Goal: Task Accomplishment & Management: Use online tool/utility

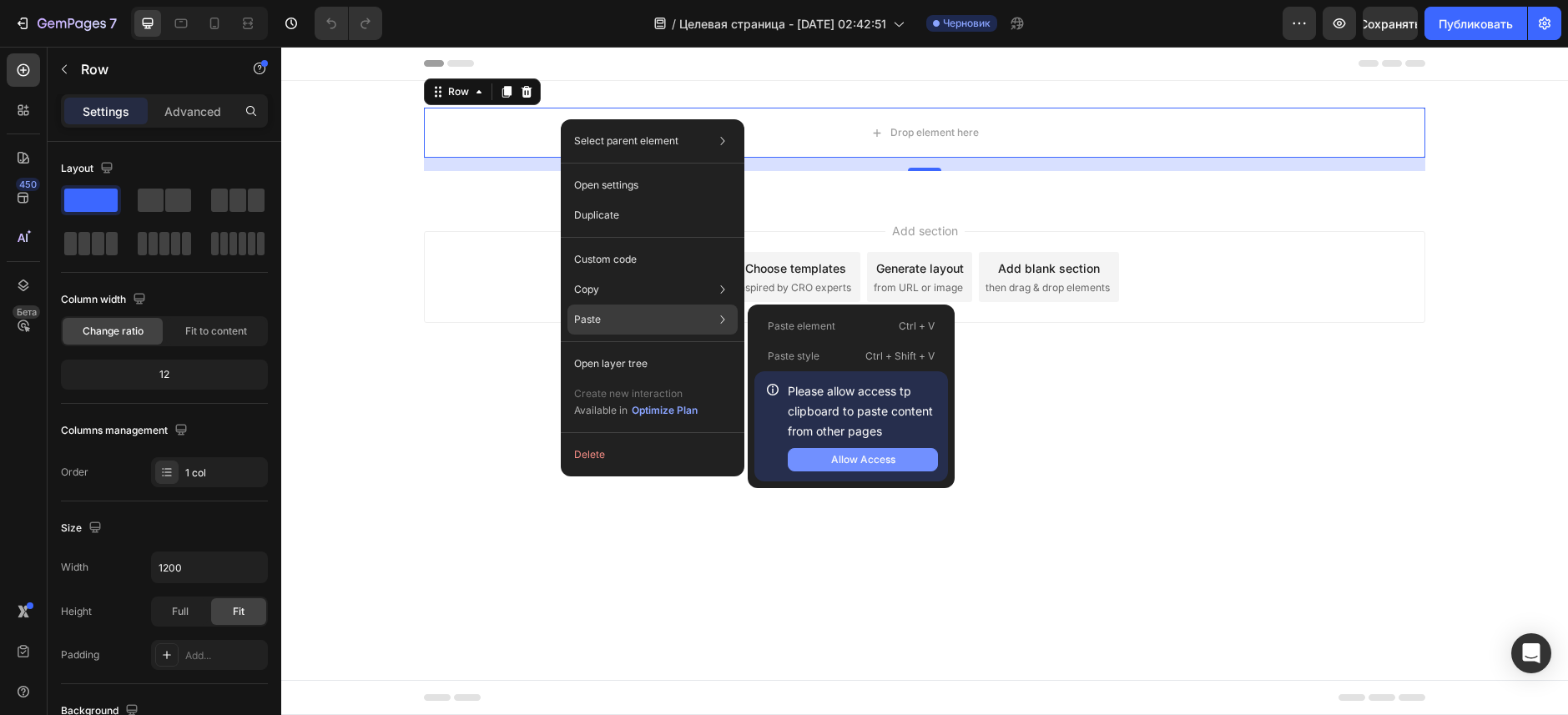
click at [829, 470] on button "Allow Access" at bounding box center [862, 459] width 150 height 23
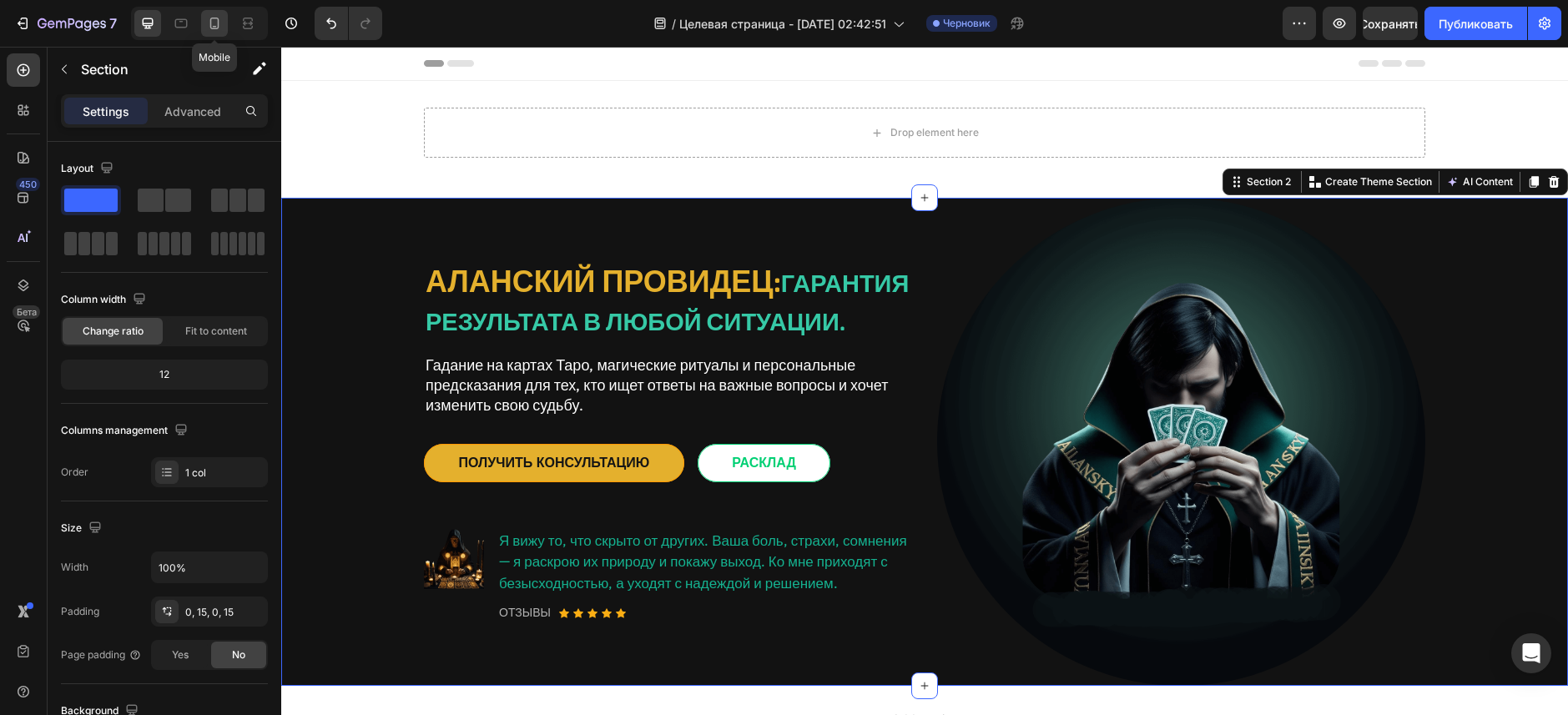
click at [222, 27] on icon at bounding box center [215, 23] width 17 height 17
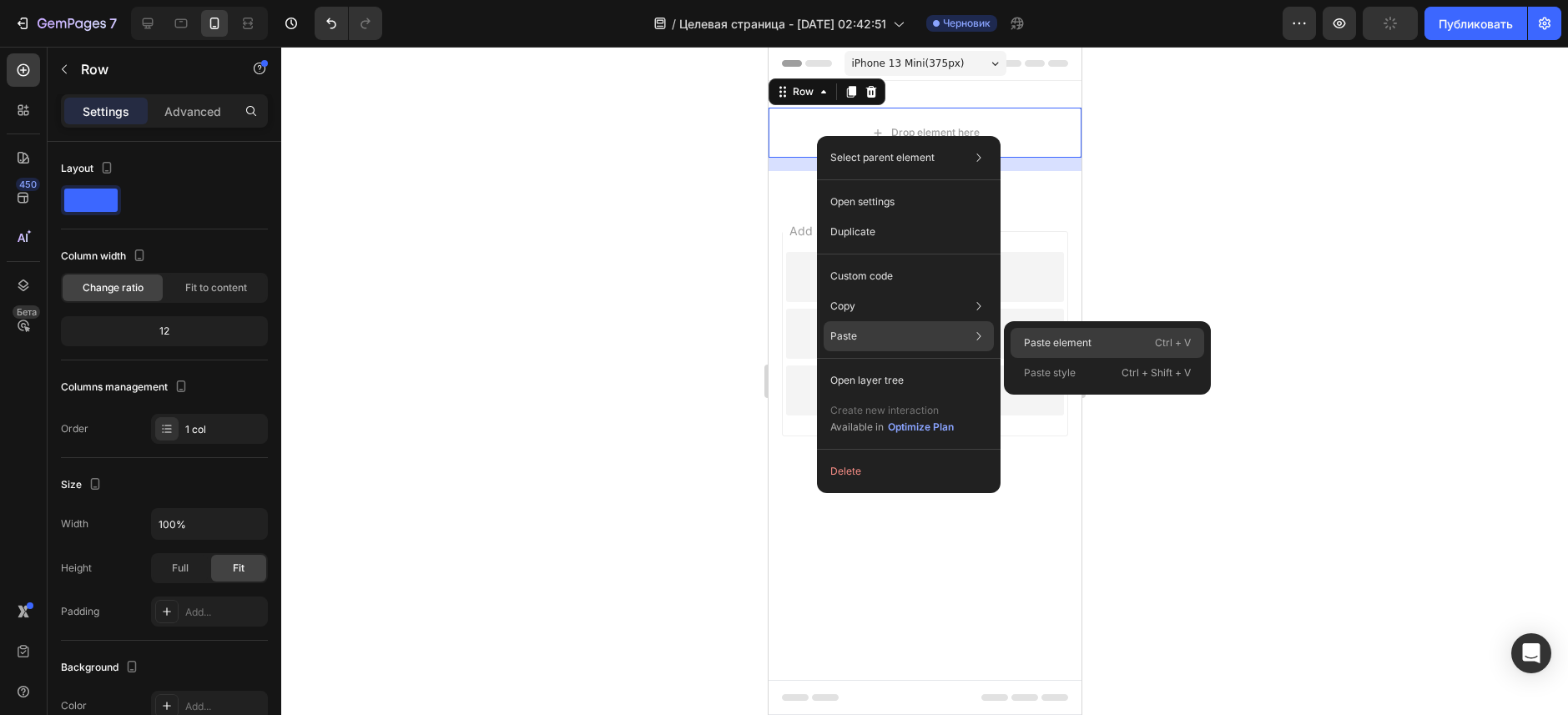
click at [1085, 338] on p "Paste element" at bounding box center [1057, 343] width 67 height 15
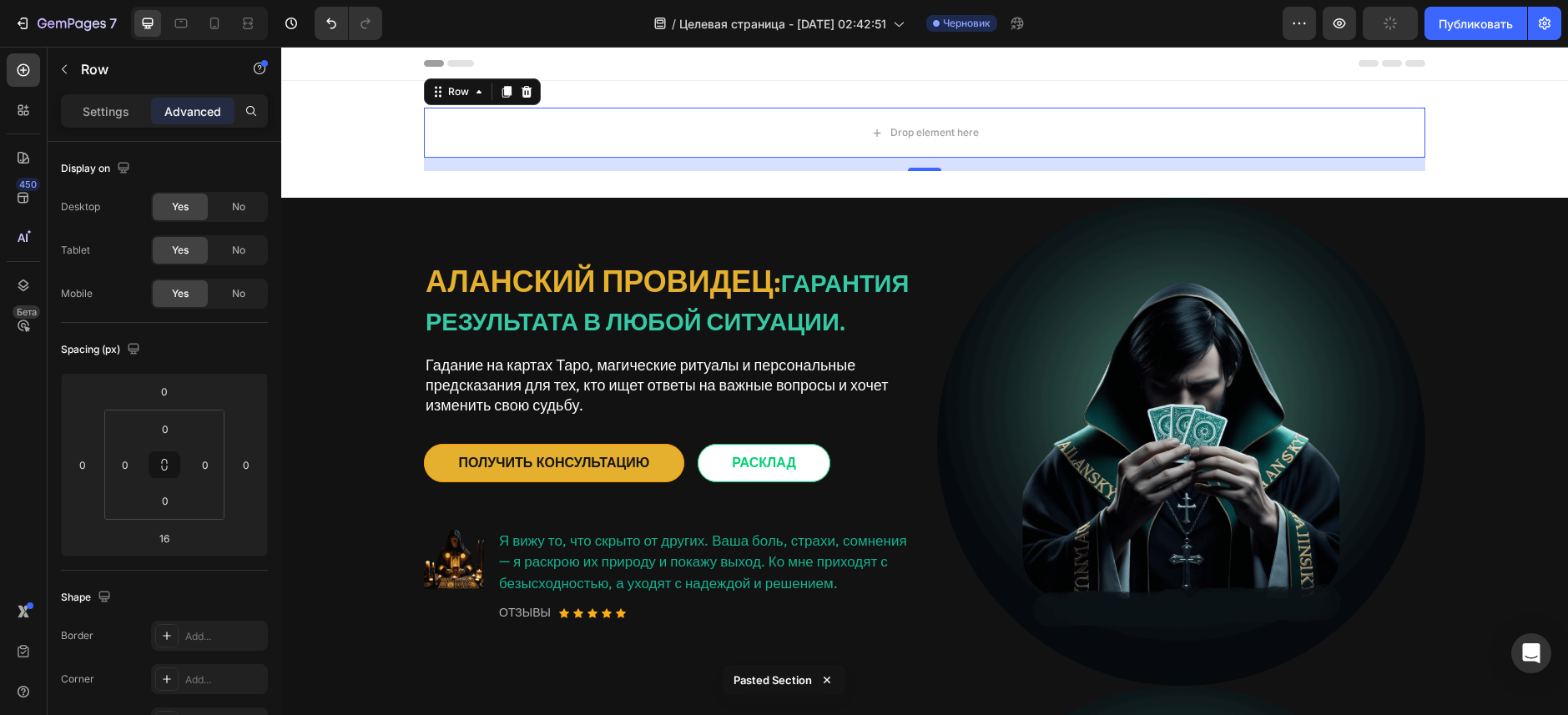
scroll to position [3, 0]
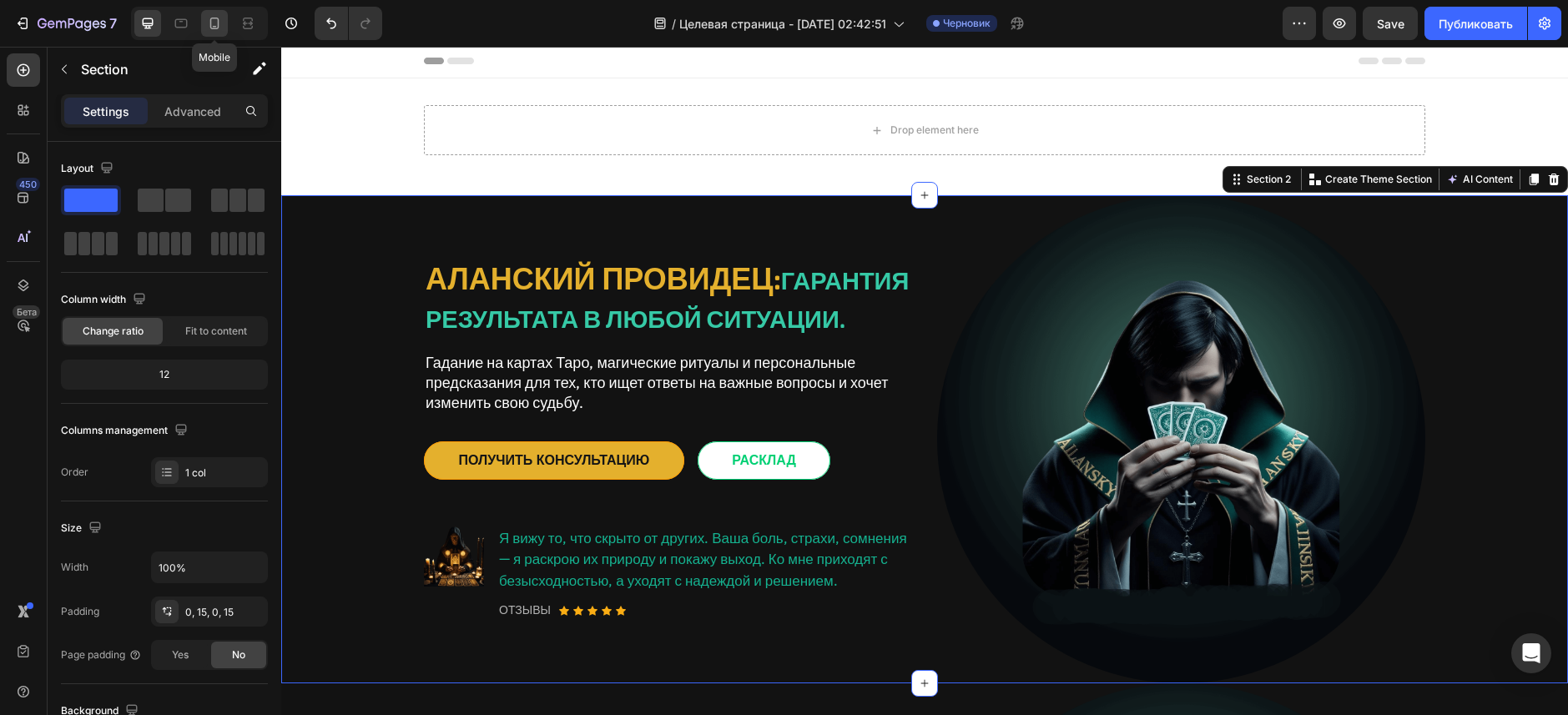
click at [209, 31] on icon at bounding box center [215, 23] width 17 height 17
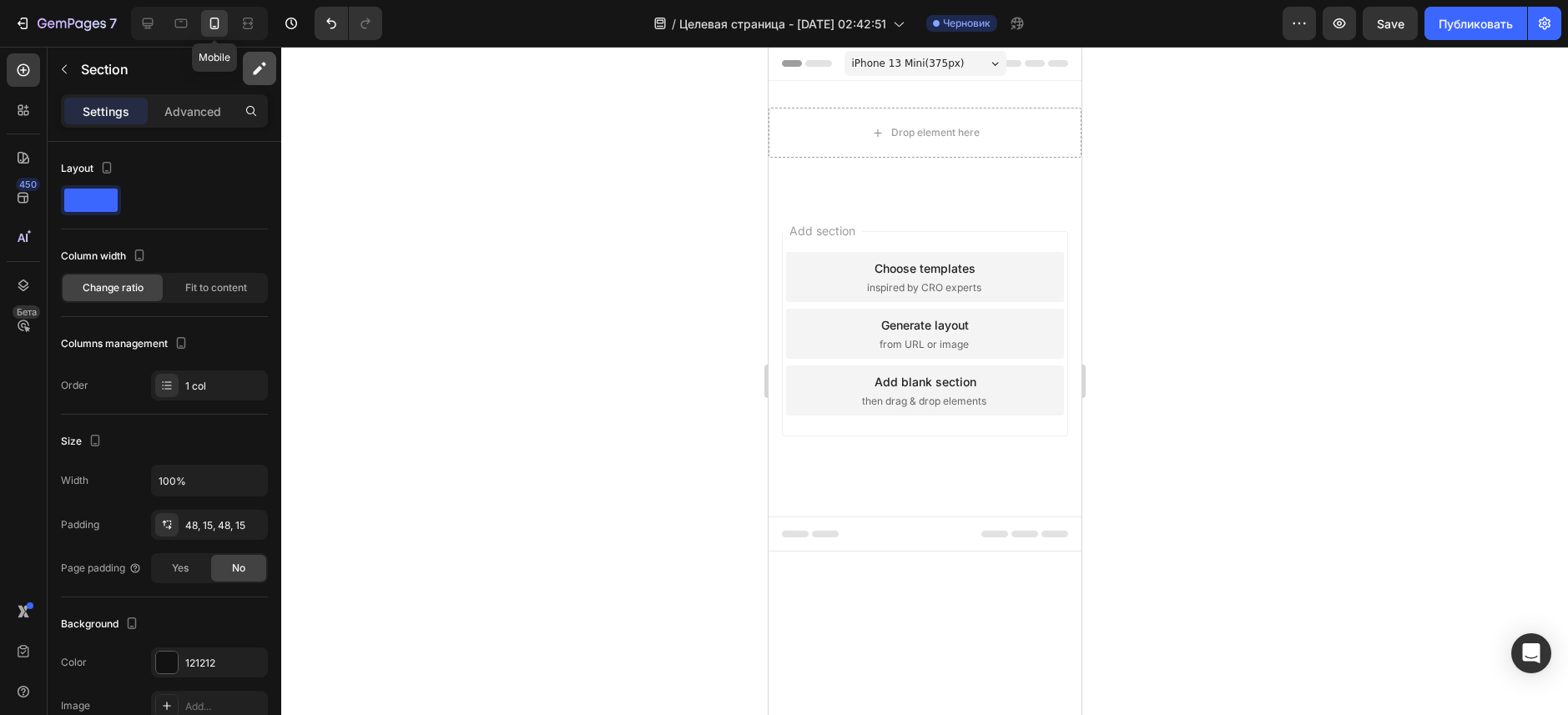
scroll to position [0, 0]
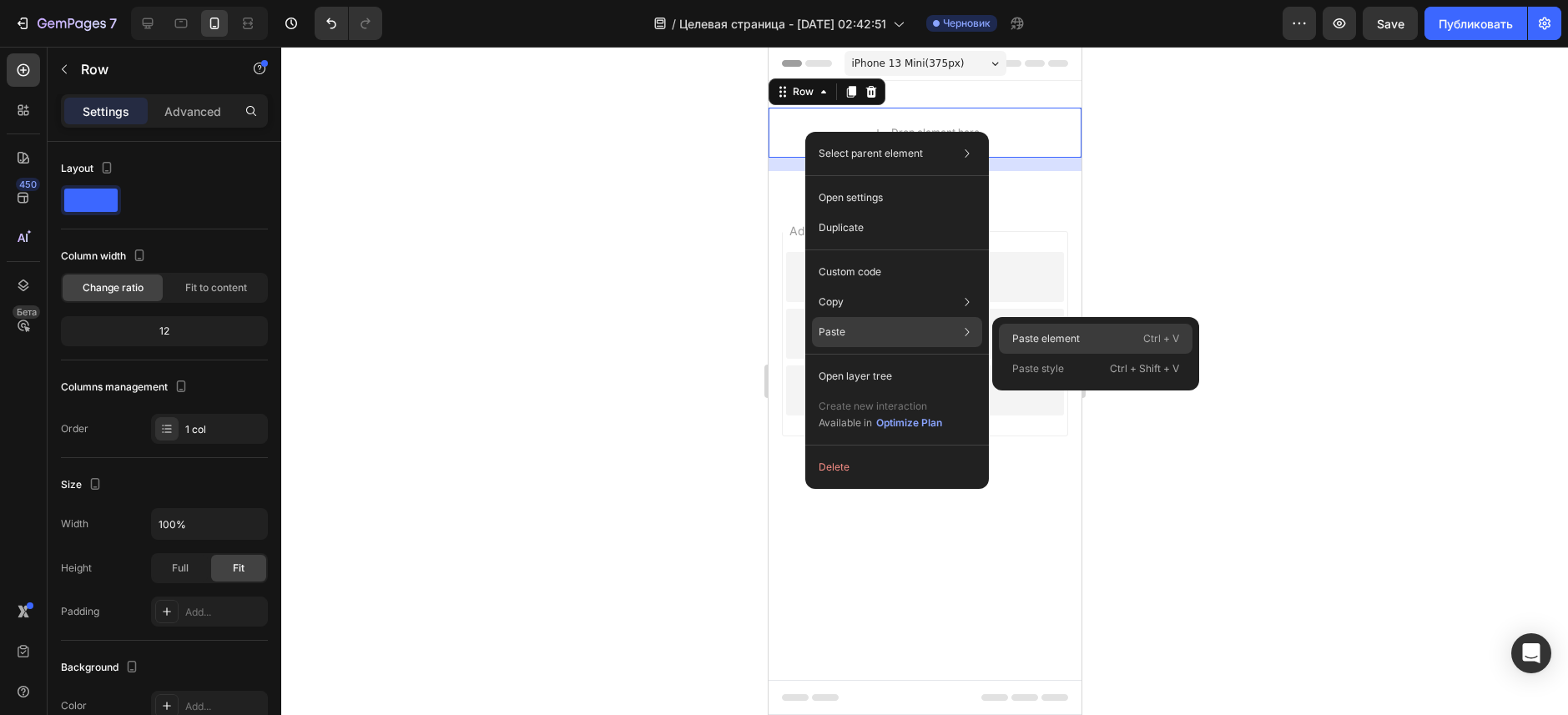
click at [1068, 340] on p "Paste element" at bounding box center [1046, 339] width 67 height 15
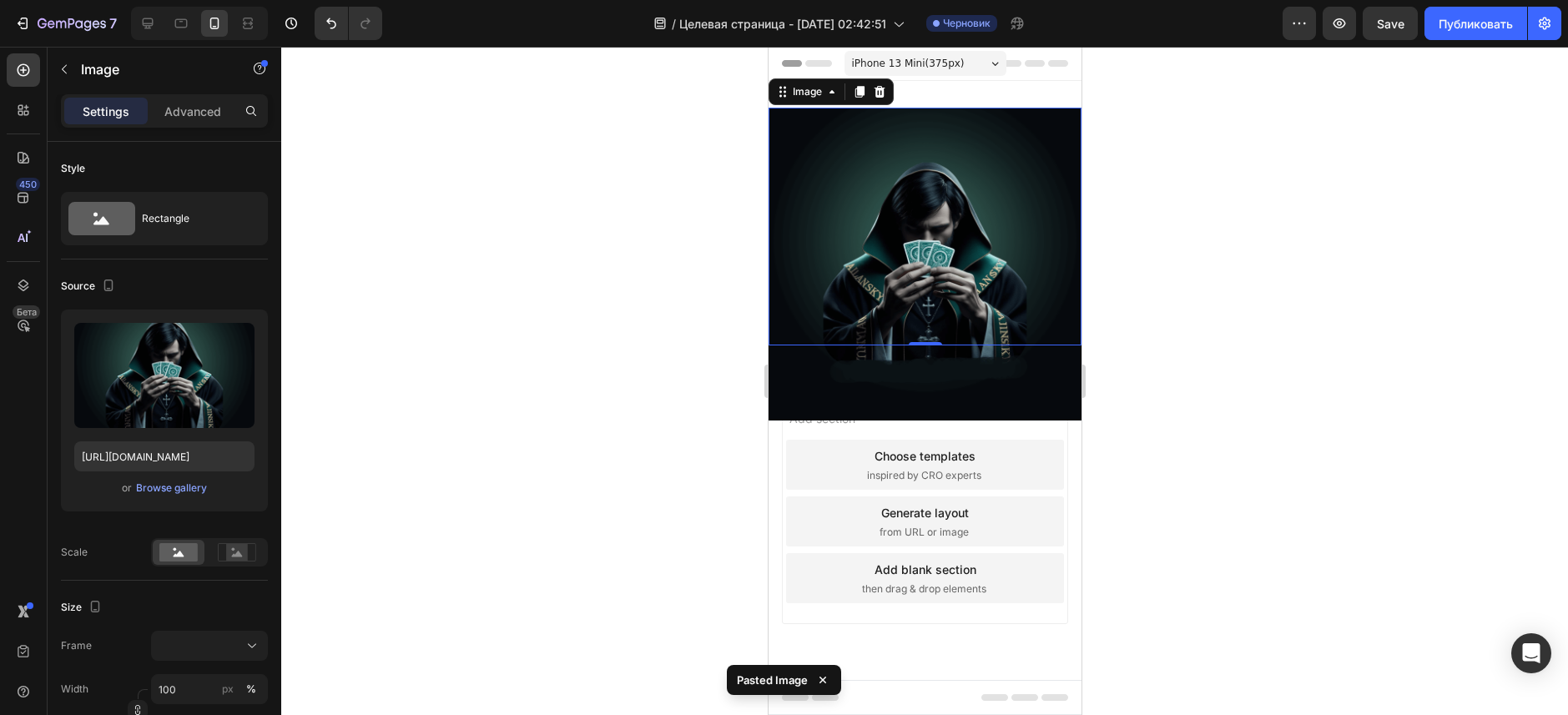
type input "[URL][DOMAIN_NAME]"
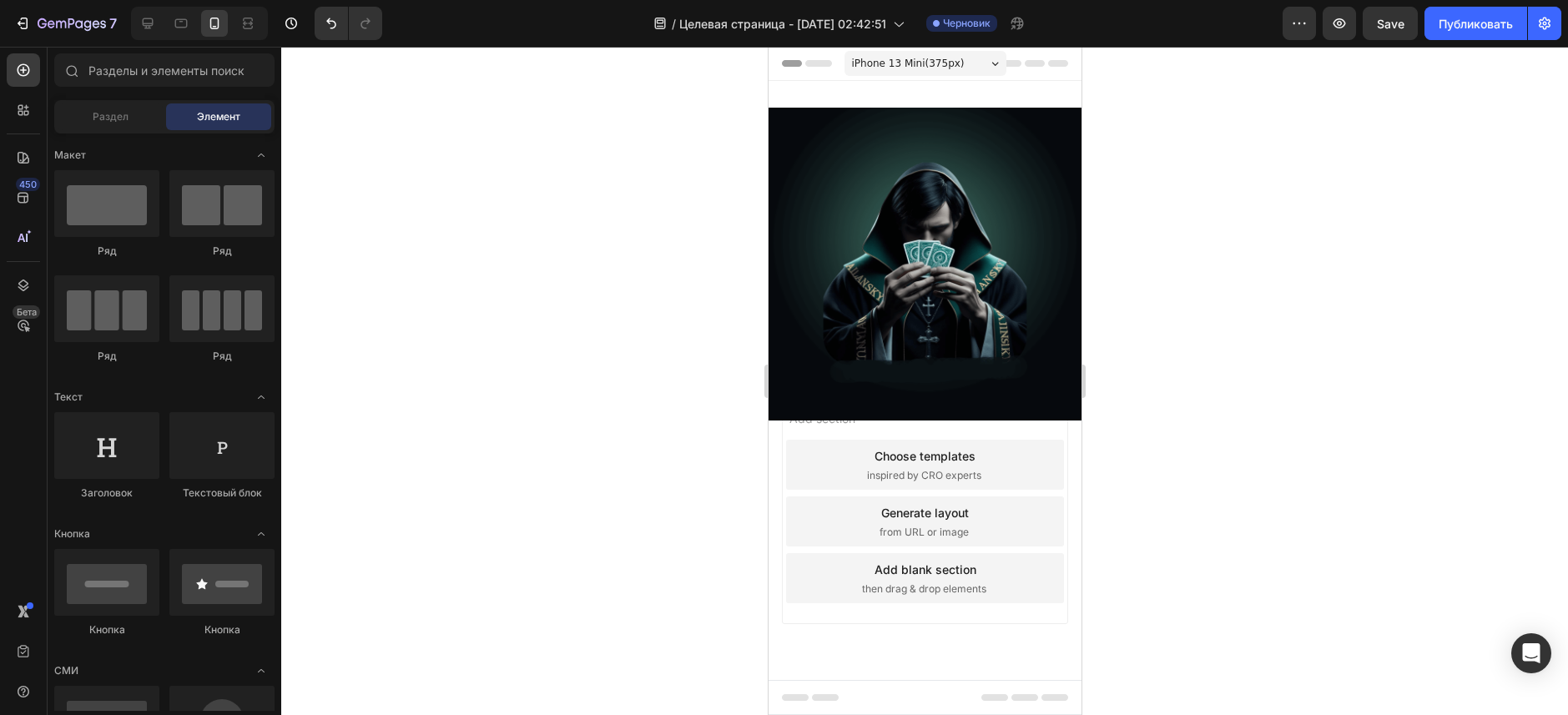
click at [918, 422] on div "Add section Choose templates inspired by CRO experts Generate layout from URL o…" at bounding box center [924, 521] width 286 height 205
click at [924, 379] on img at bounding box center [924, 263] width 313 height 313
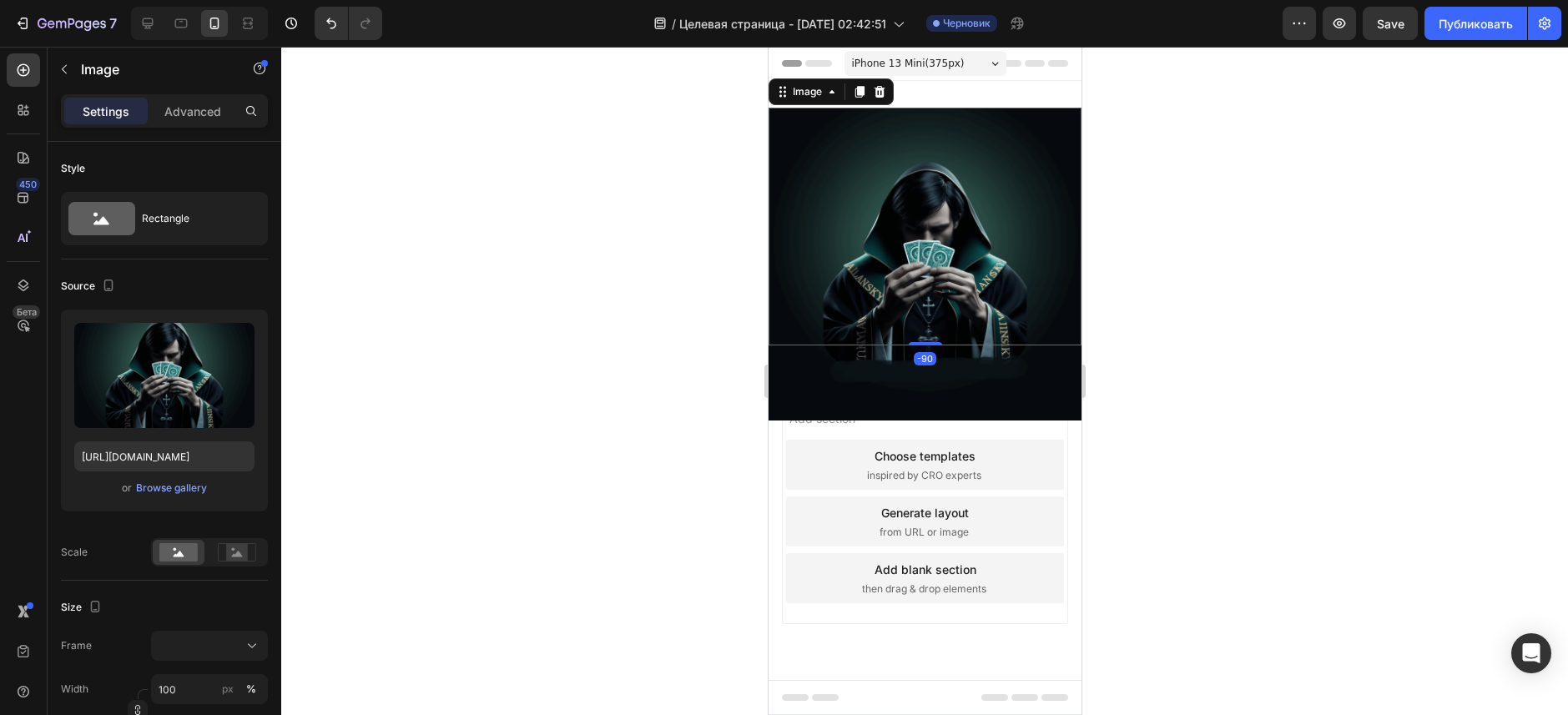
click at [915, 400] on img at bounding box center [924, 263] width 313 height 313
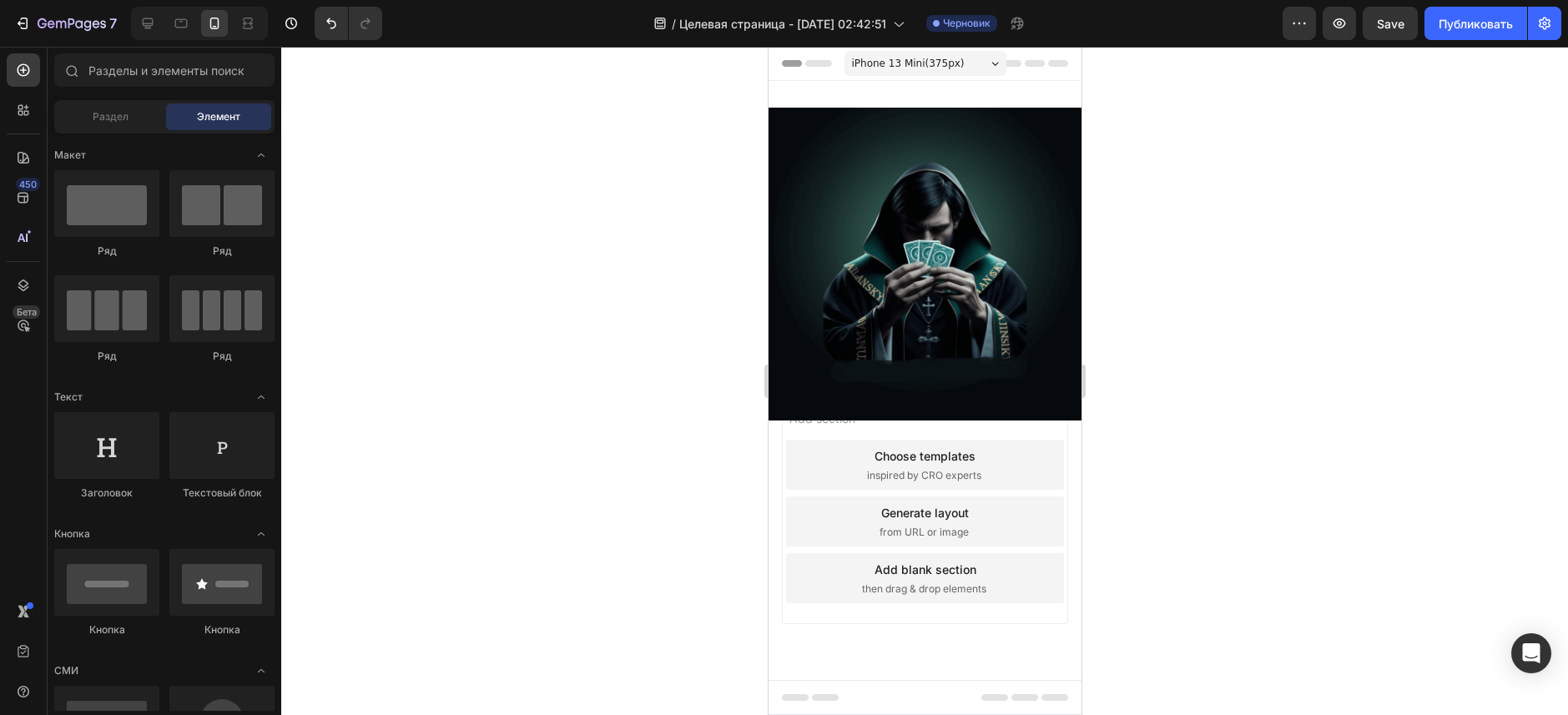
click at [890, 434] on div "Add section Choose templates inspired by CRO experts Generate layout from URL o…" at bounding box center [924, 521] width 286 height 205
click at [94, 114] on span "Раздел" at bounding box center [110, 117] width 35 height 15
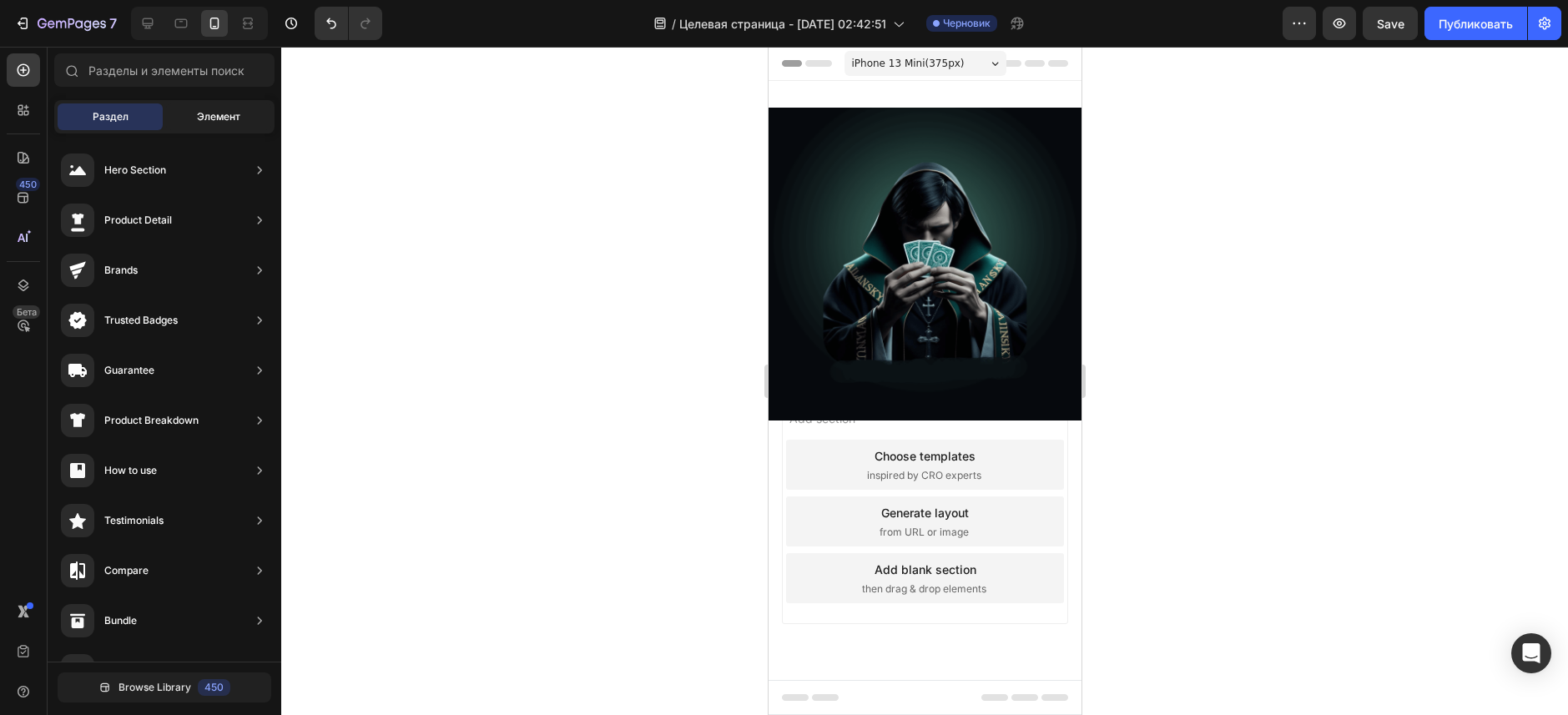
click at [221, 113] on span "Элемент" at bounding box center [219, 117] width 43 height 15
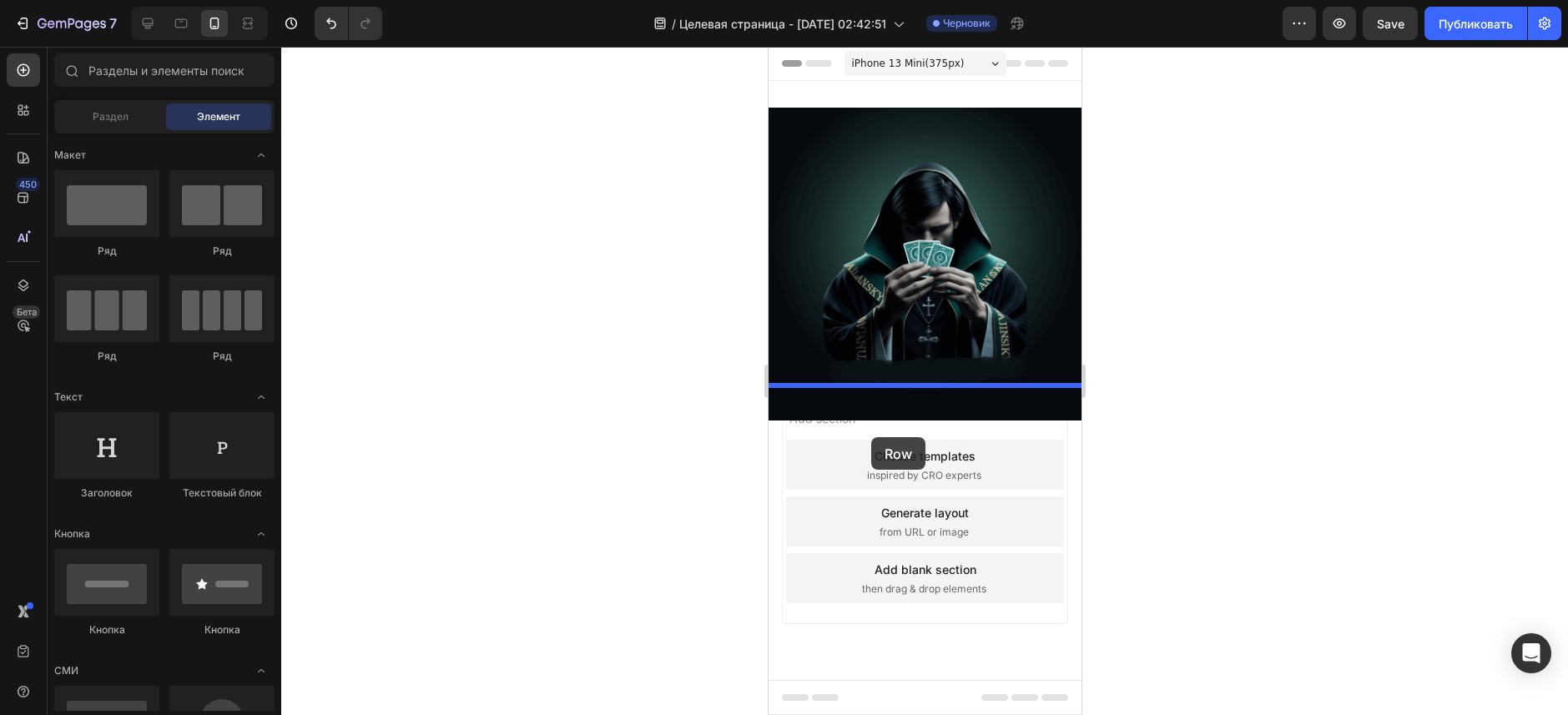
drag, startPoint x: 836, startPoint y: 287, endPoint x: 870, endPoint y: 437, distance: 153.8
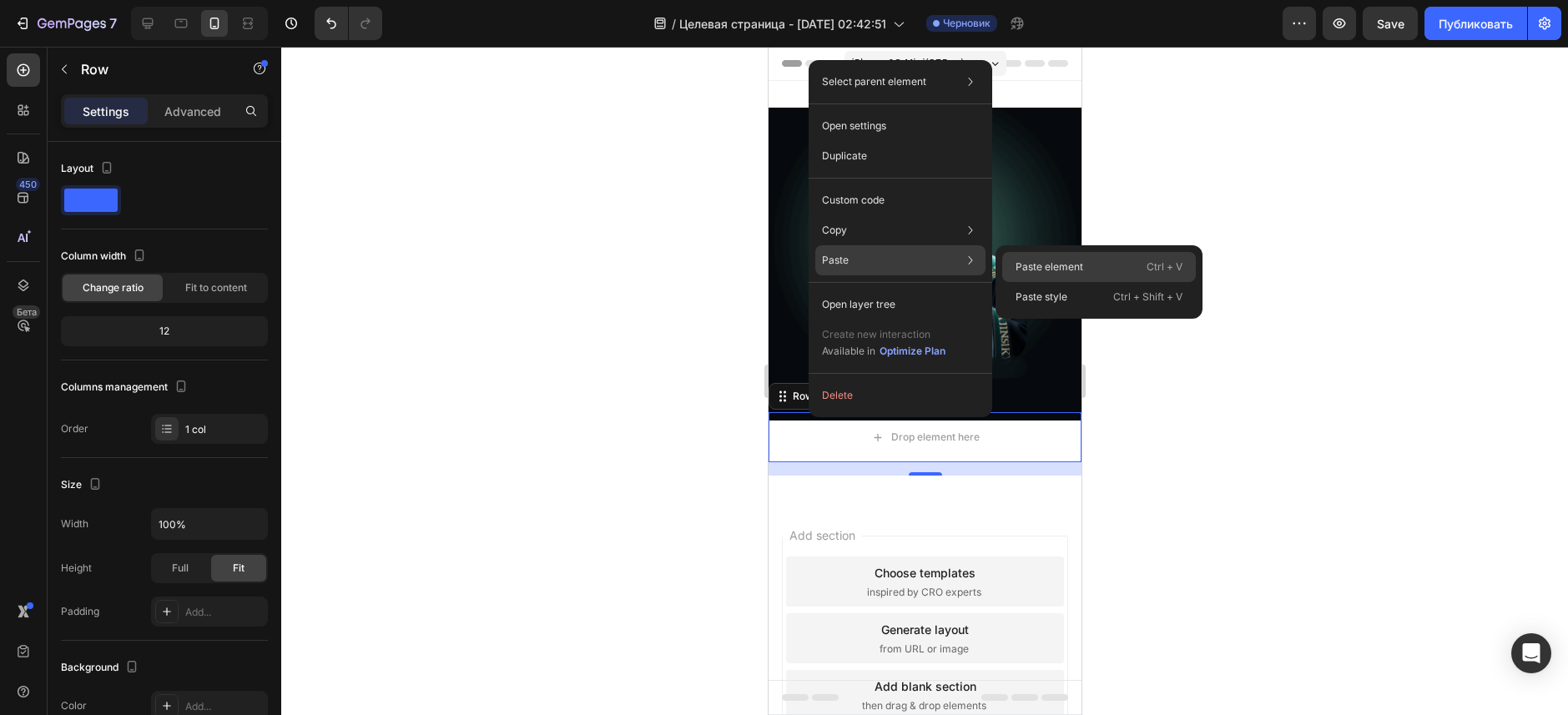
drag, startPoint x: 1048, startPoint y: 262, endPoint x: 279, endPoint y: 217, distance: 770.3
click at [1048, 262] on p "Paste element" at bounding box center [1049, 267] width 67 height 15
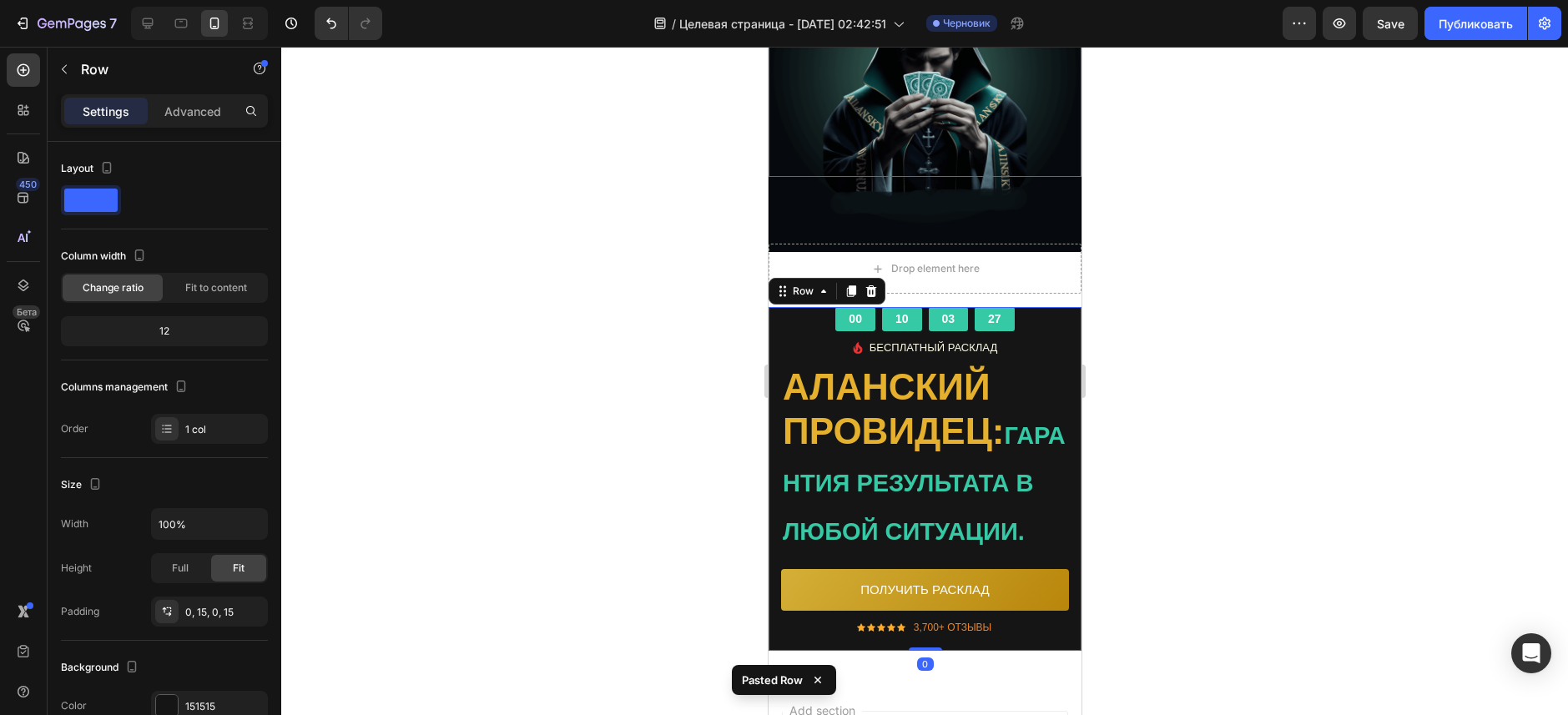
scroll to position [356, 0]
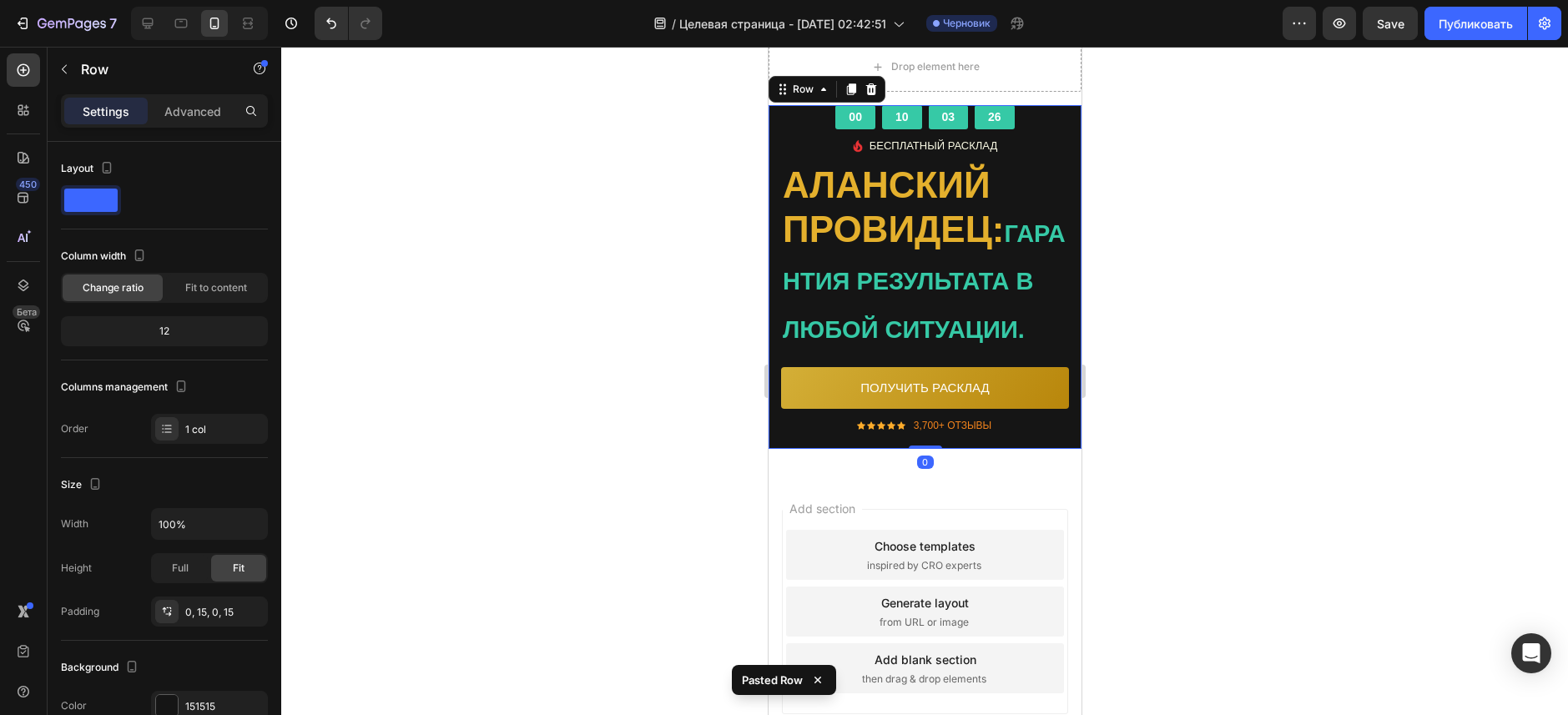
click at [1201, 374] on div at bounding box center [925, 381] width 1287 height 668
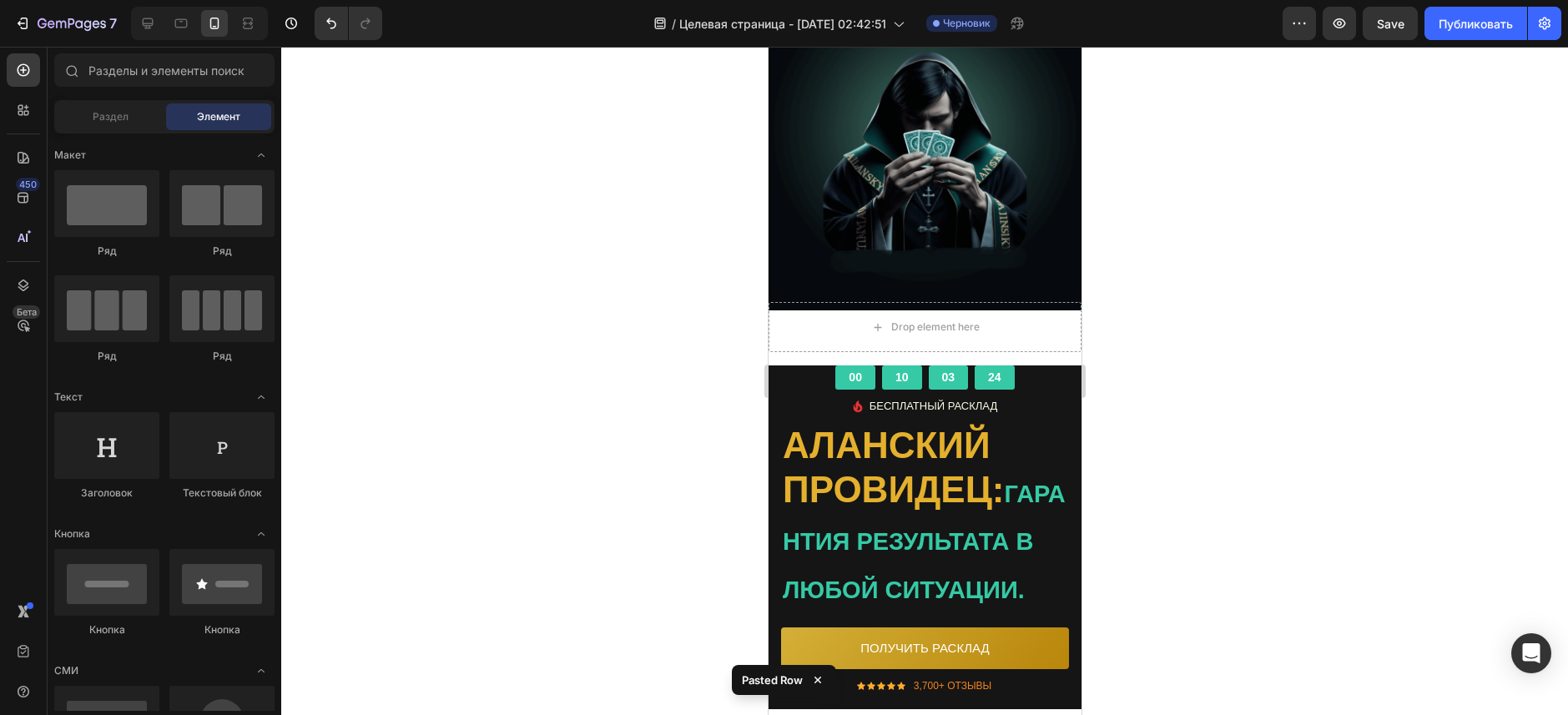
scroll to position [73, 0]
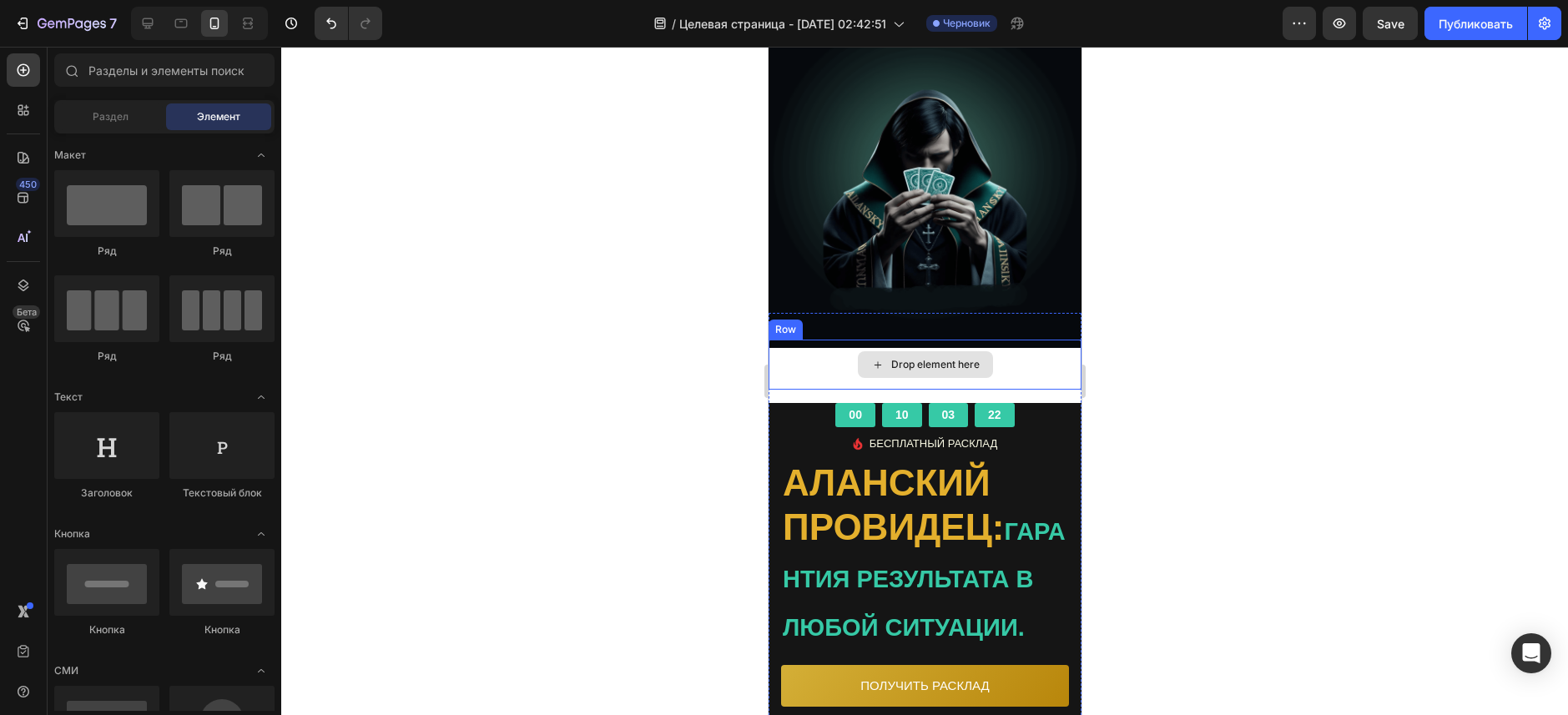
click at [1026, 346] on div "Drop element here" at bounding box center [924, 365] width 313 height 50
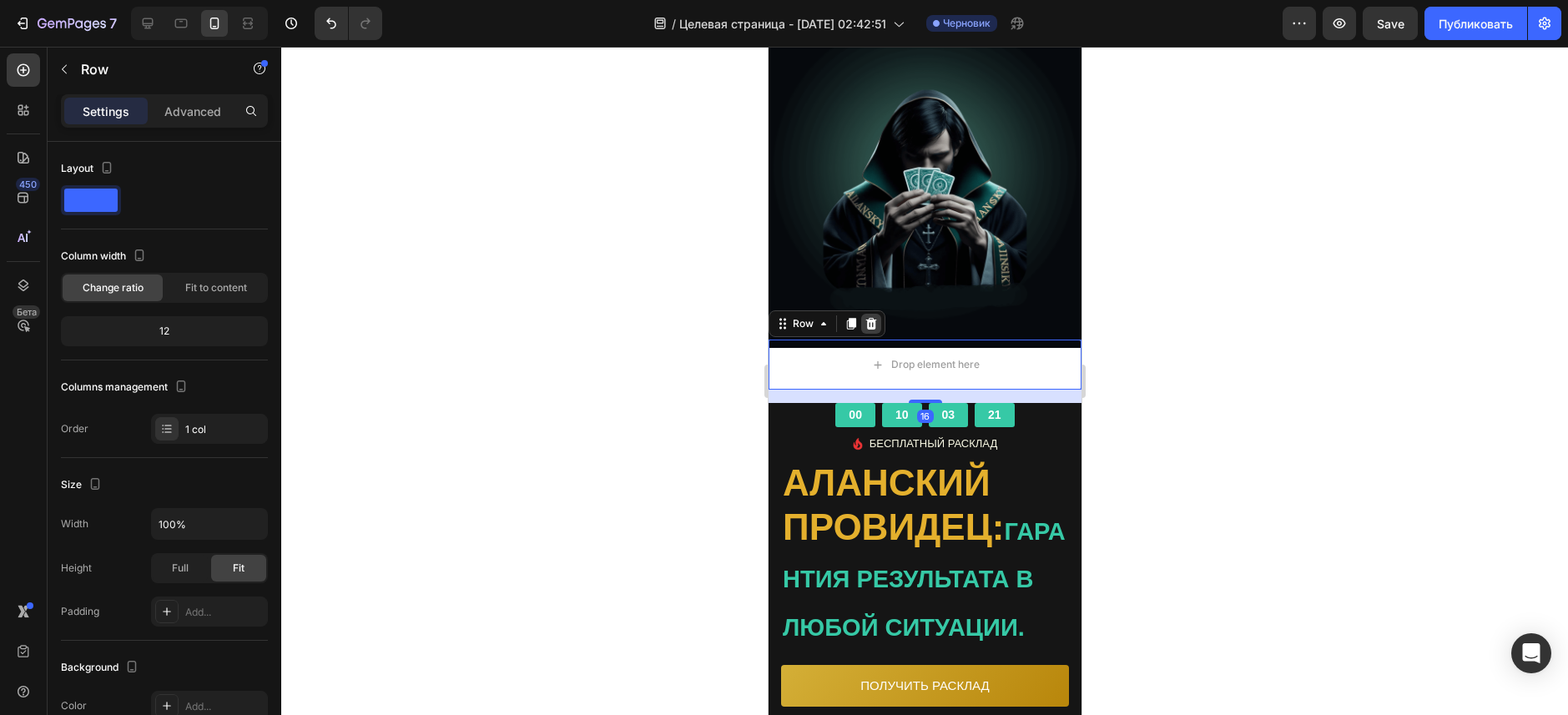
click at [869, 316] on icon at bounding box center [870, 323] width 13 height 13
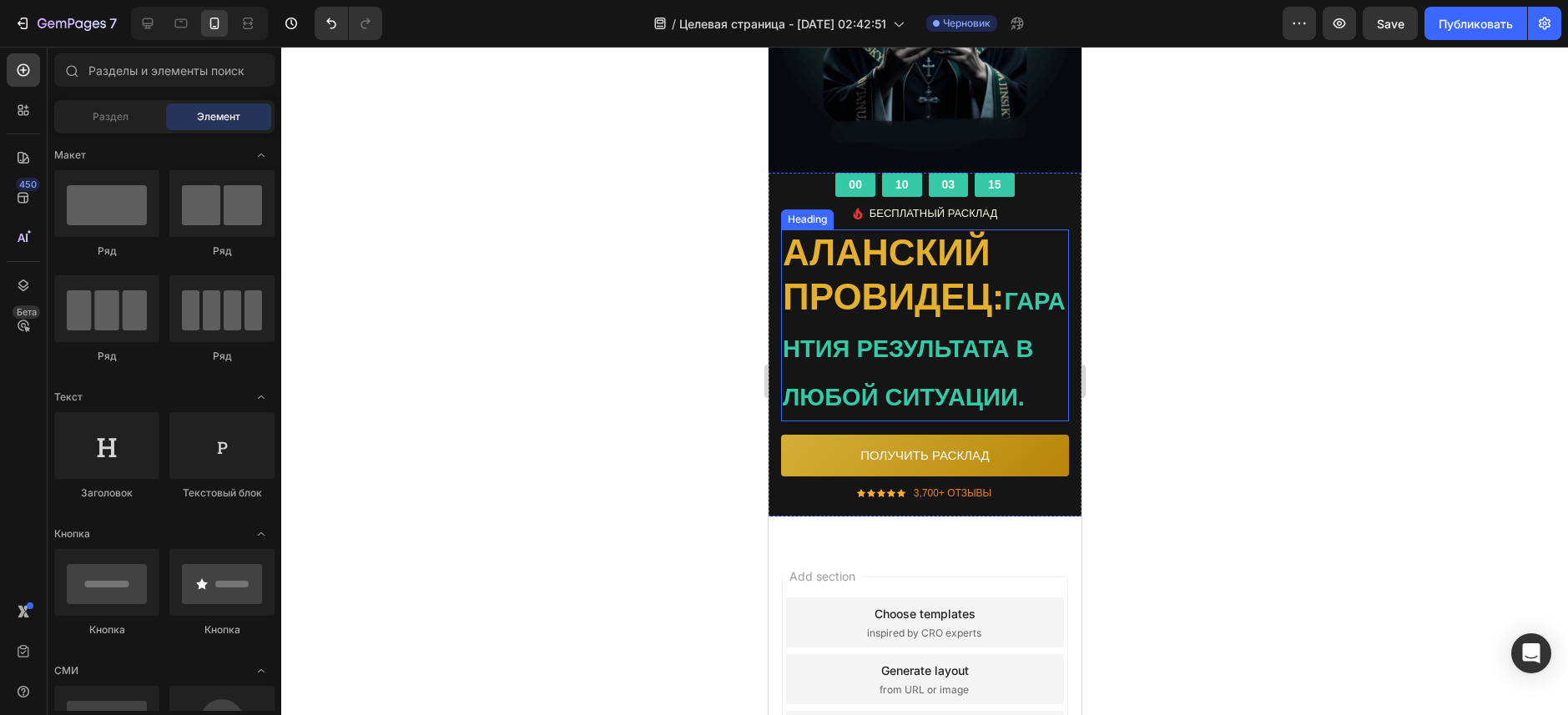
scroll to position [406, 0]
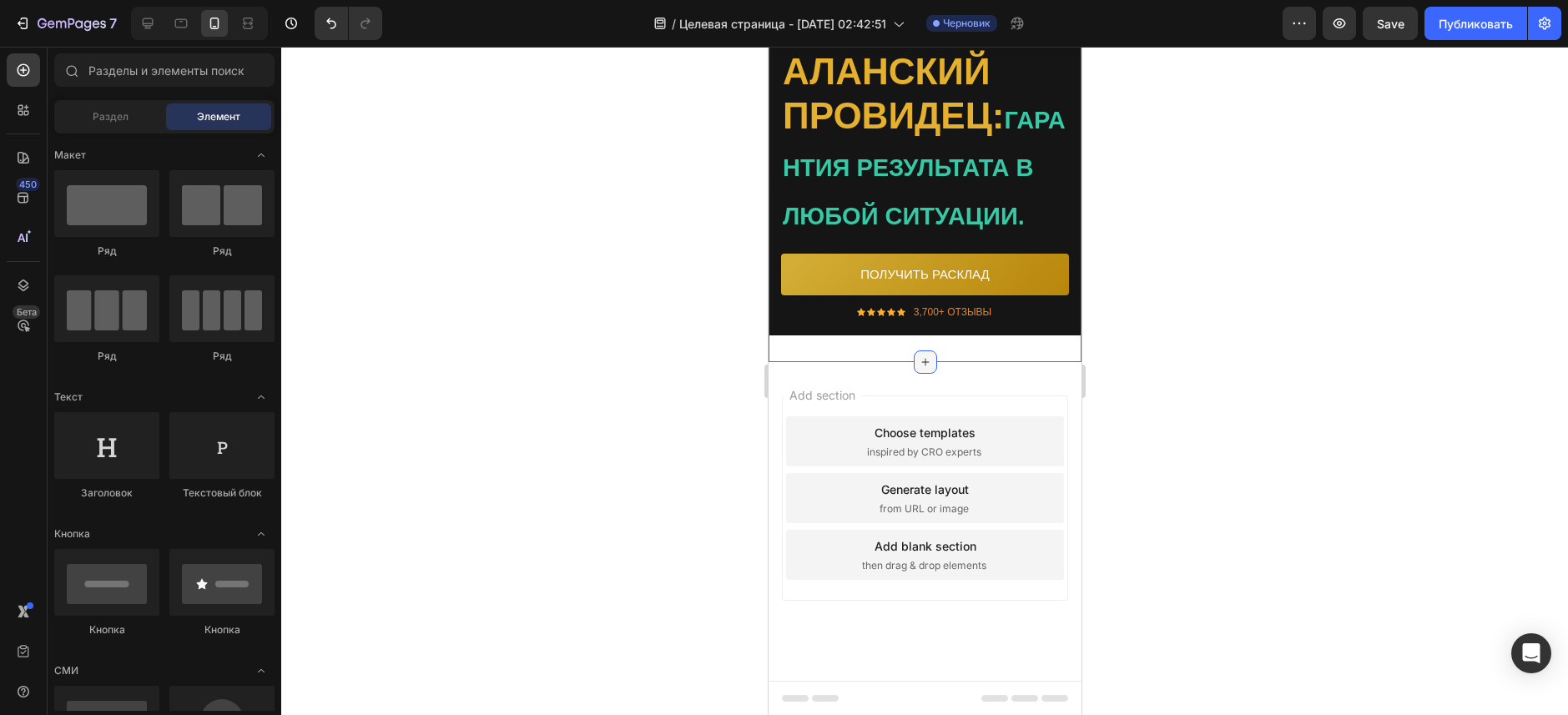
click at [921, 369] on icon at bounding box center [925, 362] width 13 height 13
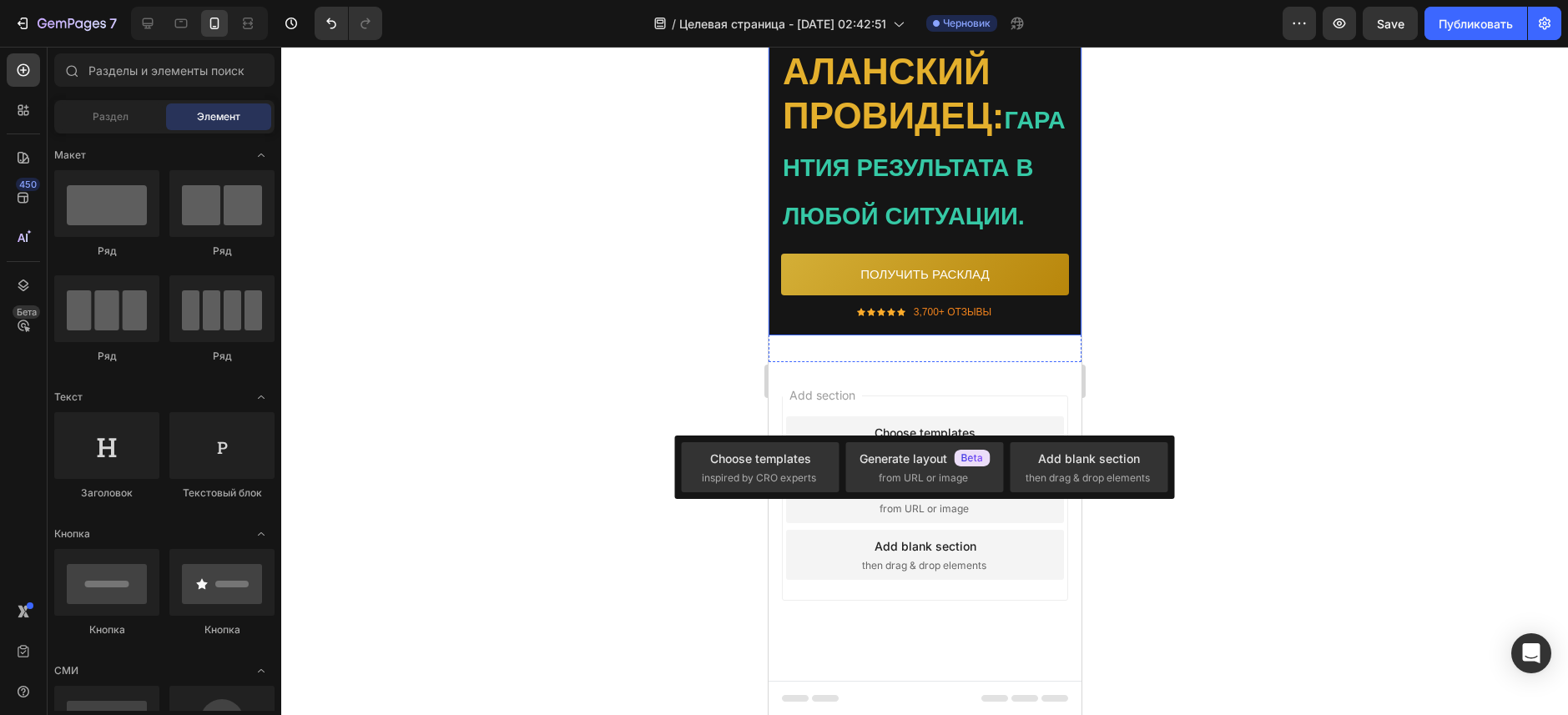
click at [908, 335] on div "00 10 02 59 CountDown Timer Image БЕСПЛАТНЫЙ РАСКЛАД Text block Icon List АЛАНС…" at bounding box center [924, 163] width 288 height 343
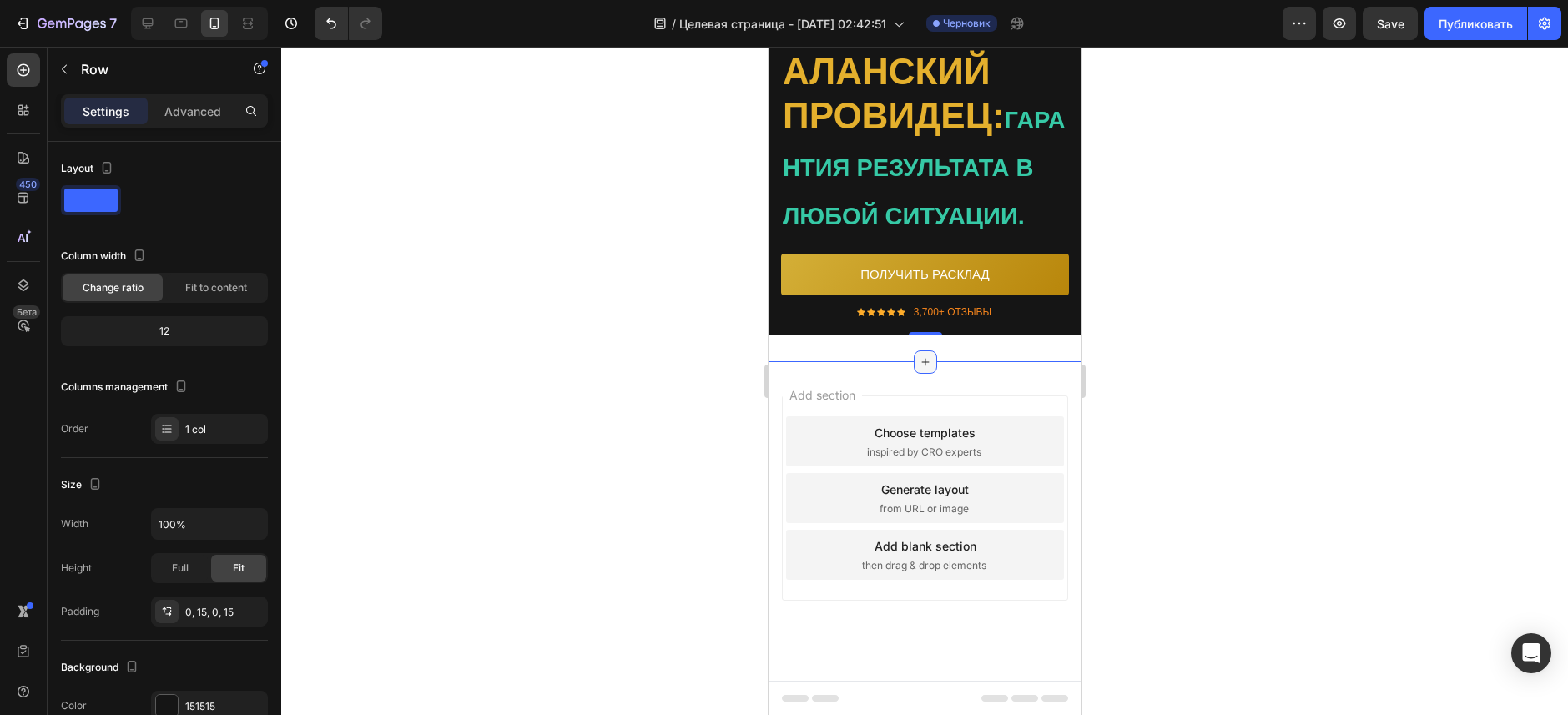
click at [919, 369] on icon at bounding box center [925, 362] width 13 height 13
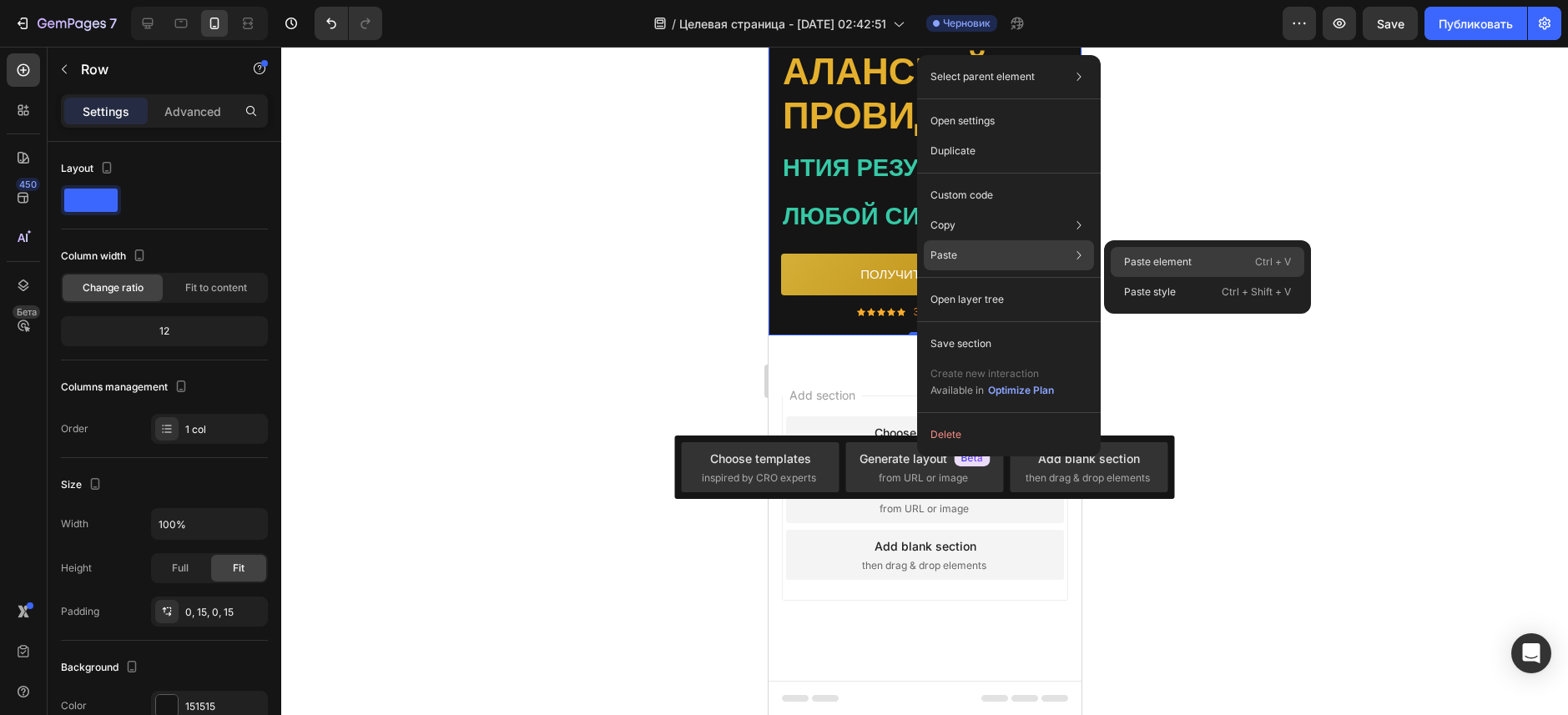
click at [1165, 256] on p "Paste element" at bounding box center [1157, 261] width 67 height 15
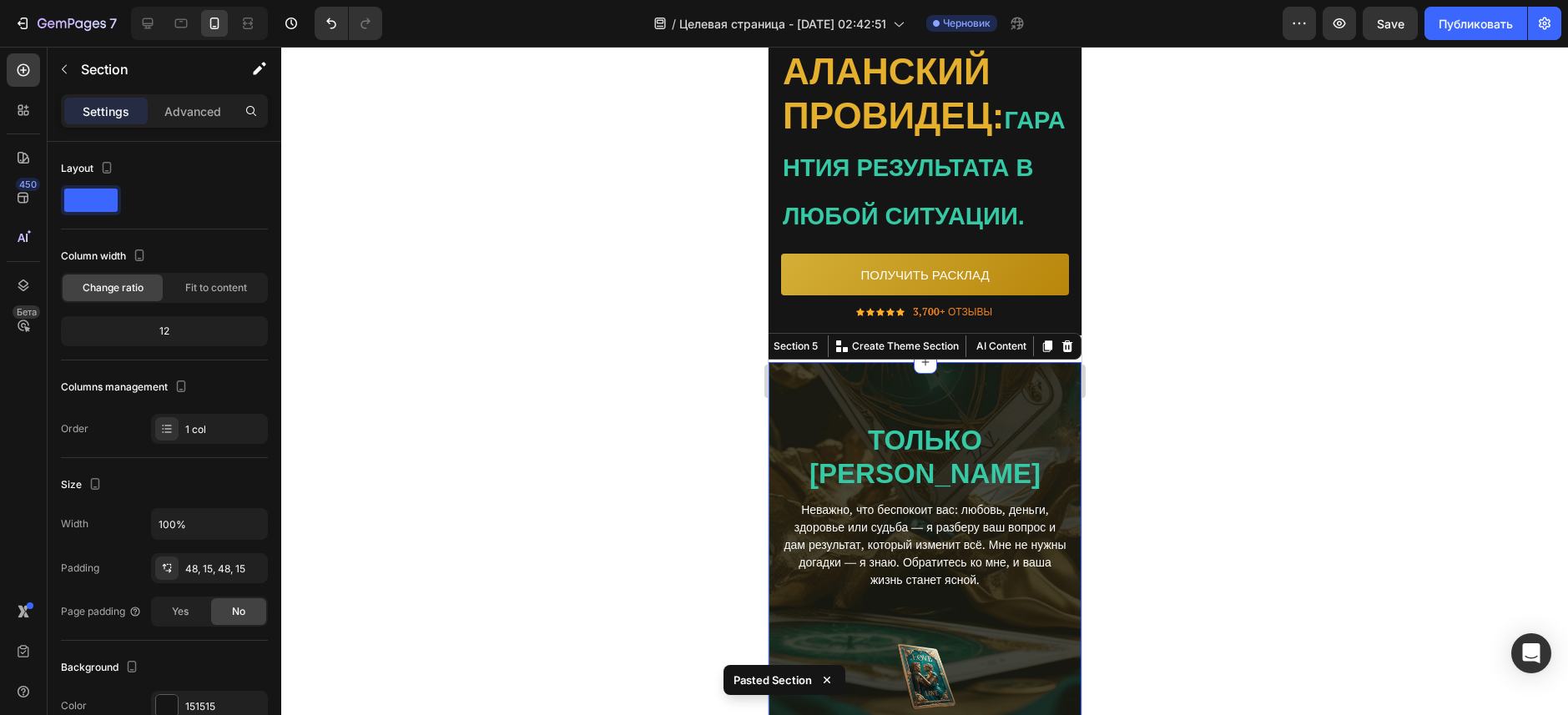
scroll to position [709, 0]
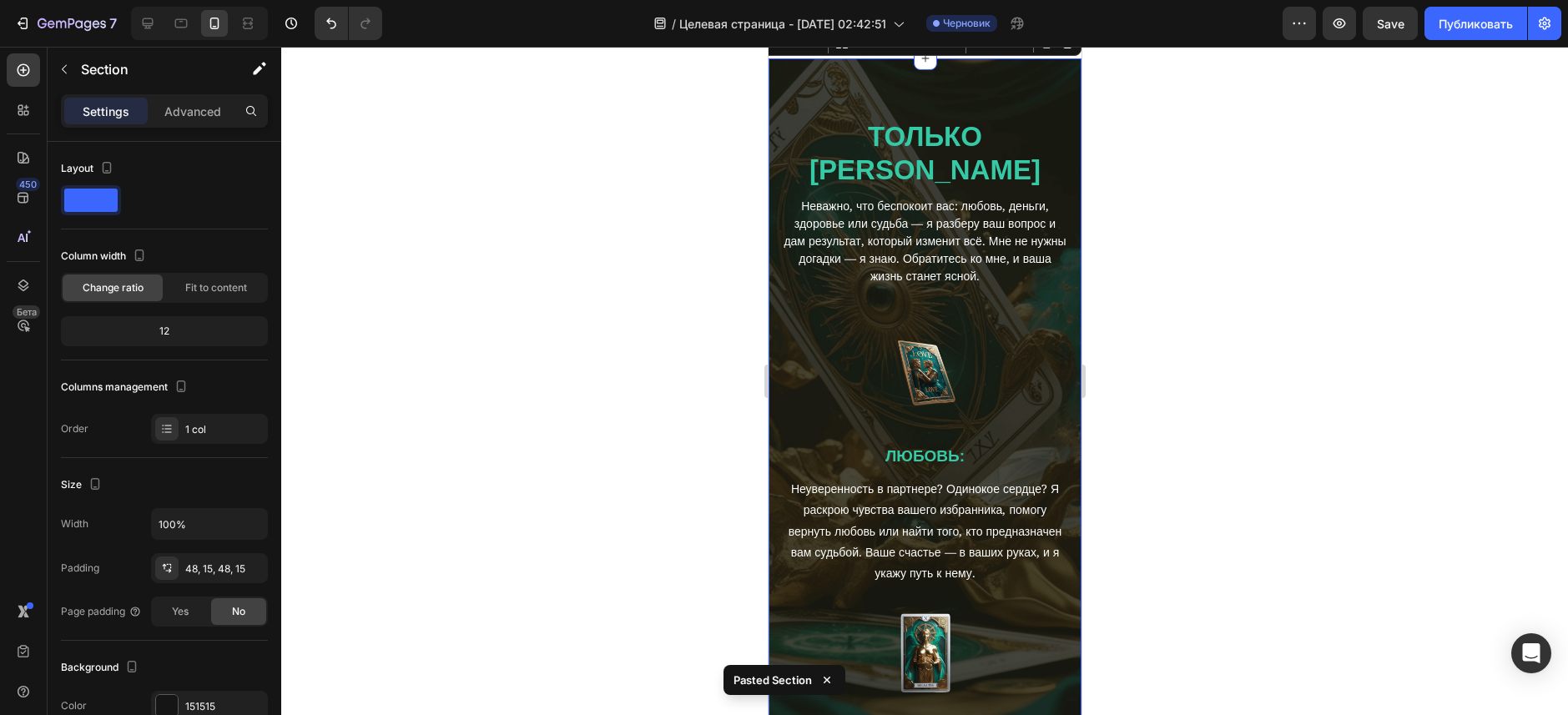
click at [1150, 301] on div at bounding box center [925, 381] width 1287 height 668
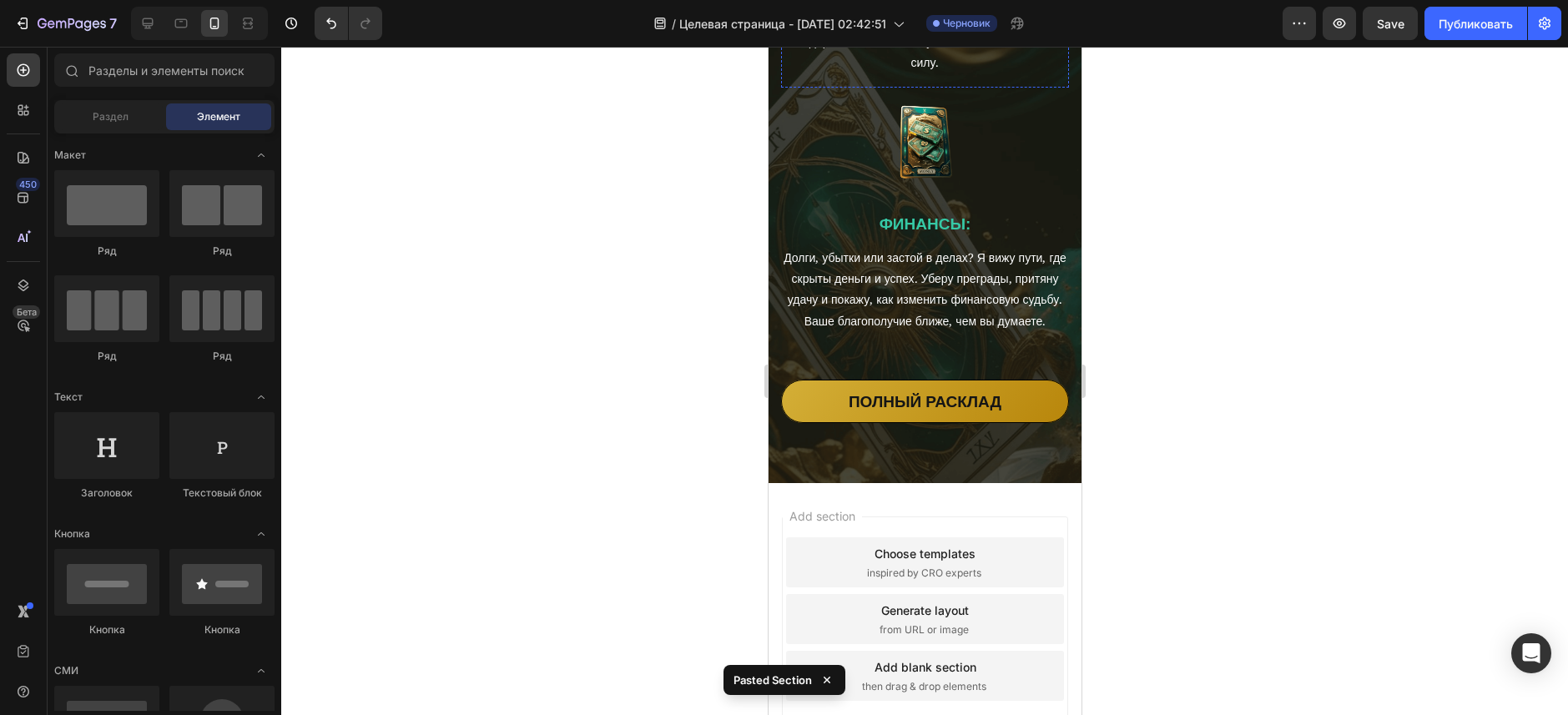
scroll to position [1676, 0]
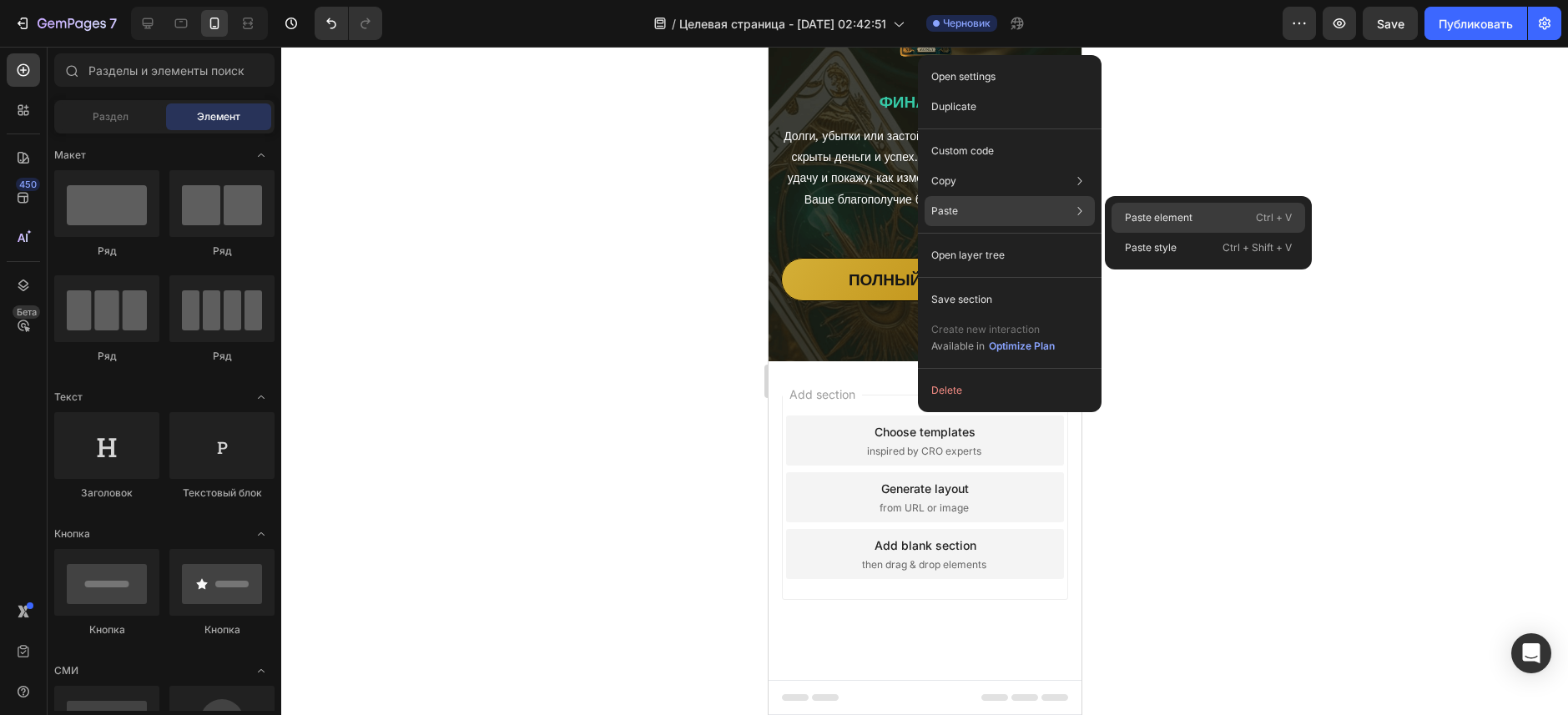
click at [1188, 214] on p "Paste element" at bounding box center [1158, 217] width 67 height 15
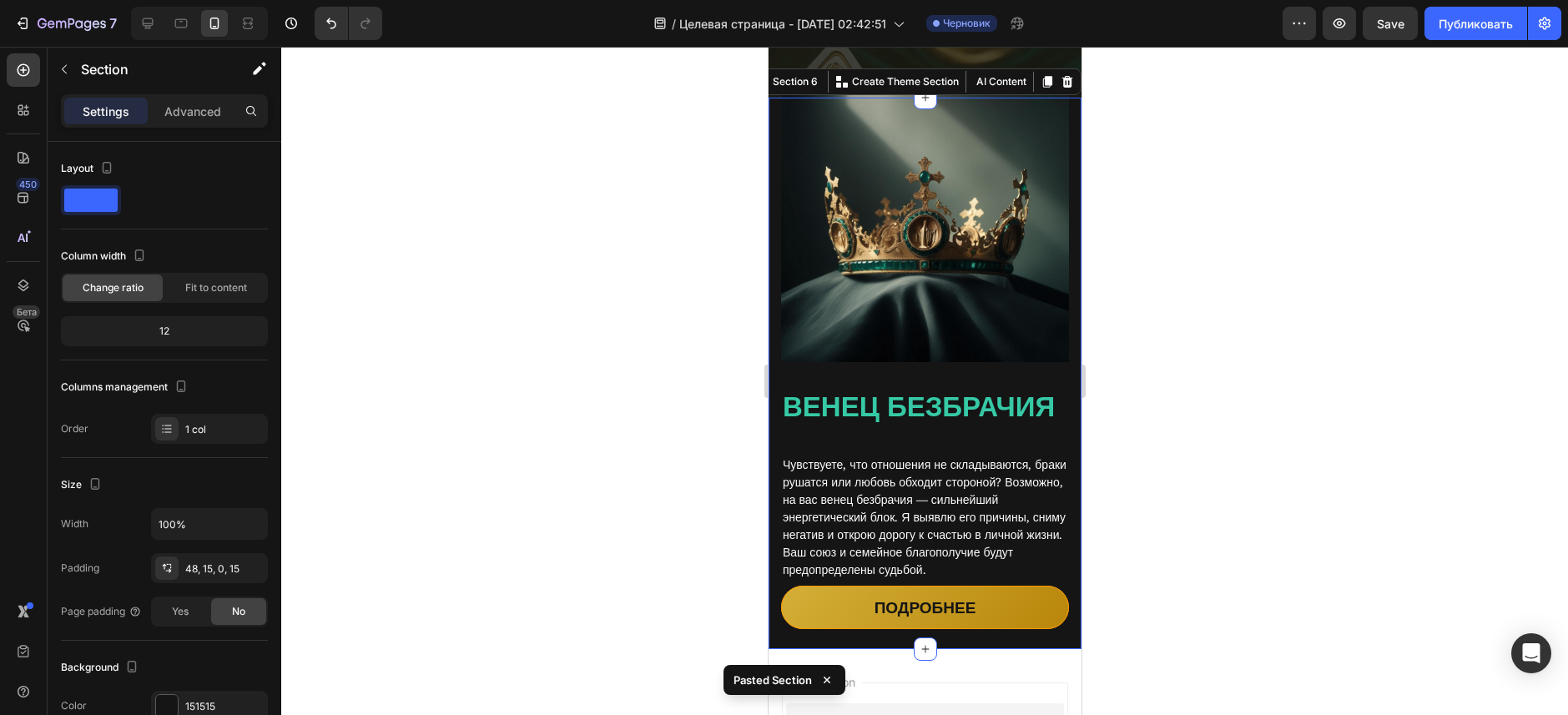
scroll to position [1932, 0]
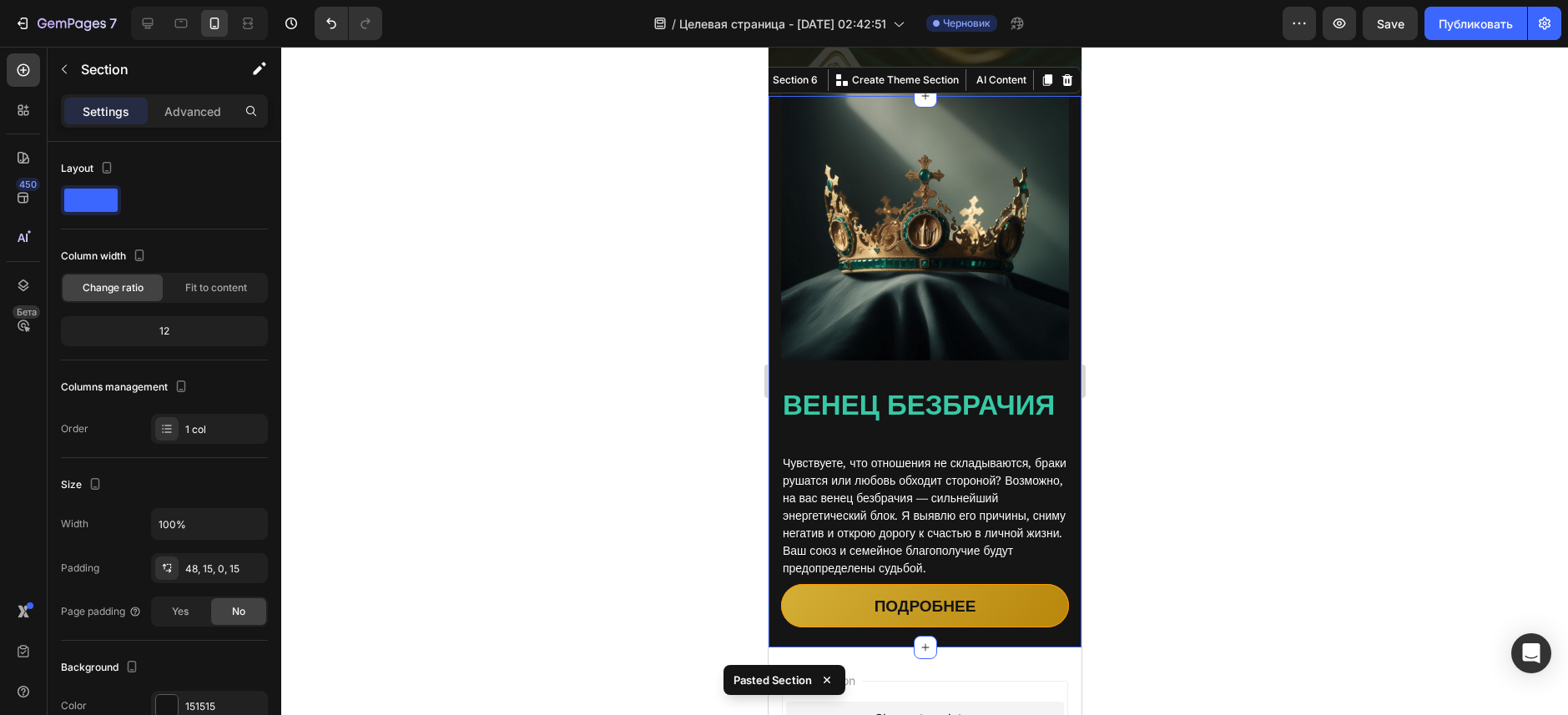
click at [1180, 277] on div at bounding box center [925, 381] width 1287 height 668
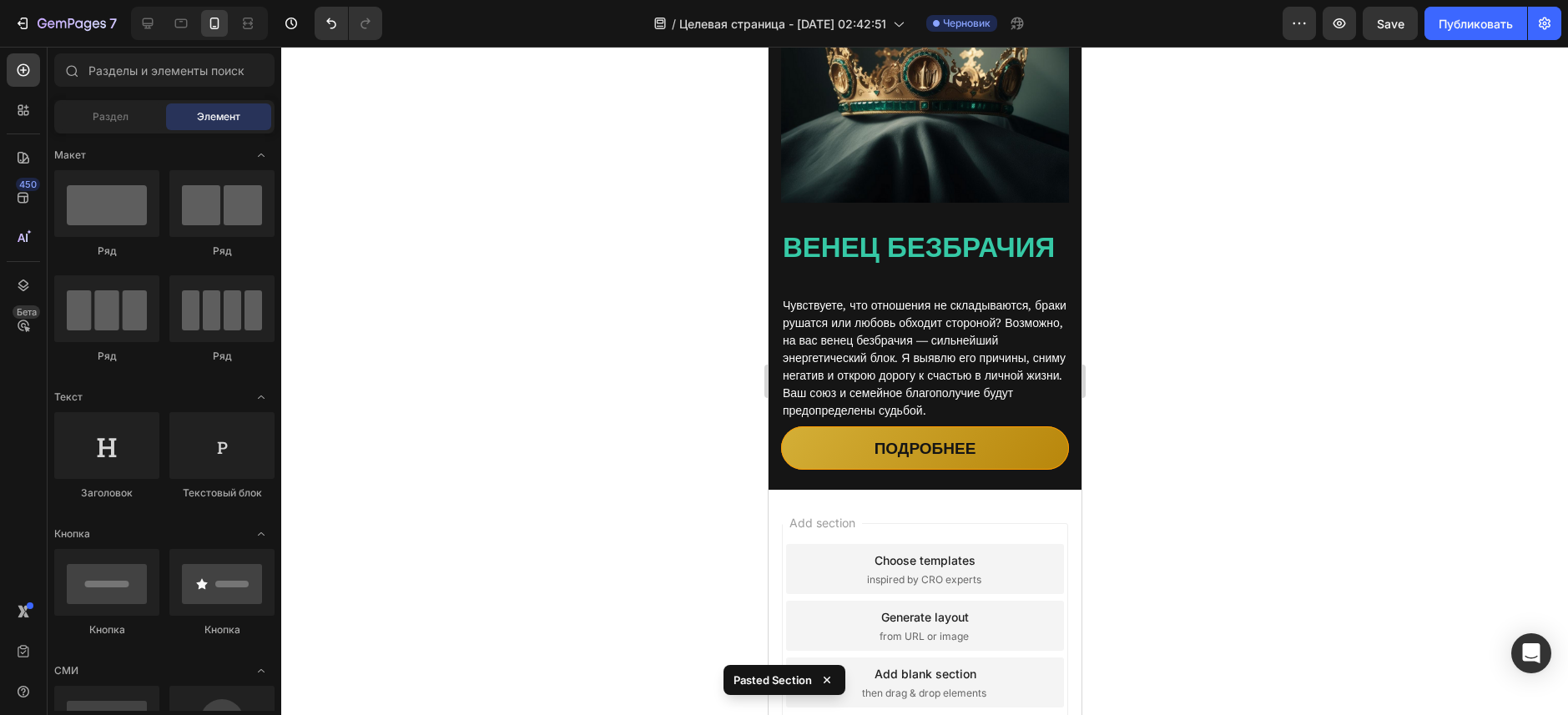
scroll to position [2231, 0]
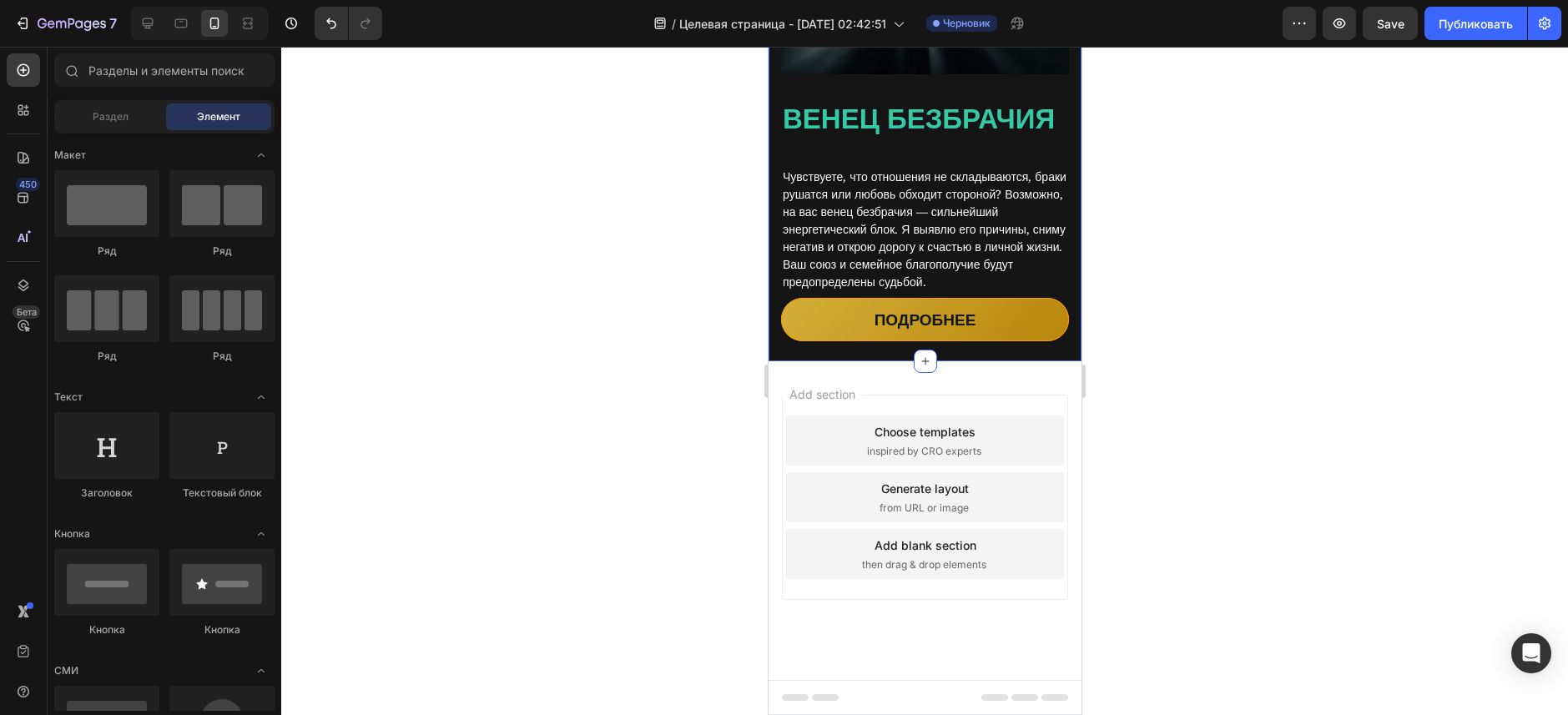
click at [770, 350] on div "Image Венец безбрачия Heading Чувствуете, что отношения не складываются, браки …" at bounding box center [924, 85] width 313 height 552
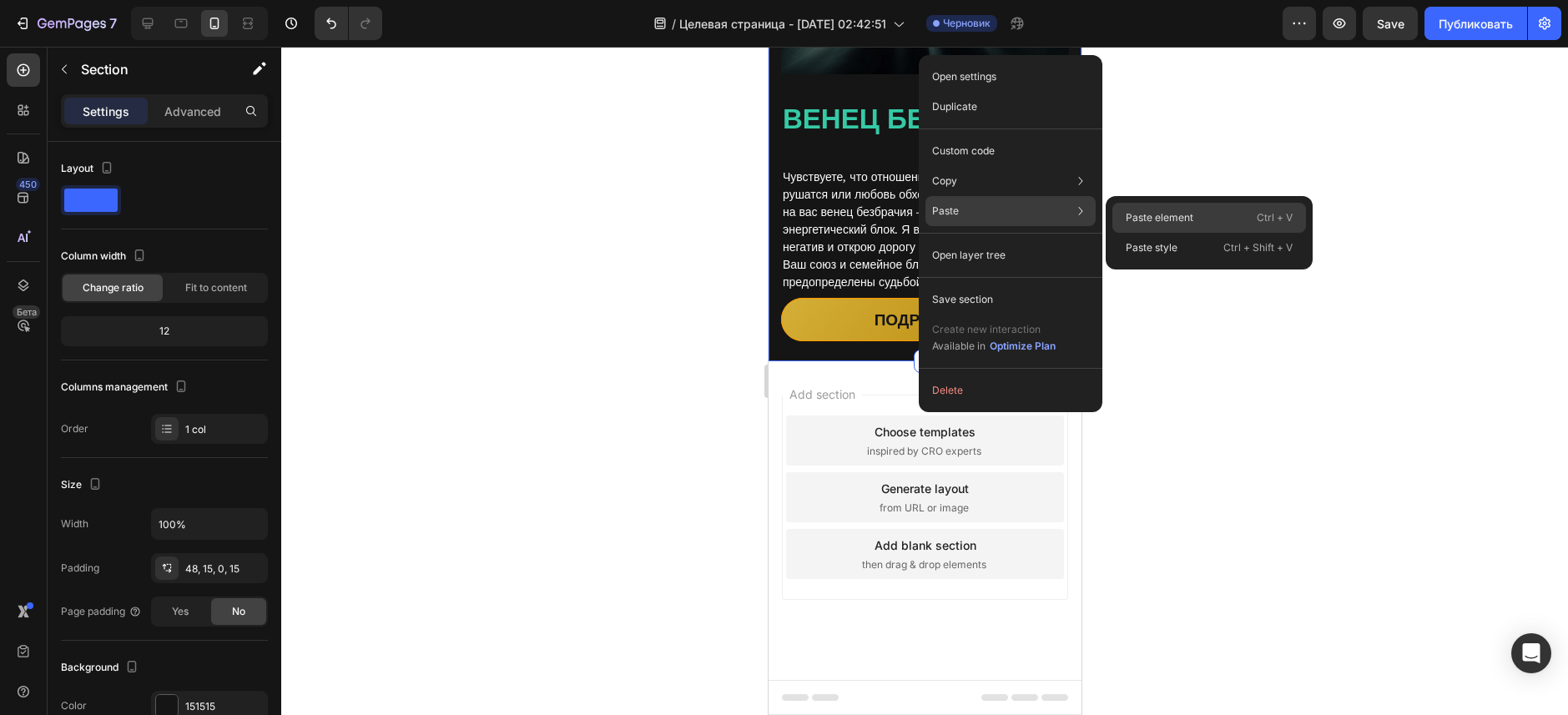
click at [1183, 232] on div "Paste element Ctrl + V" at bounding box center [1208, 247] width 193 height 30
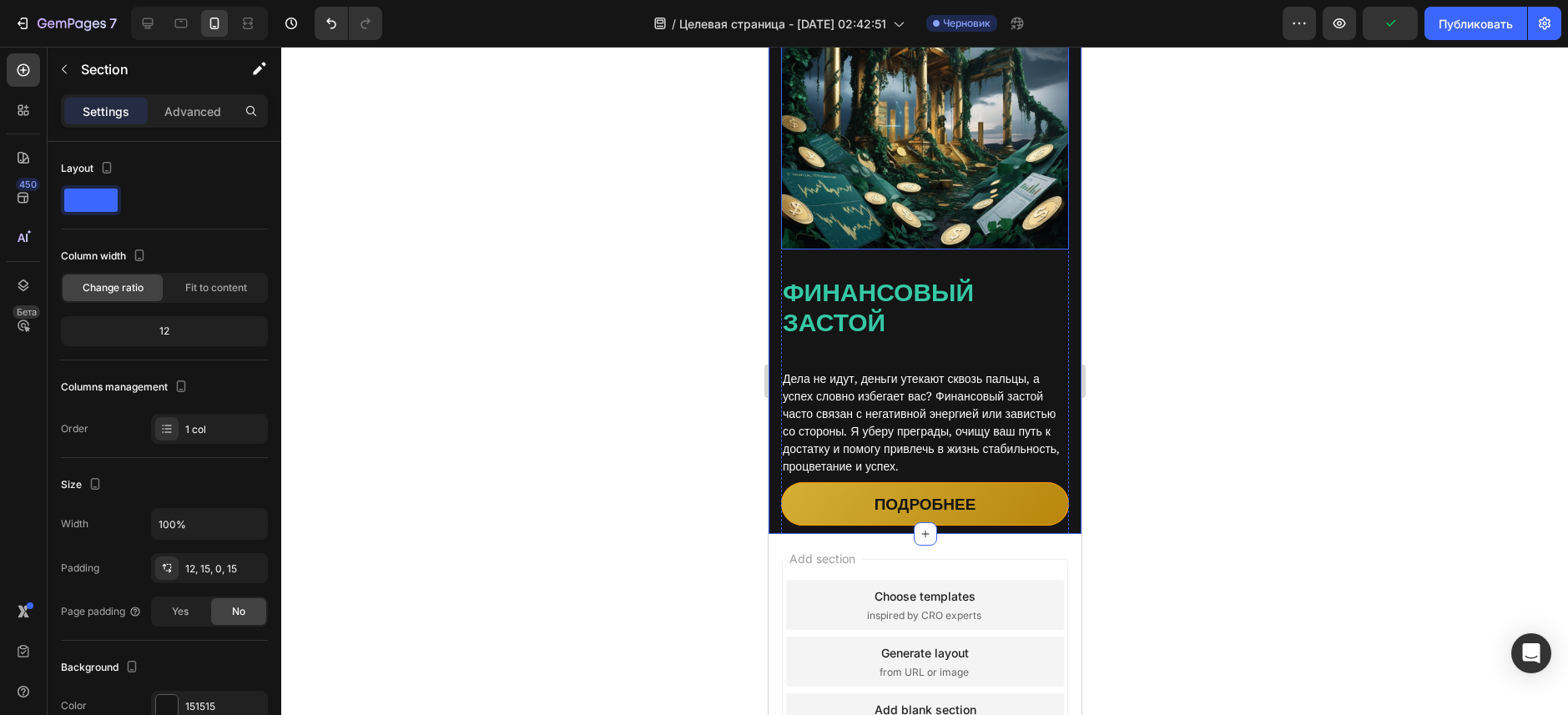
scroll to position [3491, 0]
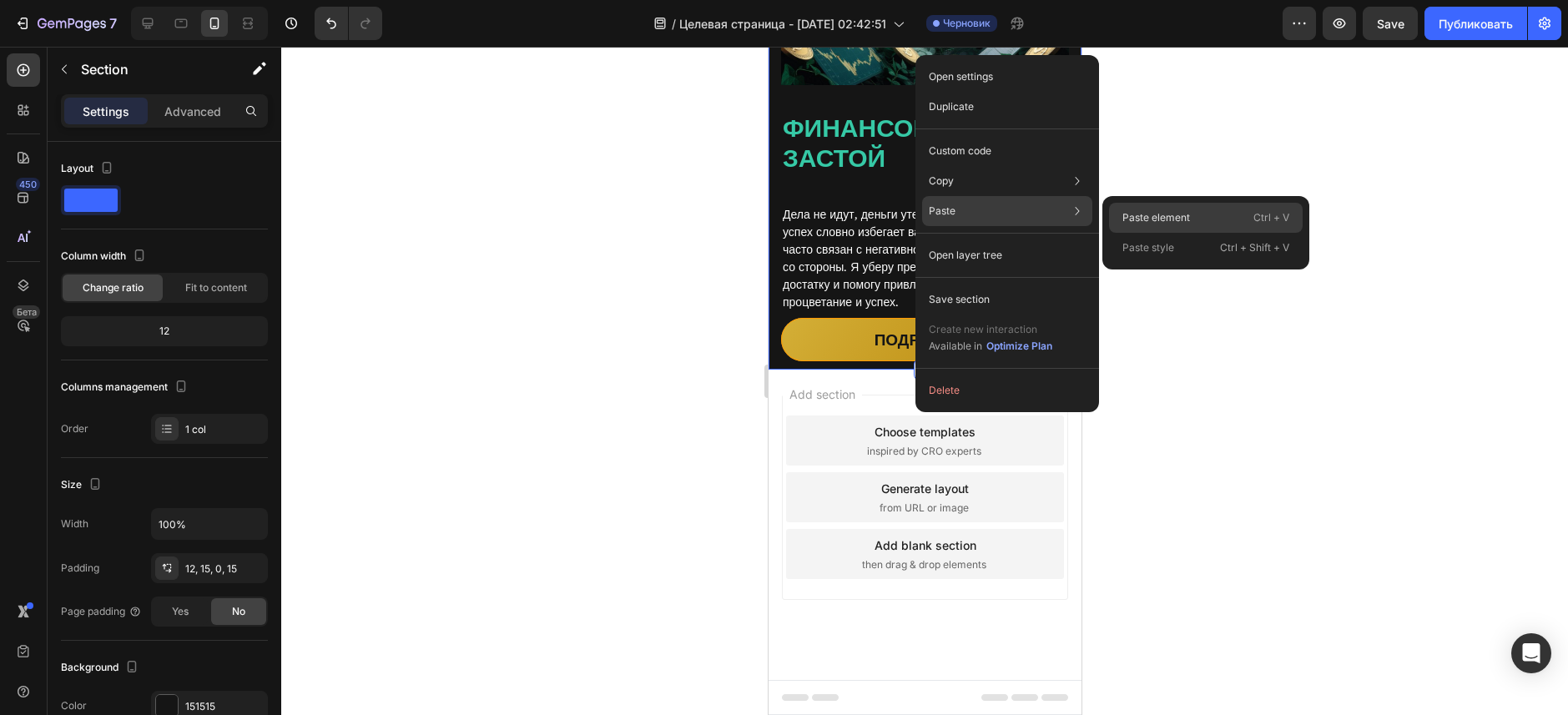
click at [1219, 232] on div "Paste element Ctrl + V" at bounding box center [1205, 247] width 193 height 30
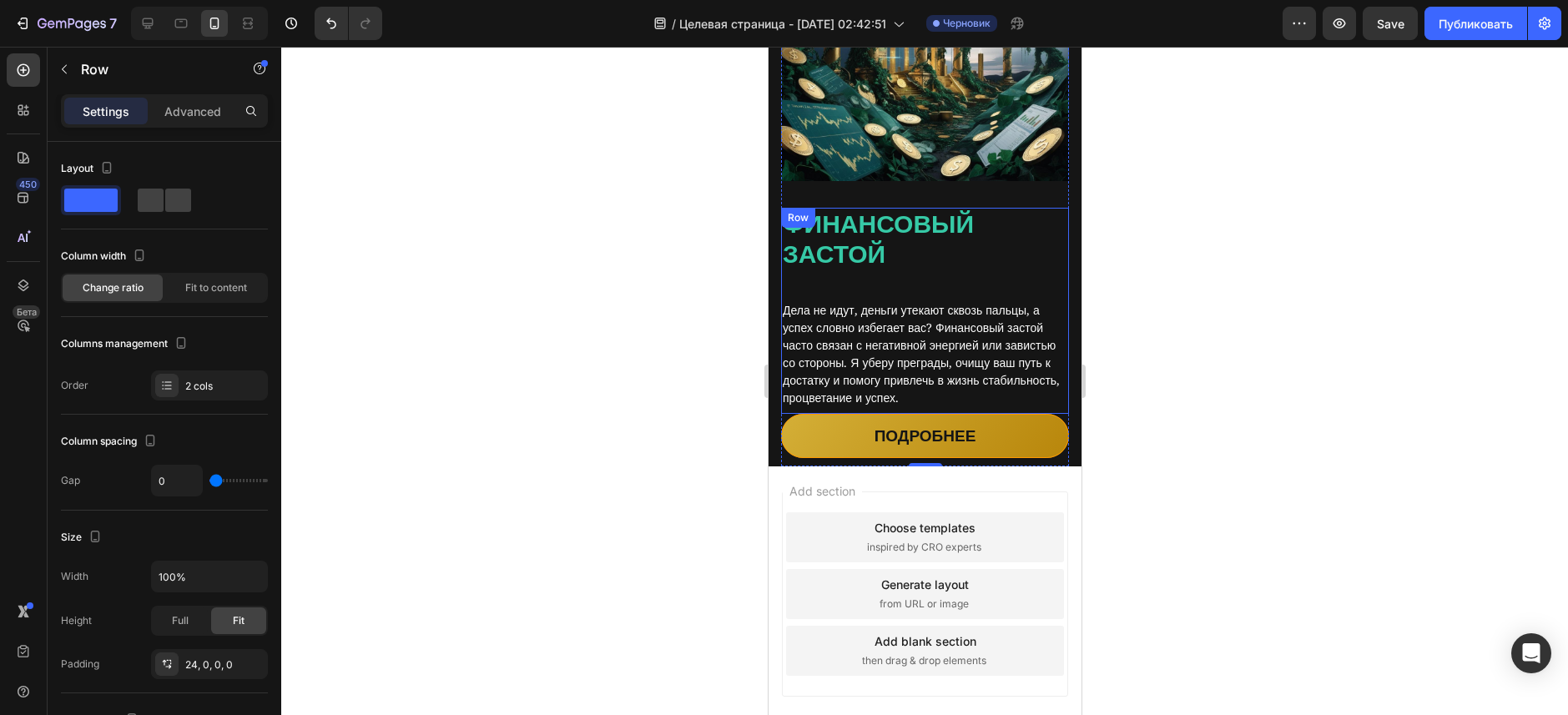
scroll to position [4087, 0]
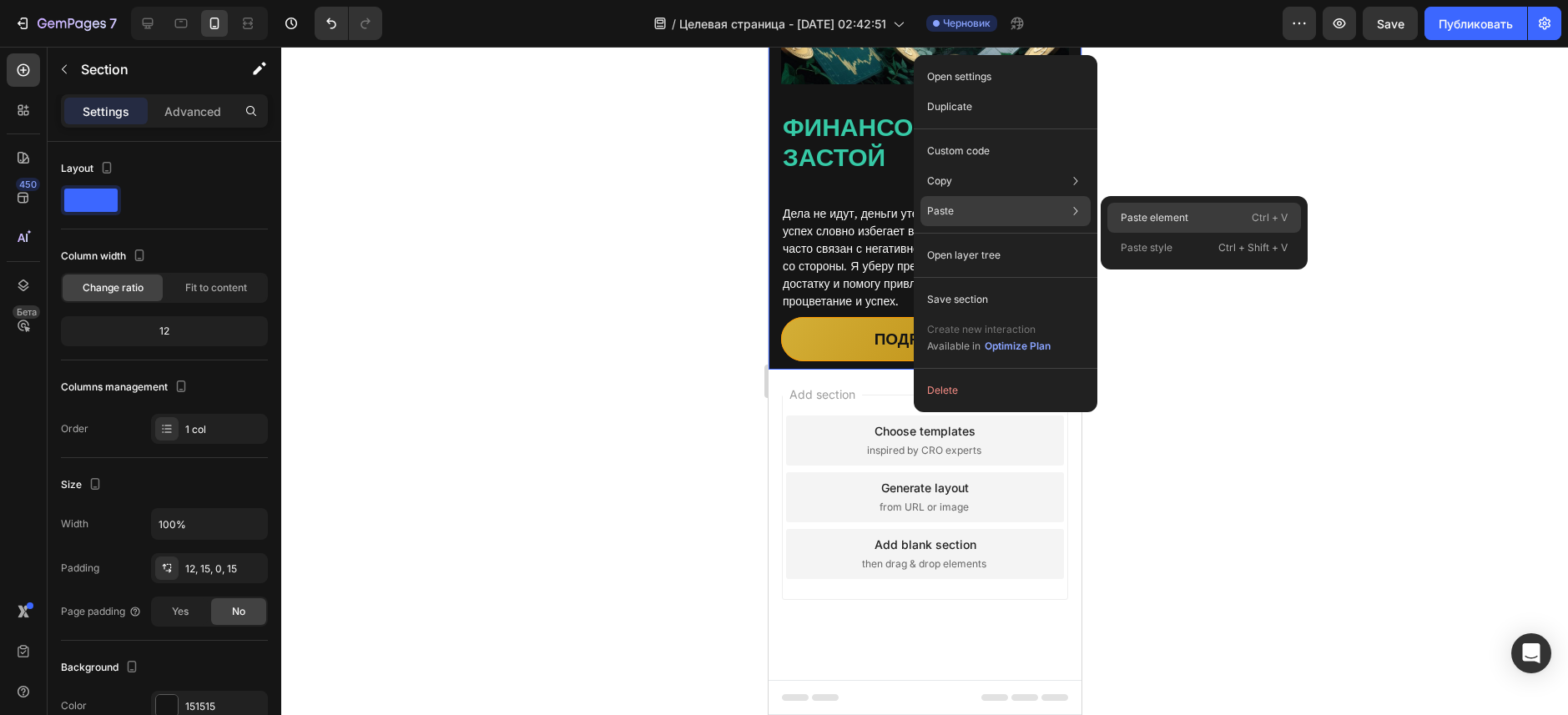
click at [1156, 219] on p "Paste element" at bounding box center [1154, 217] width 67 height 15
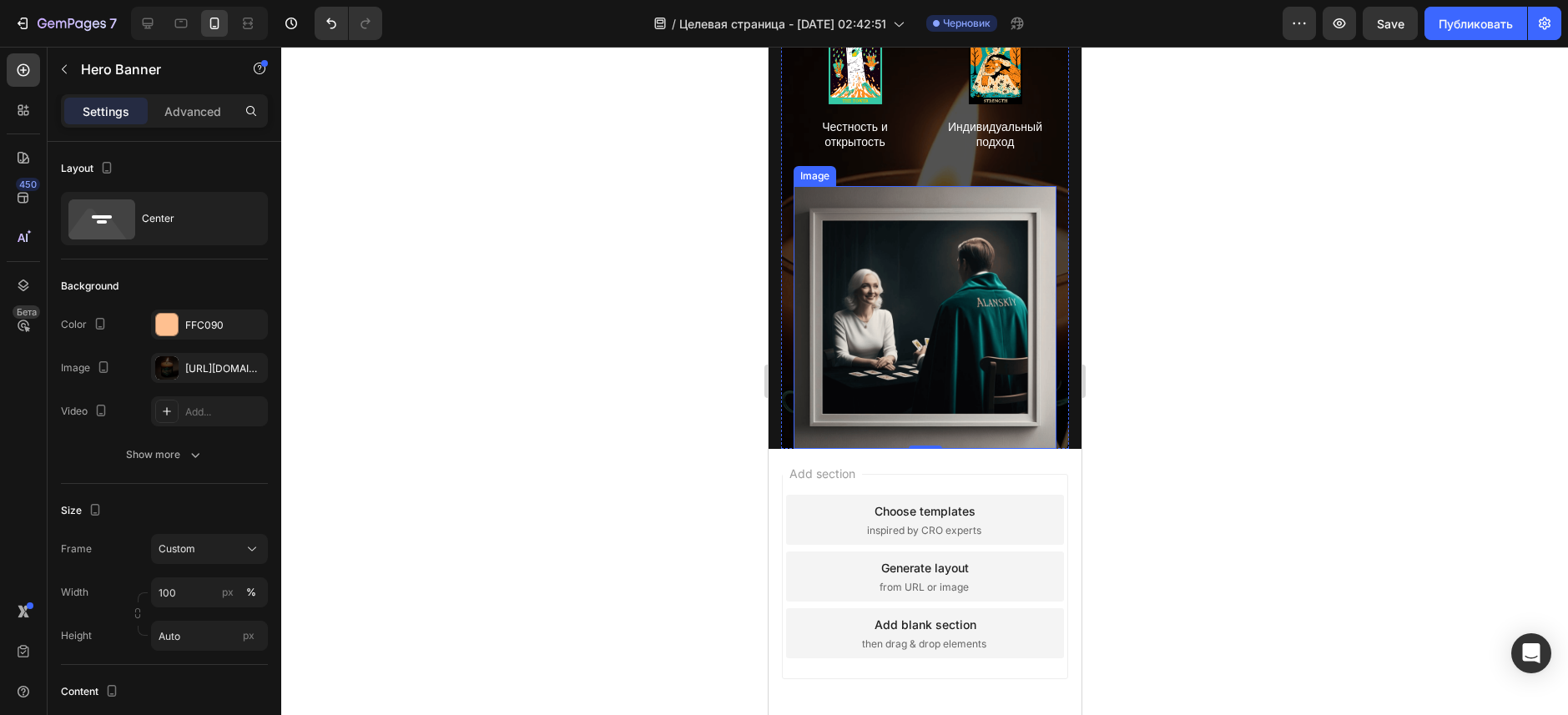
scroll to position [4763, 0]
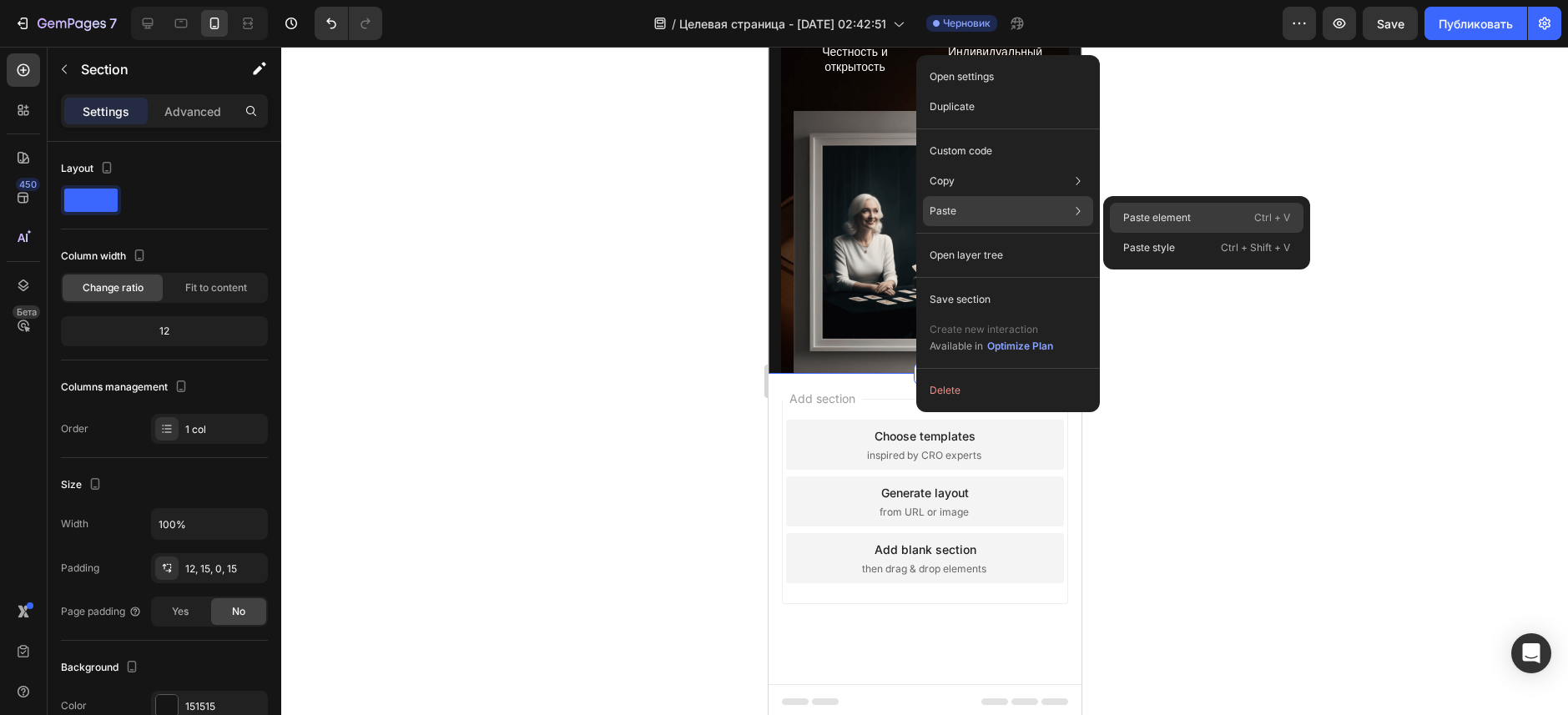
click at [1179, 222] on p "Paste element" at bounding box center [1156, 217] width 67 height 15
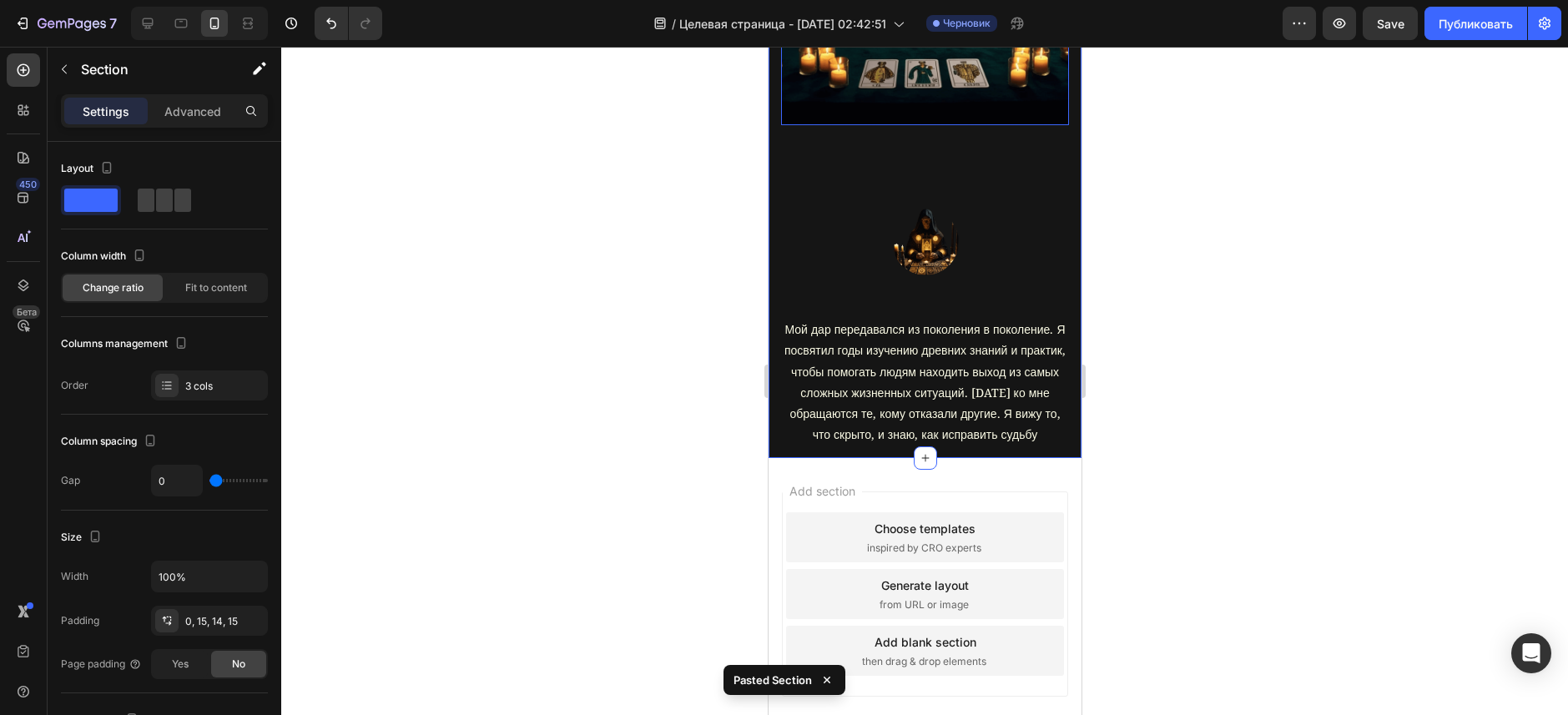
scroll to position [5838, 0]
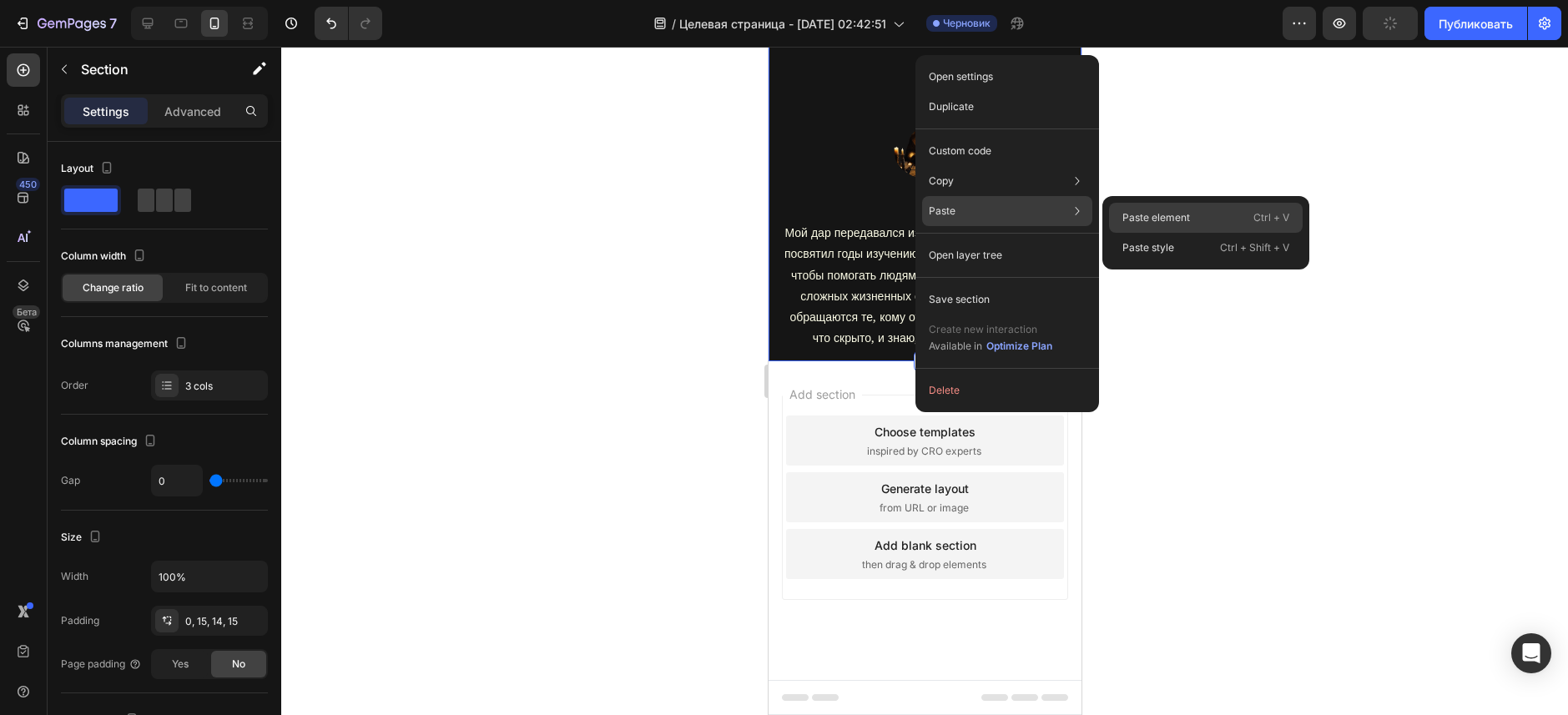
click at [1175, 216] on p "Paste element" at bounding box center [1156, 217] width 67 height 15
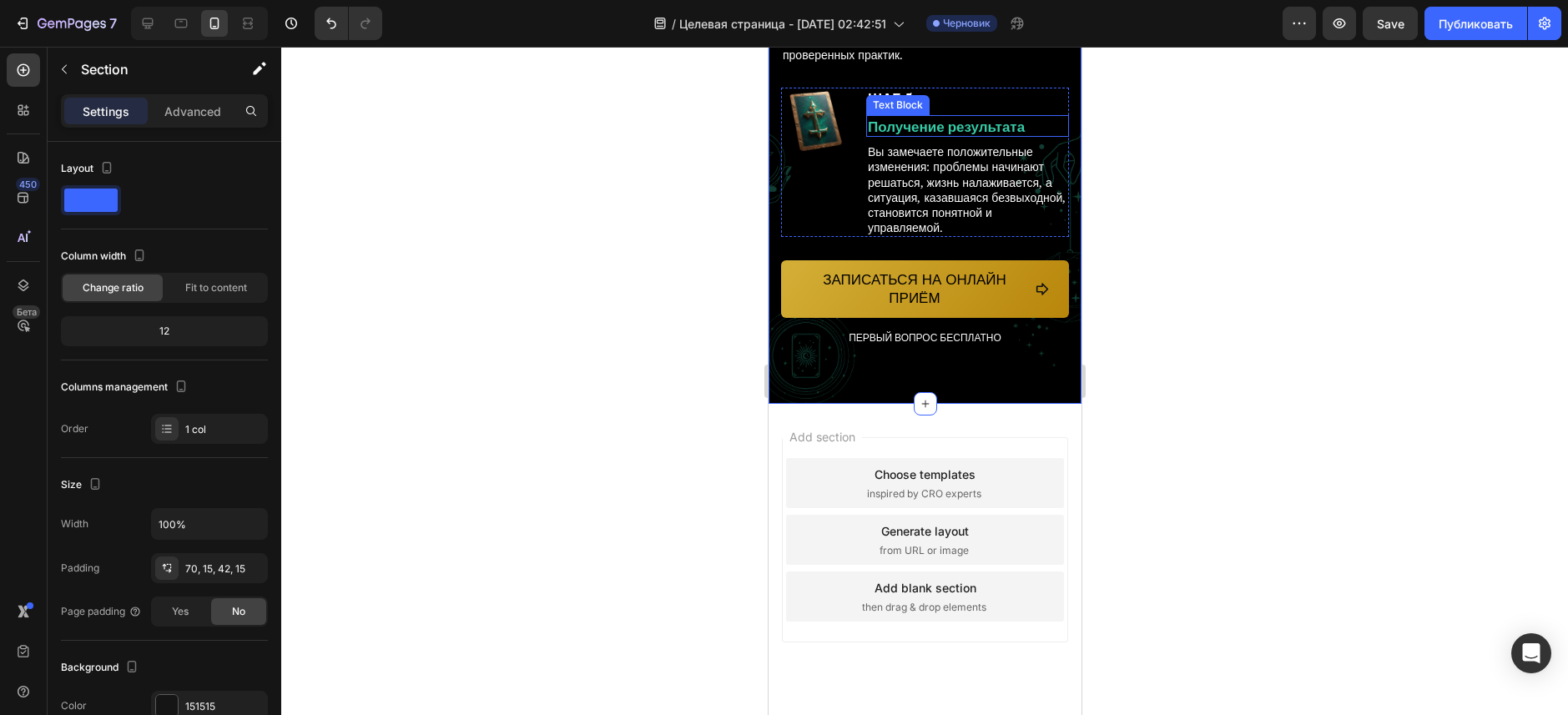
scroll to position [6761, 0]
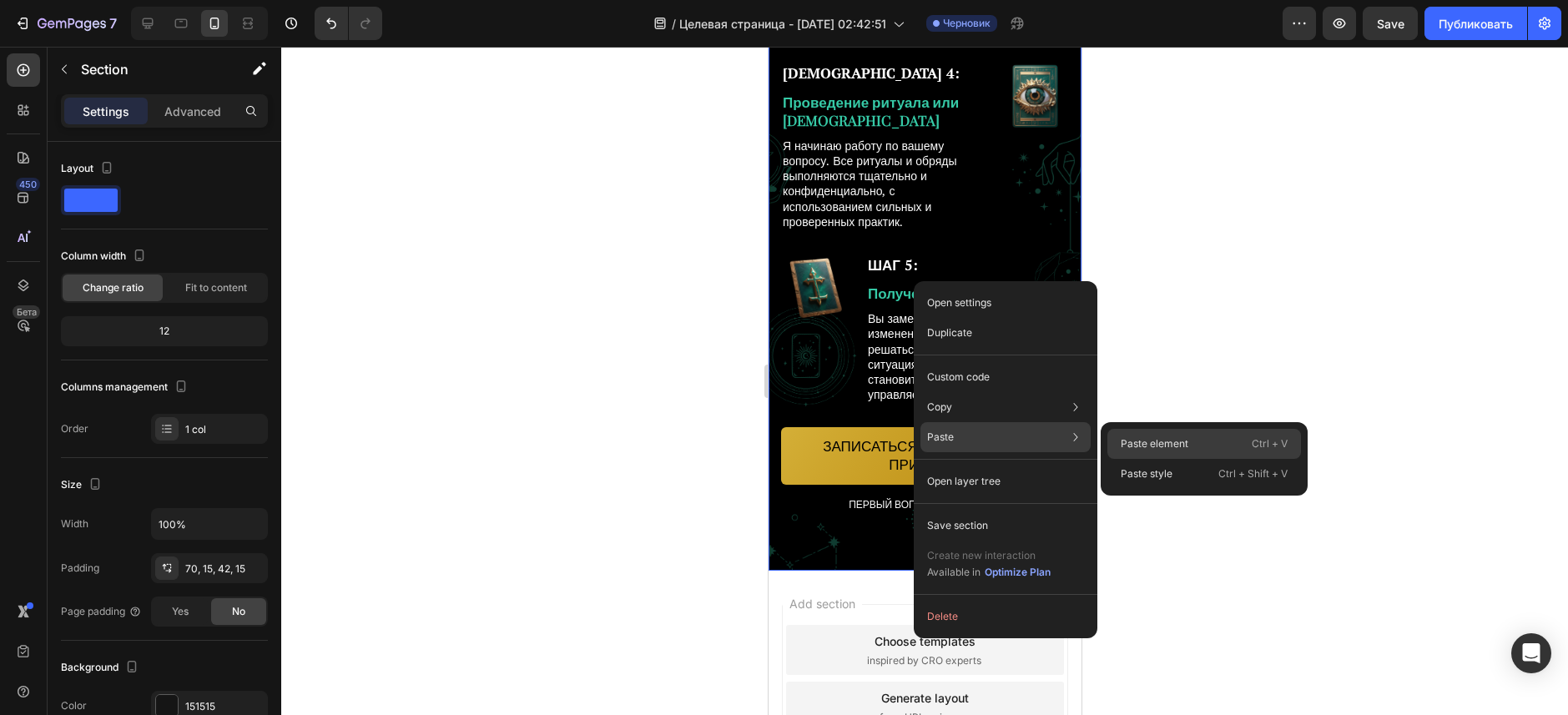
click at [1151, 437] on p "Paste element" at bounding box center [1154, 443] width 67 height 15
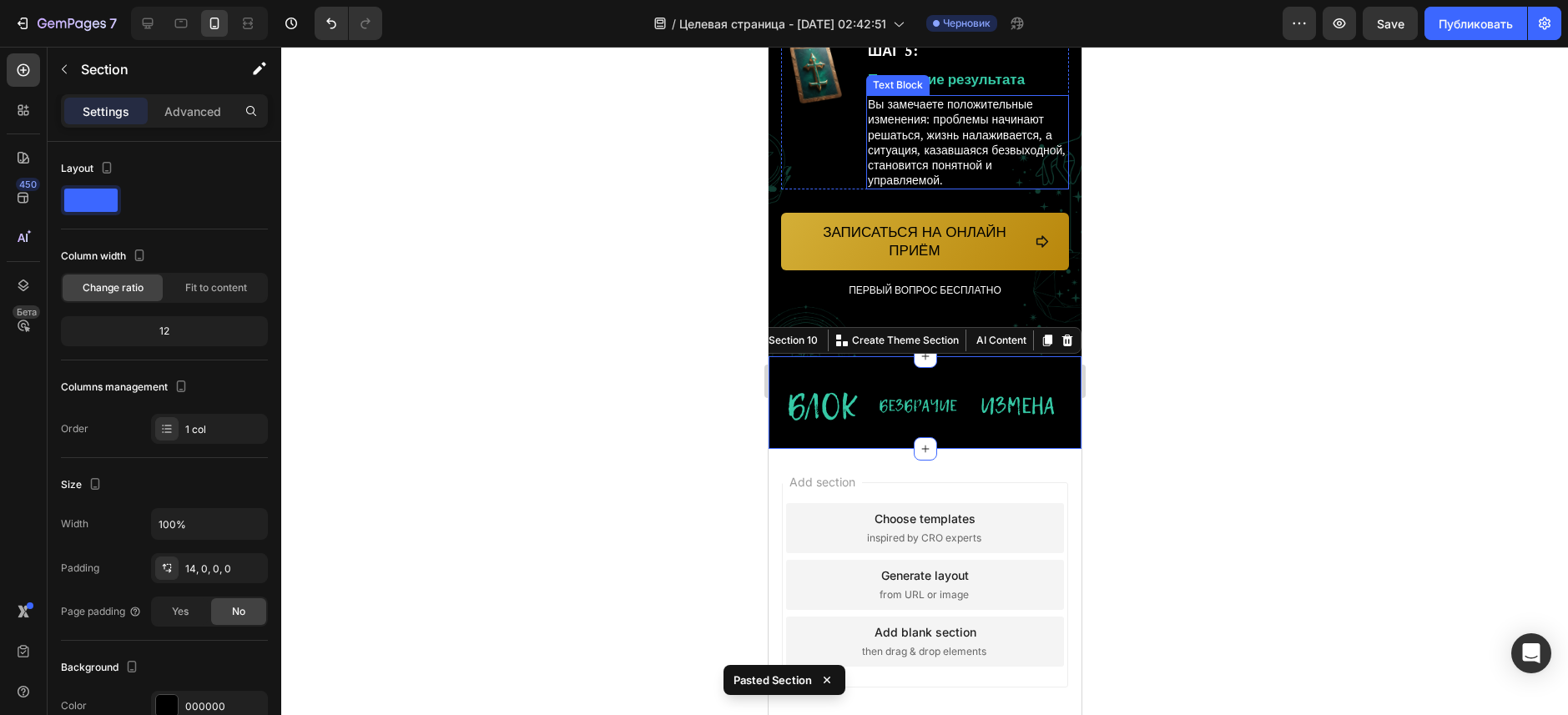
scroll to position [7095, 0]
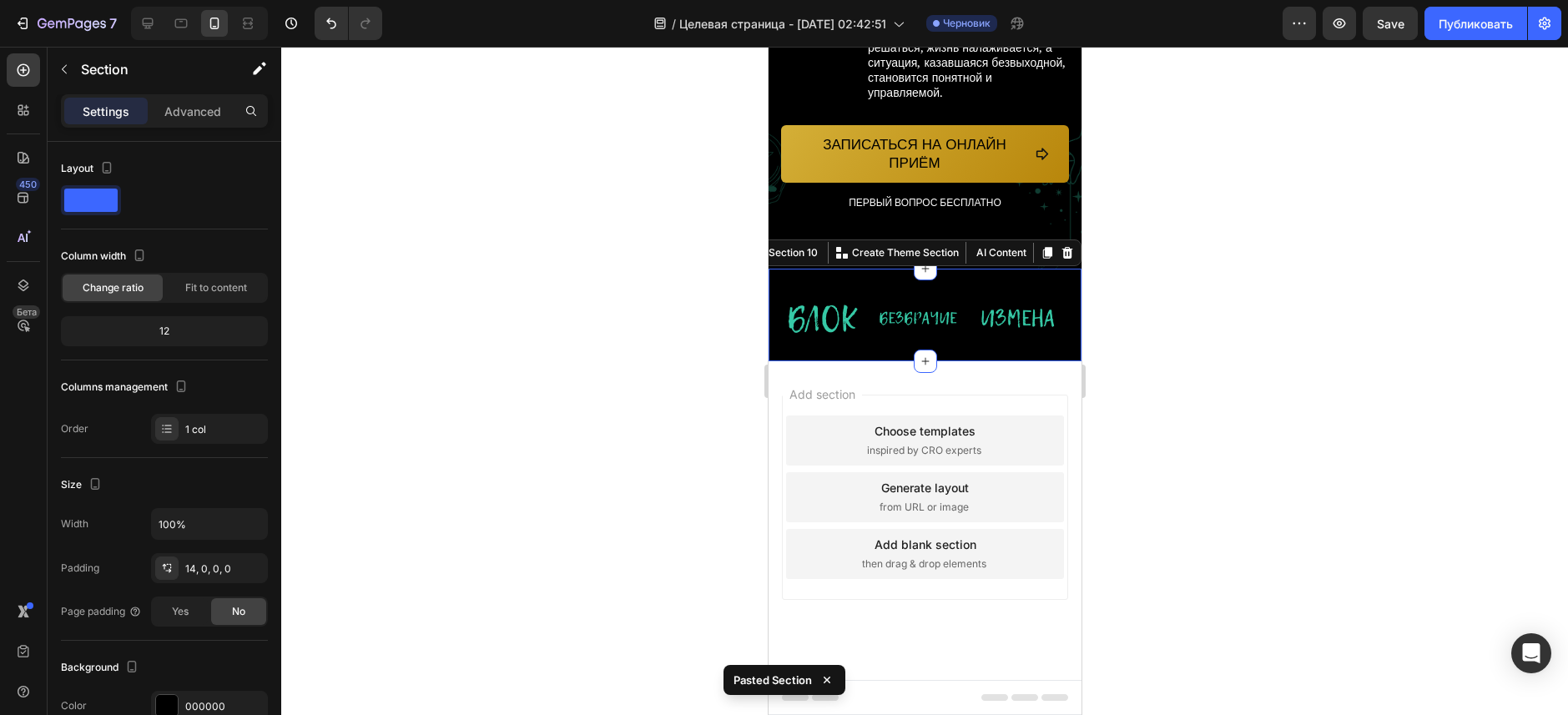
click at [1173, 533] on div at bounding box center [925, 381] width 1287 height 668
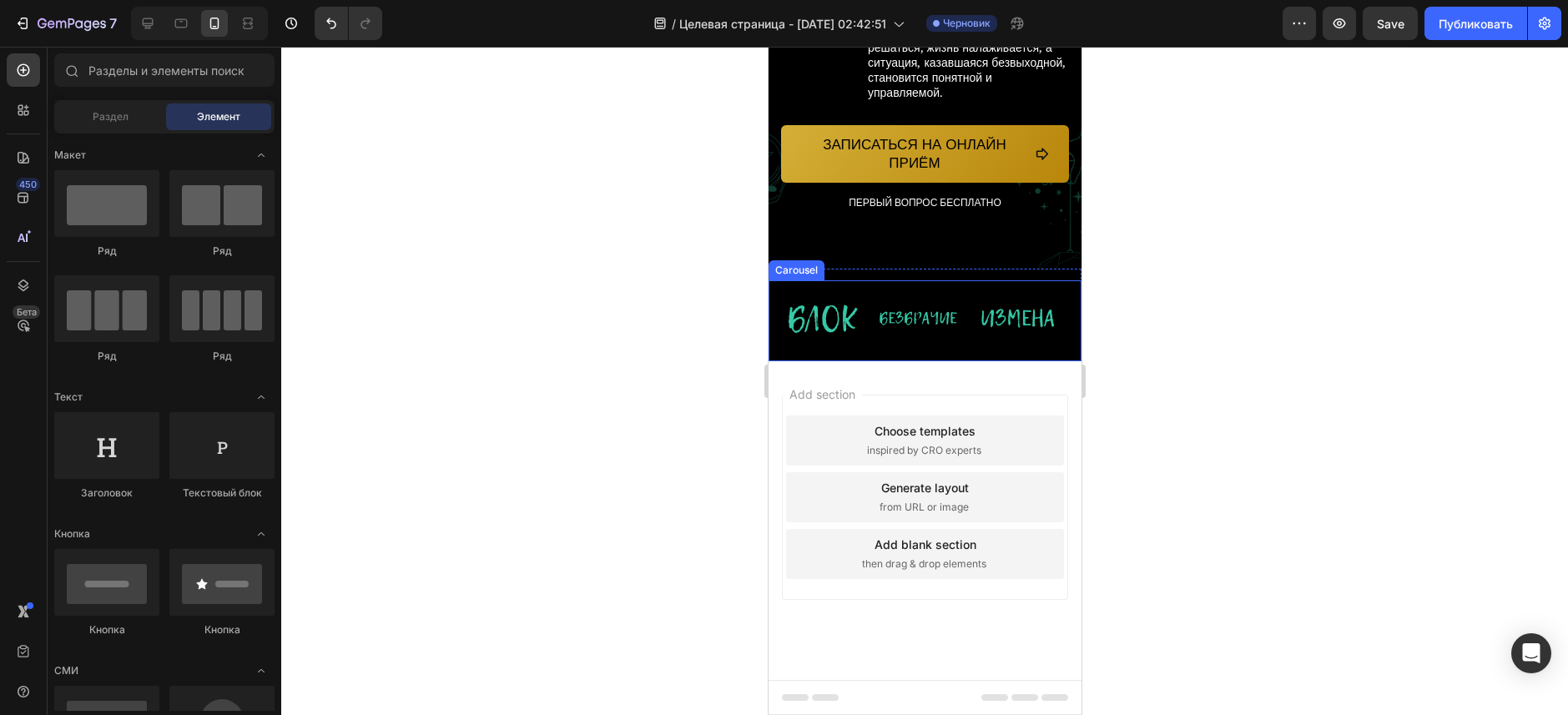
click at [930, 360] on div "Image" at bounding box center [916, 320] width 99 height 80
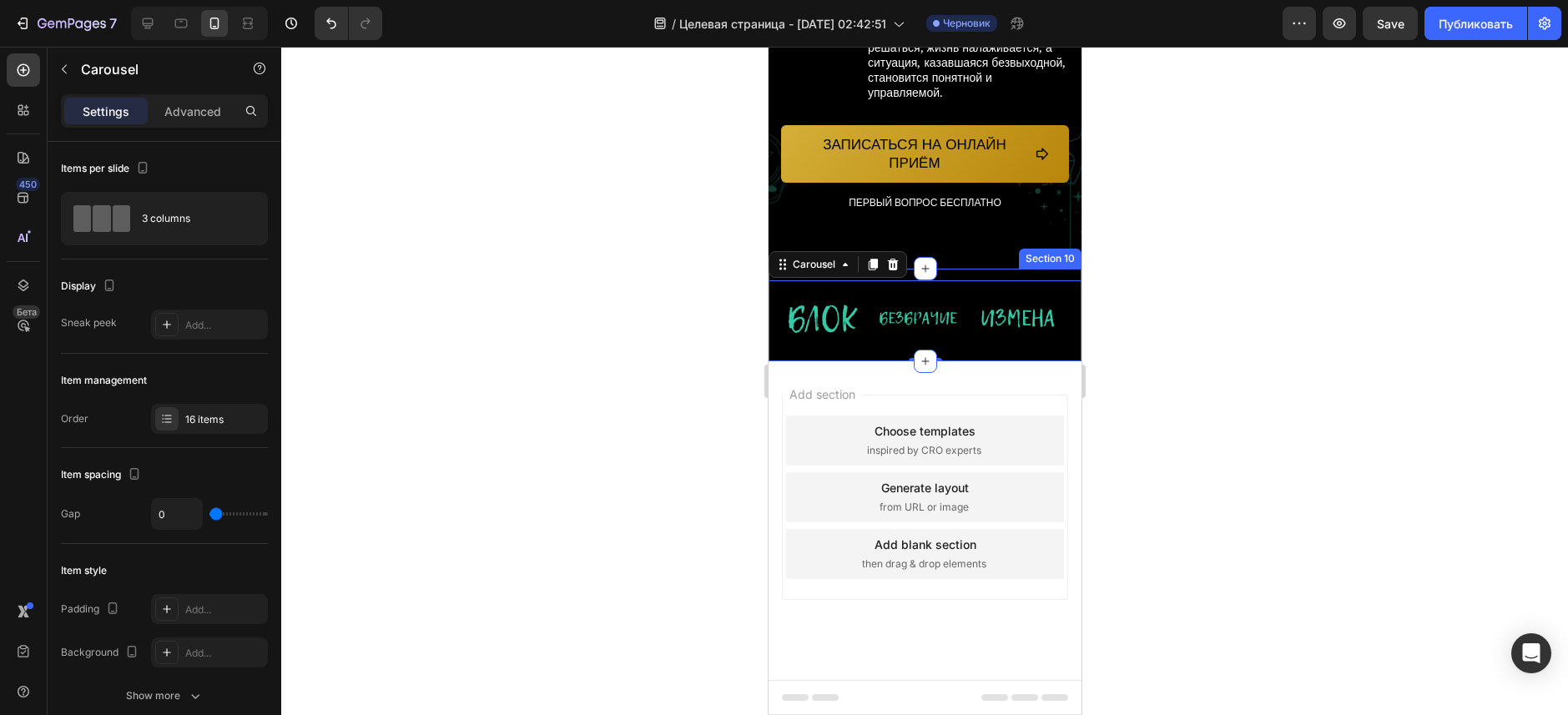
click at [1052, 305] on div "Image Image Image Image Image Image Image Image Image Image Image Image Image I…" at bounding box center [924, 315] width 313 height 91
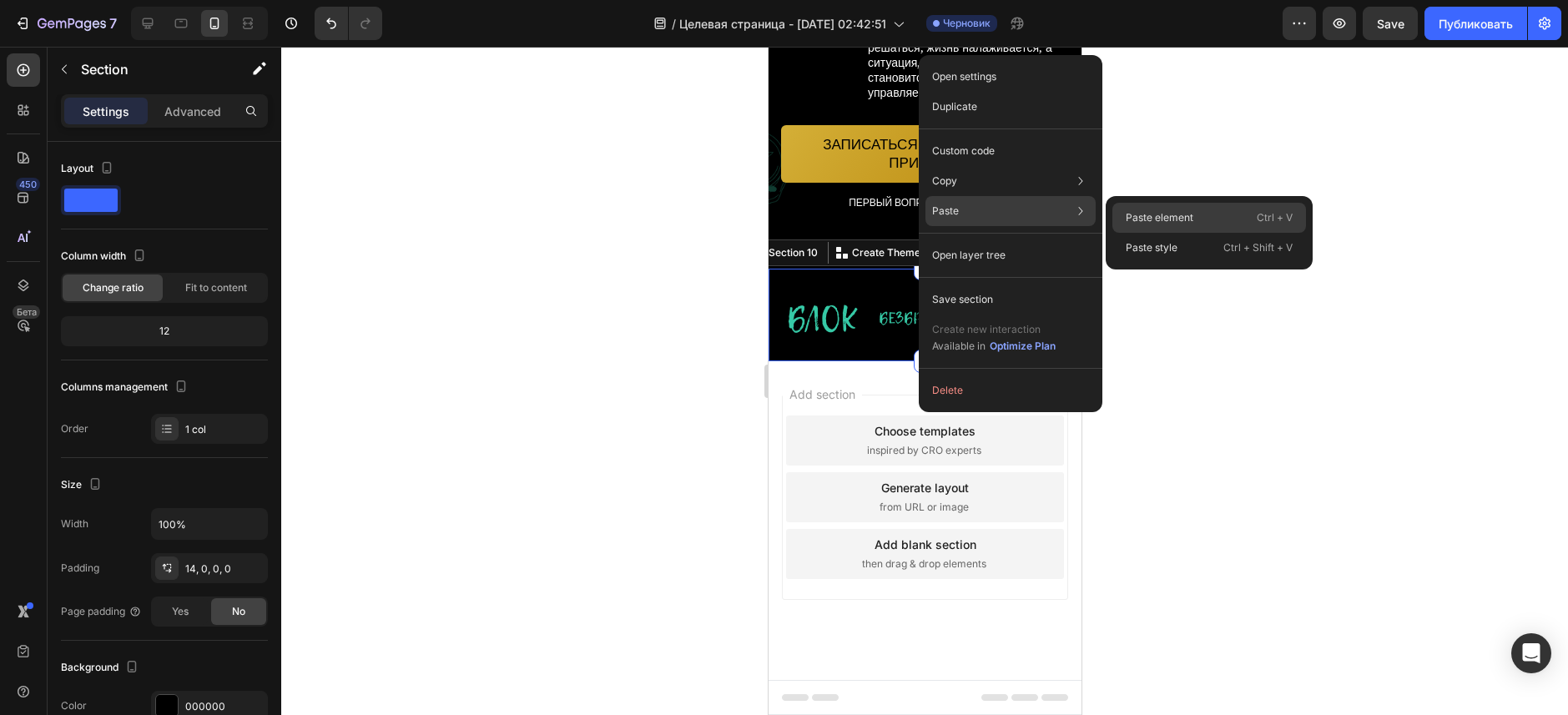
click at [1141, 213] on p "Paste element" at bounding box center [1159, 217] width 67 height 15
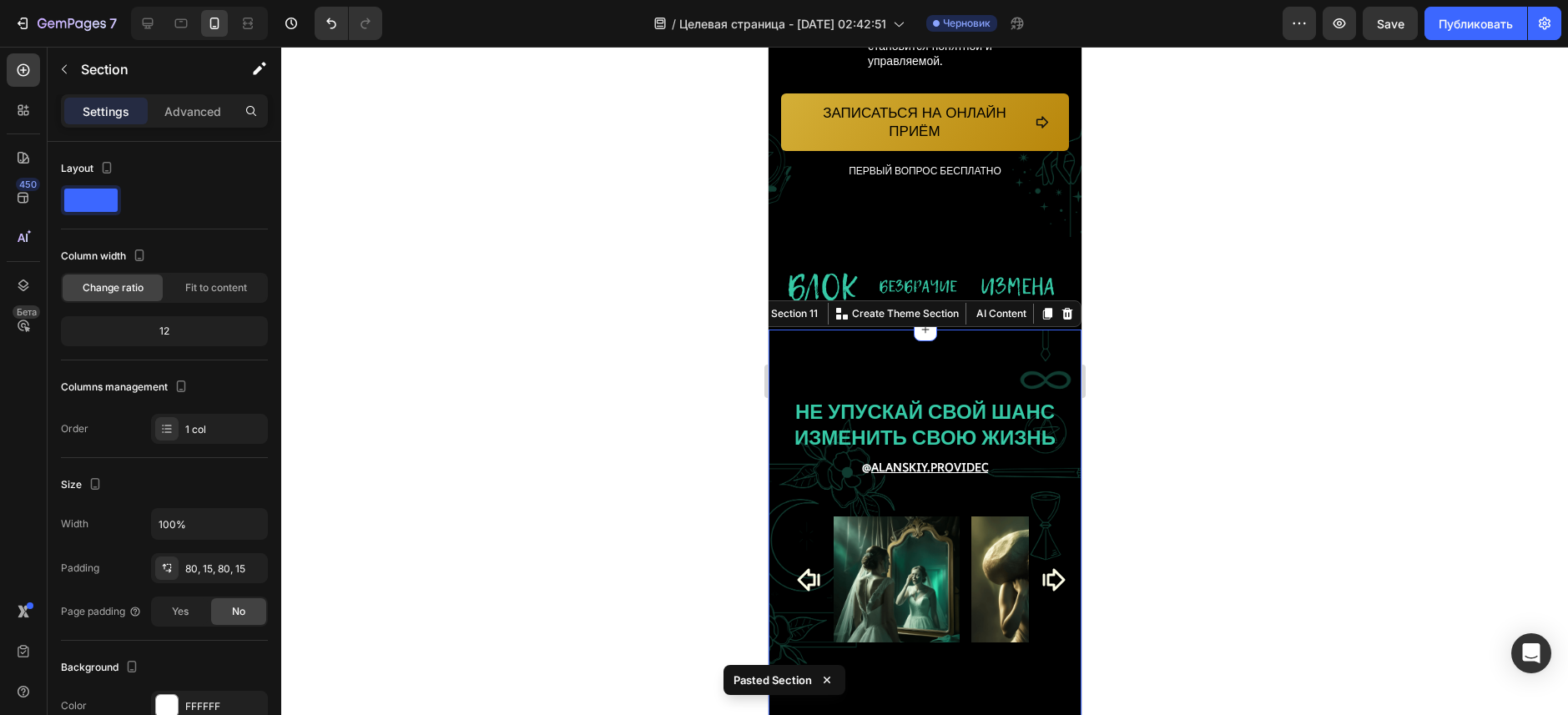
scroll to position [7380, 0]
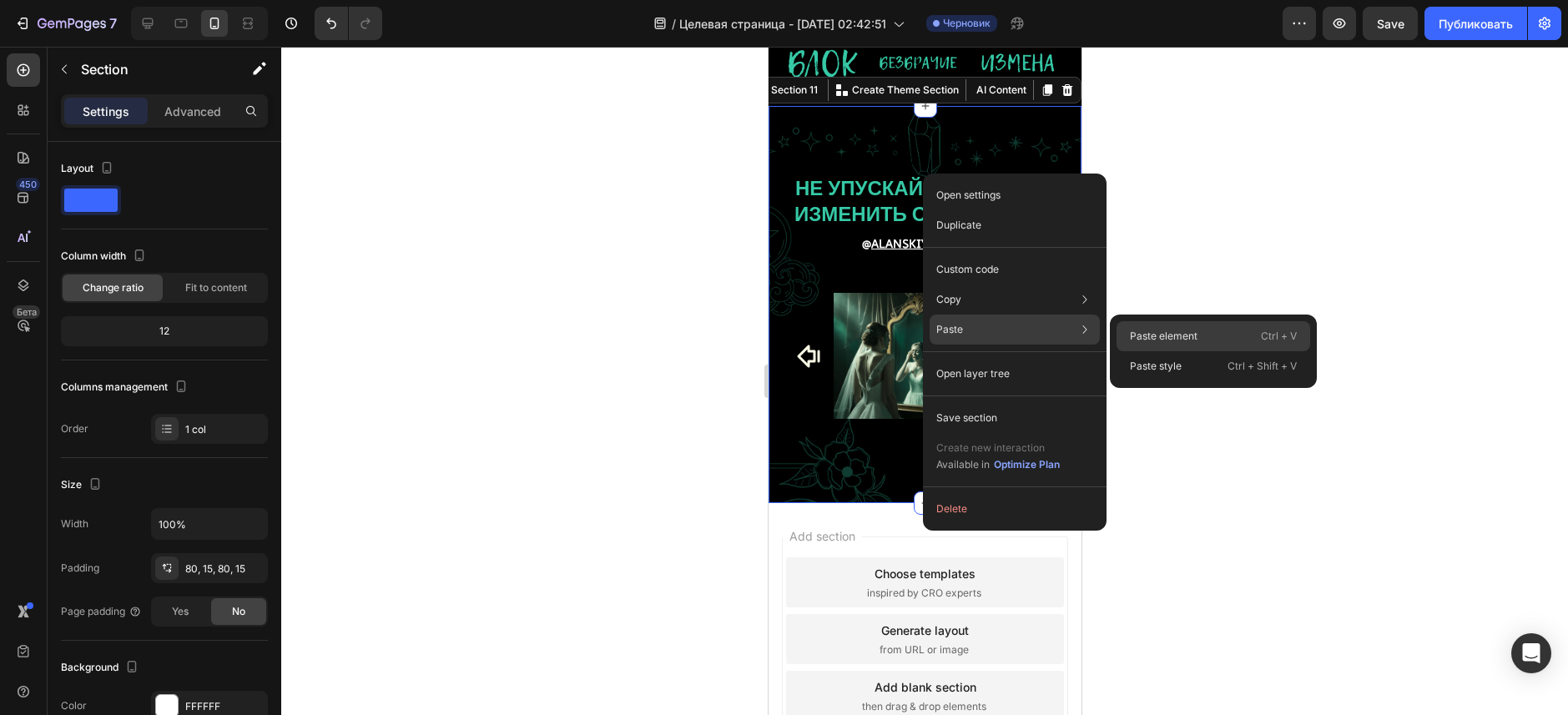
click at [1173, 338] on p "Paste element" at bounding box center [1164, 336] width 67 height 15
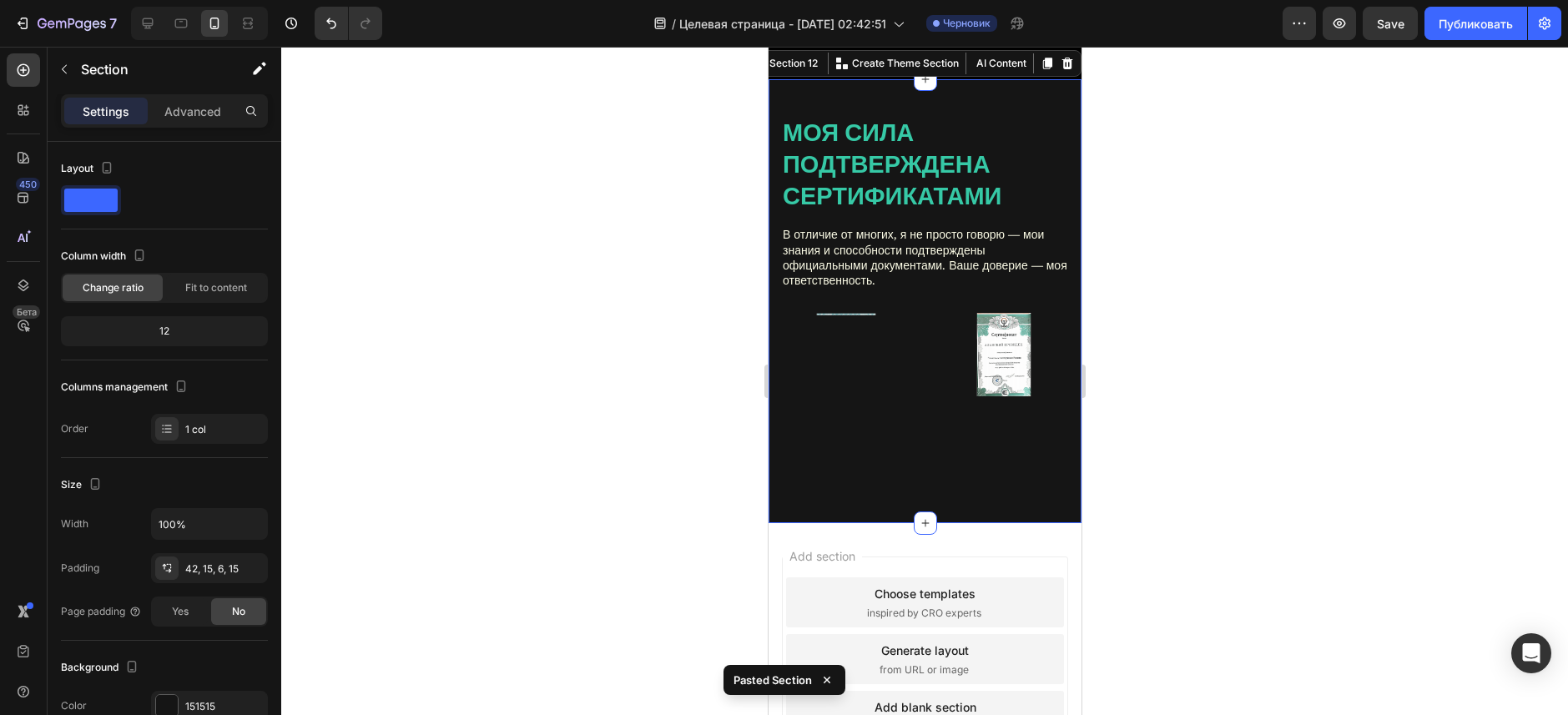
scroll to position [7970, 0]
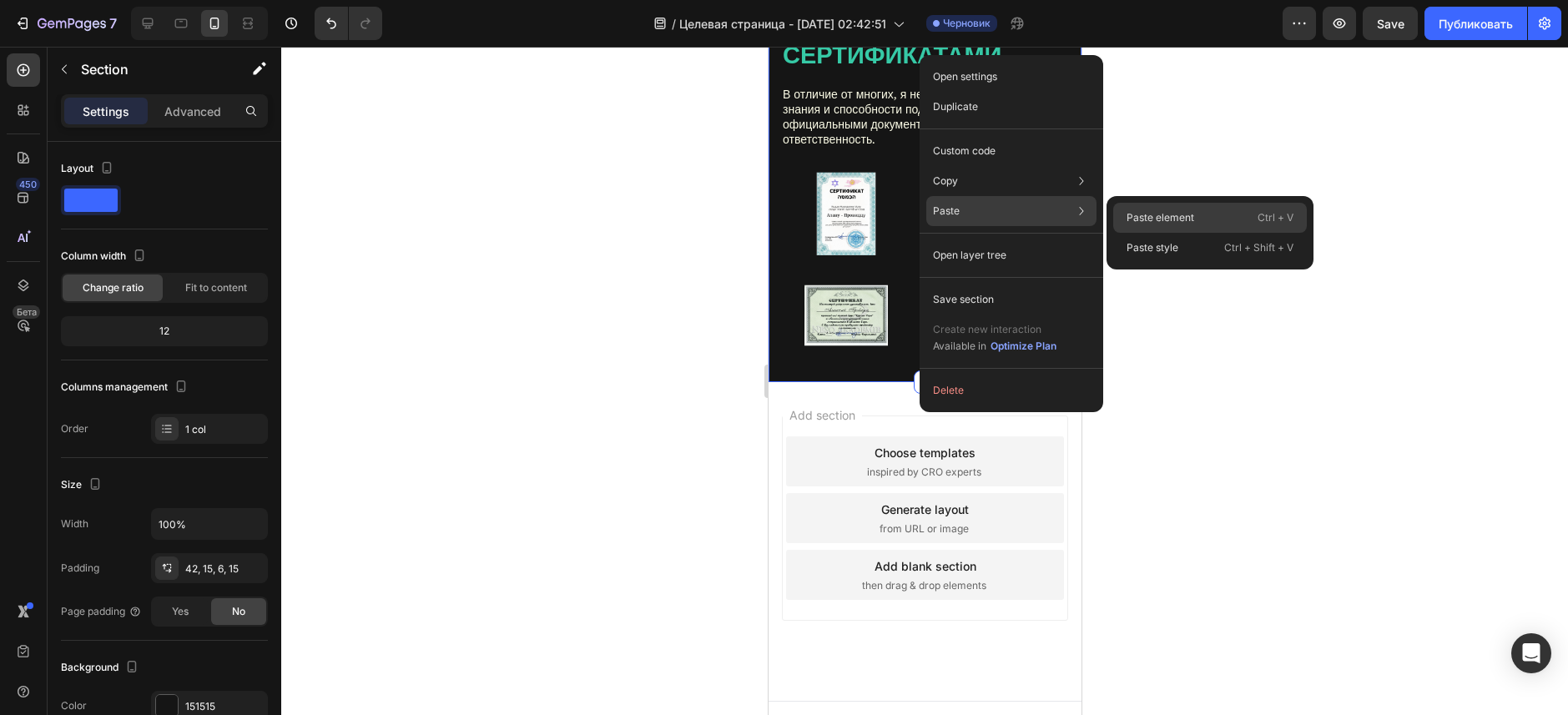
click at [1232, 232] on div "Paste element Ctrl + V" at bounding box center [1209, 247] width 193 height 30
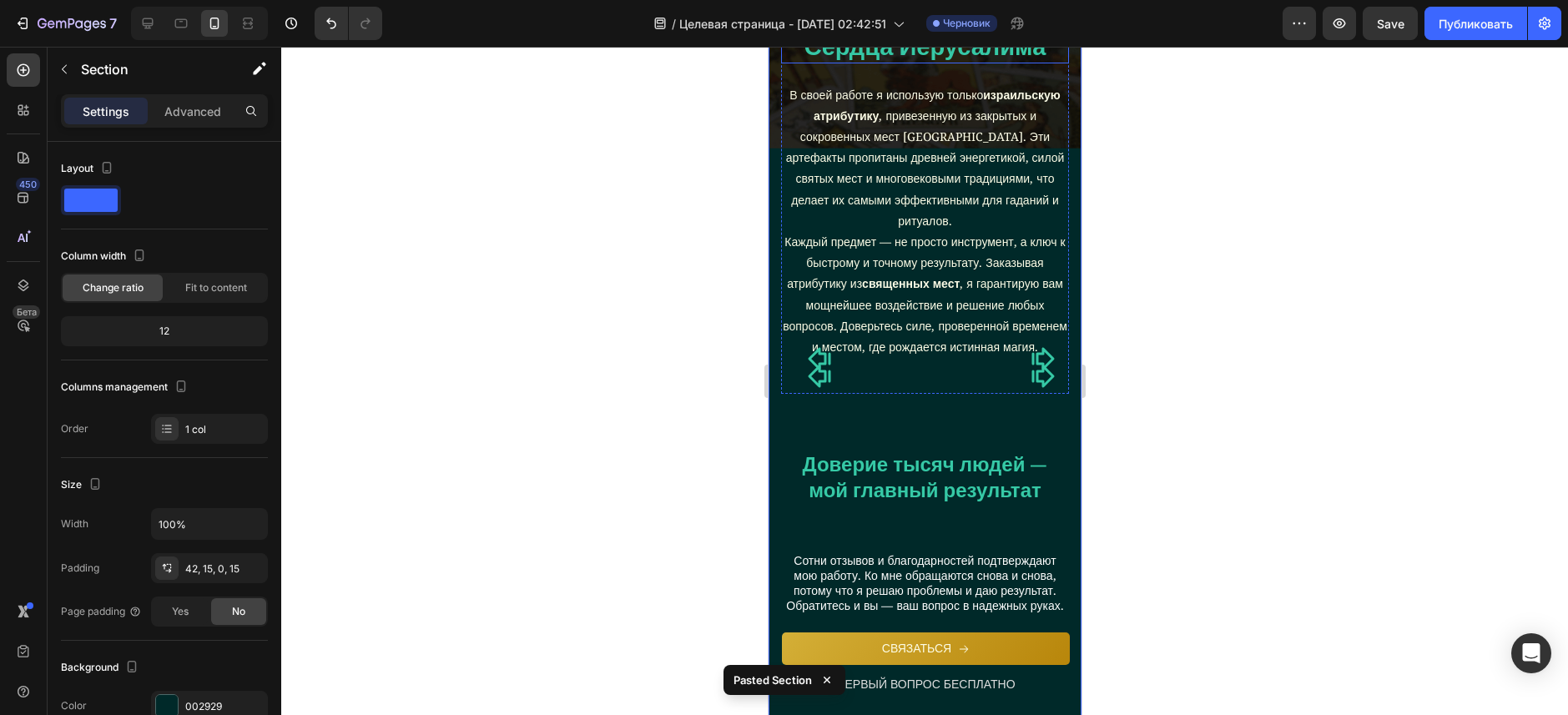
scroll to position [8581, 0]
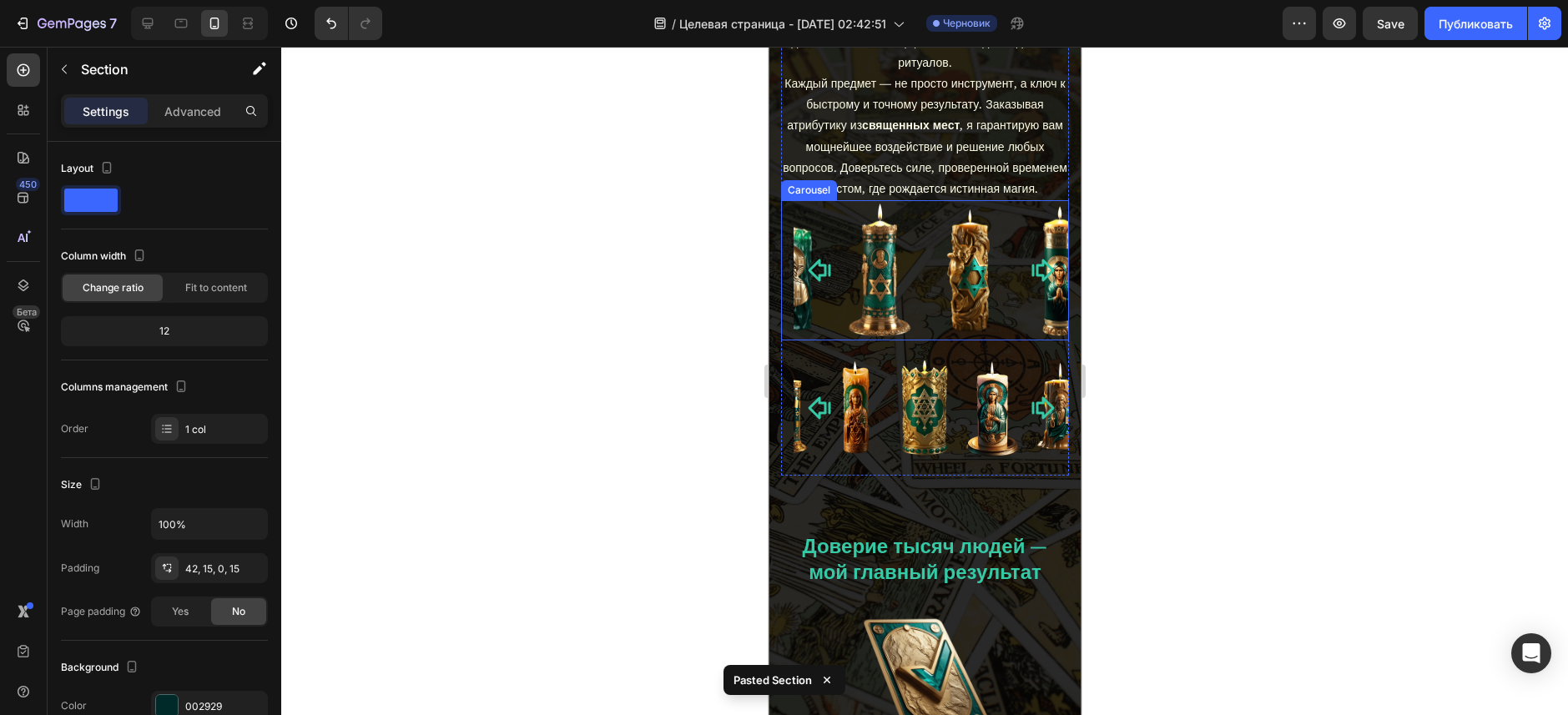
click at [1030, 293] on icon "Carousel Next Arrow" at bounding box center [1041, 270] width 27 height 45
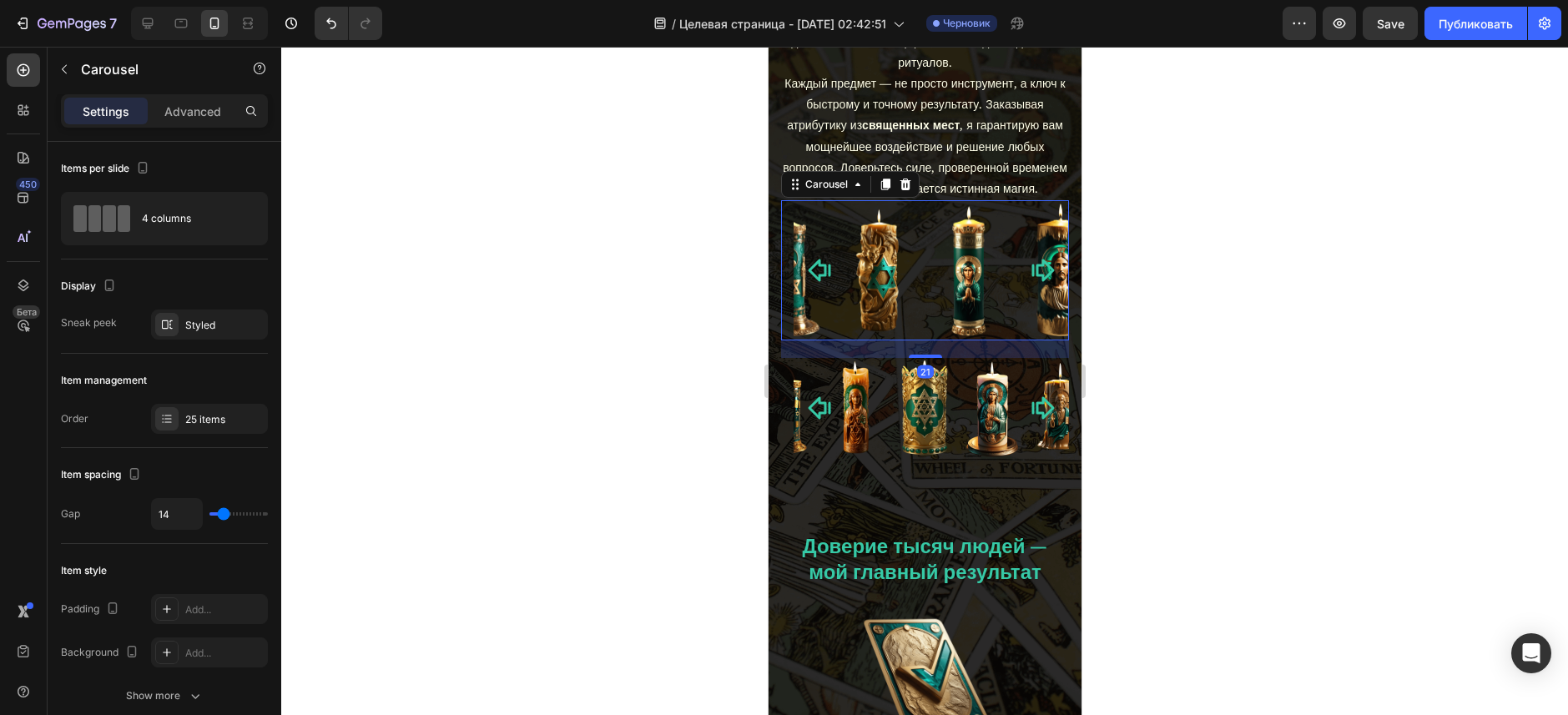
click at [1030, 293] on icon "Carousel Next Arrow" at bounding box center [1041, 270] width 27 height 45
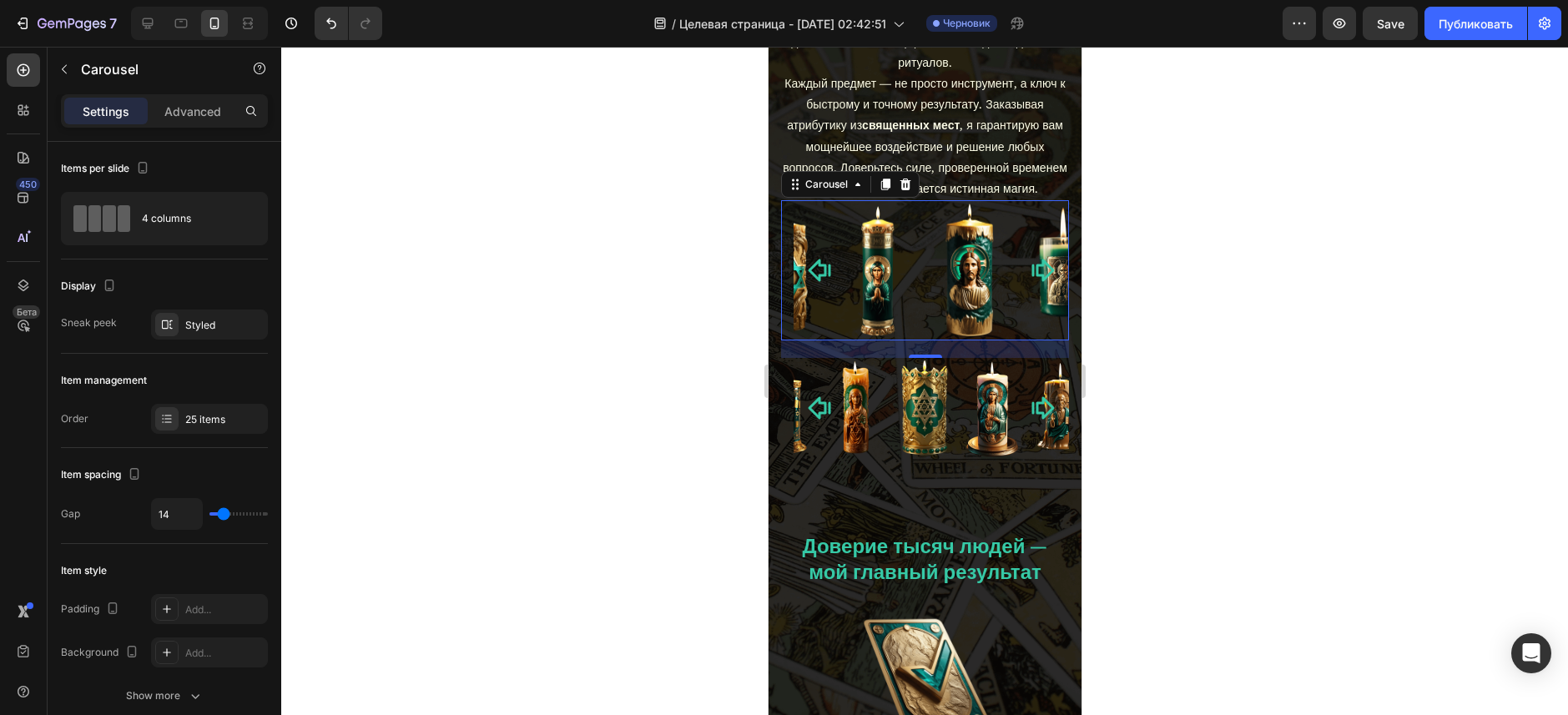
click at [1031, 293] on icon "Carousel Next Arrow" at bounding box center [1041, 270] width 27 height 45
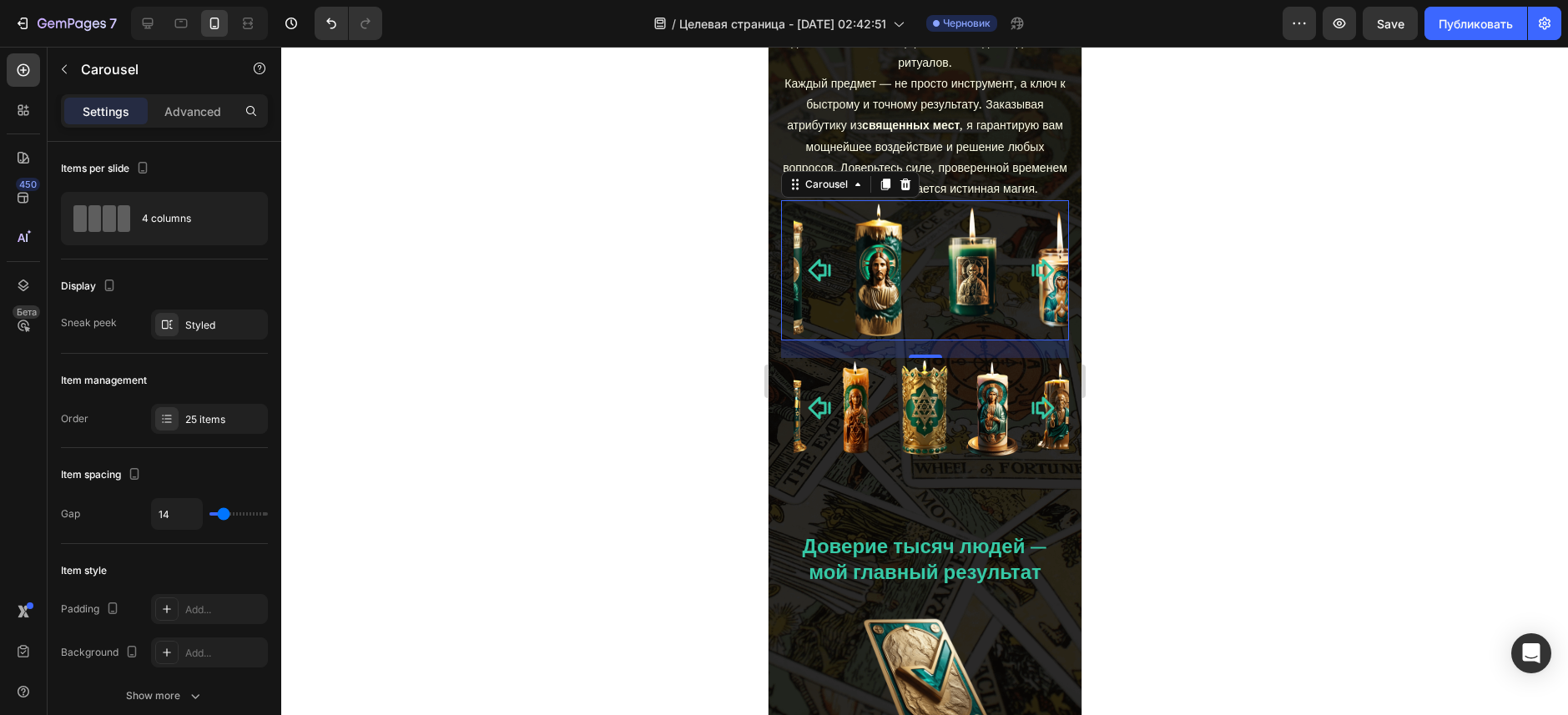
click at [1031, 293] on icon "Carousel Next Arrow" at bounding box center [1041, 270] width 27 height 45
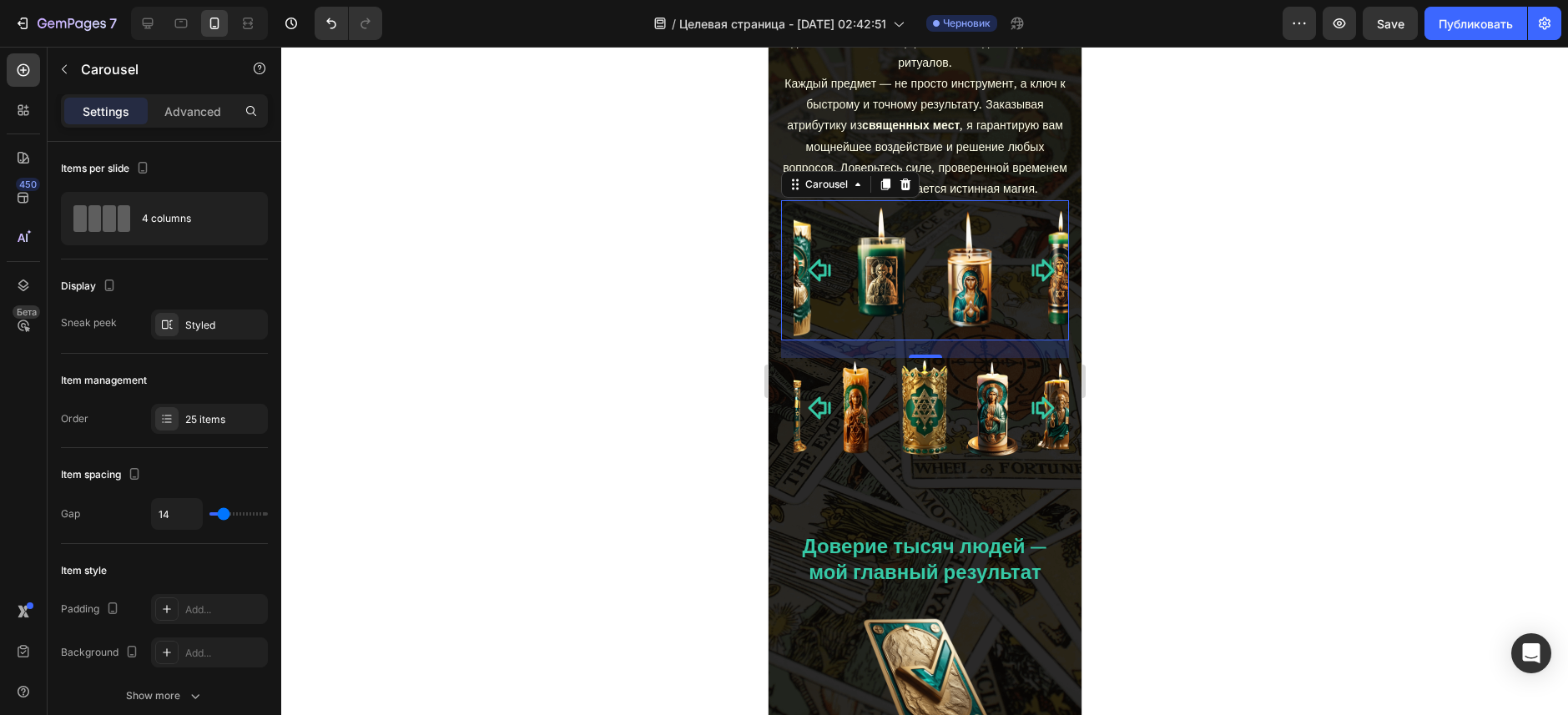
click at [1031, 293] on icon "Carousel Next Arrow" at bounding box center [1041, 270] width 27 height 45
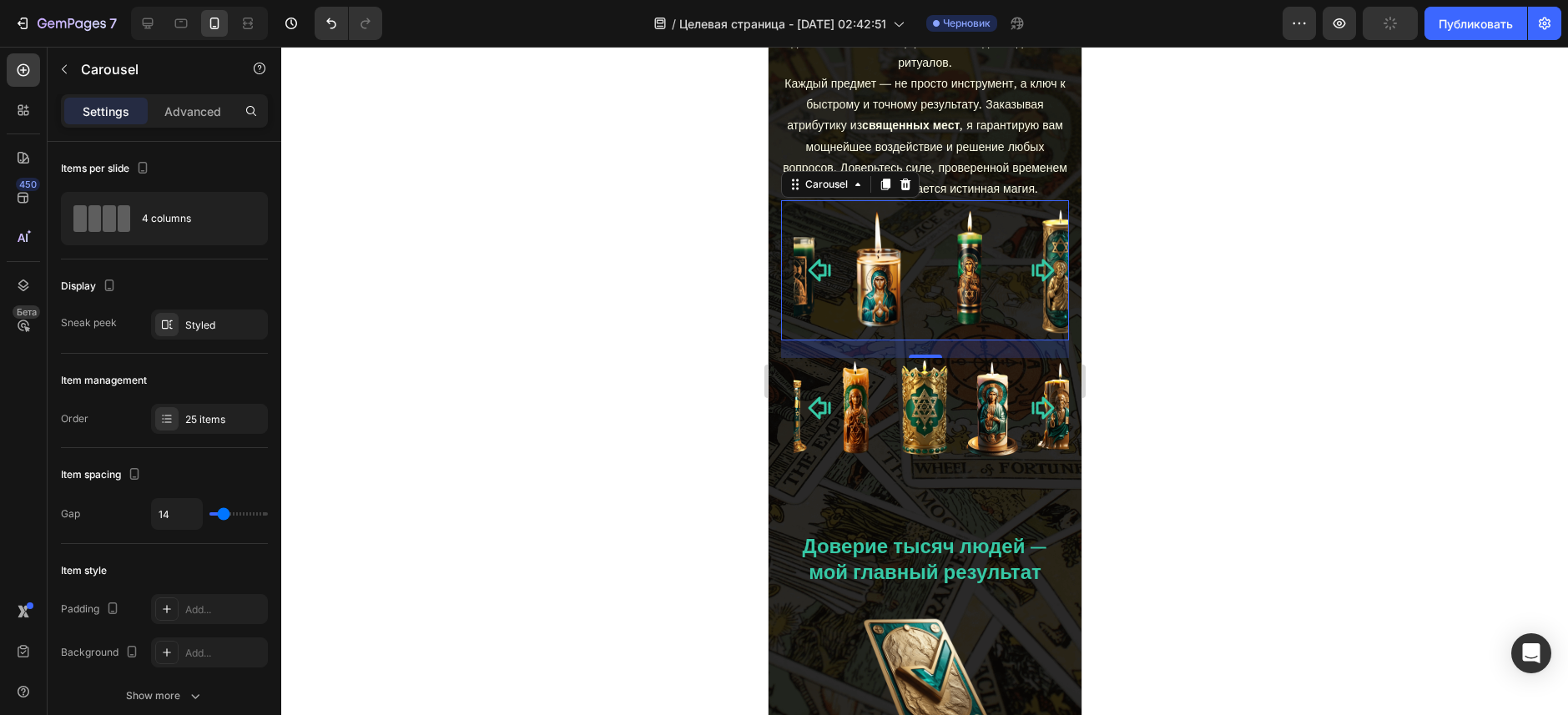
click at [1029, 293] on icon "Carousel Next Arrow" at bounding box center [1041, 270] width 27 height 45
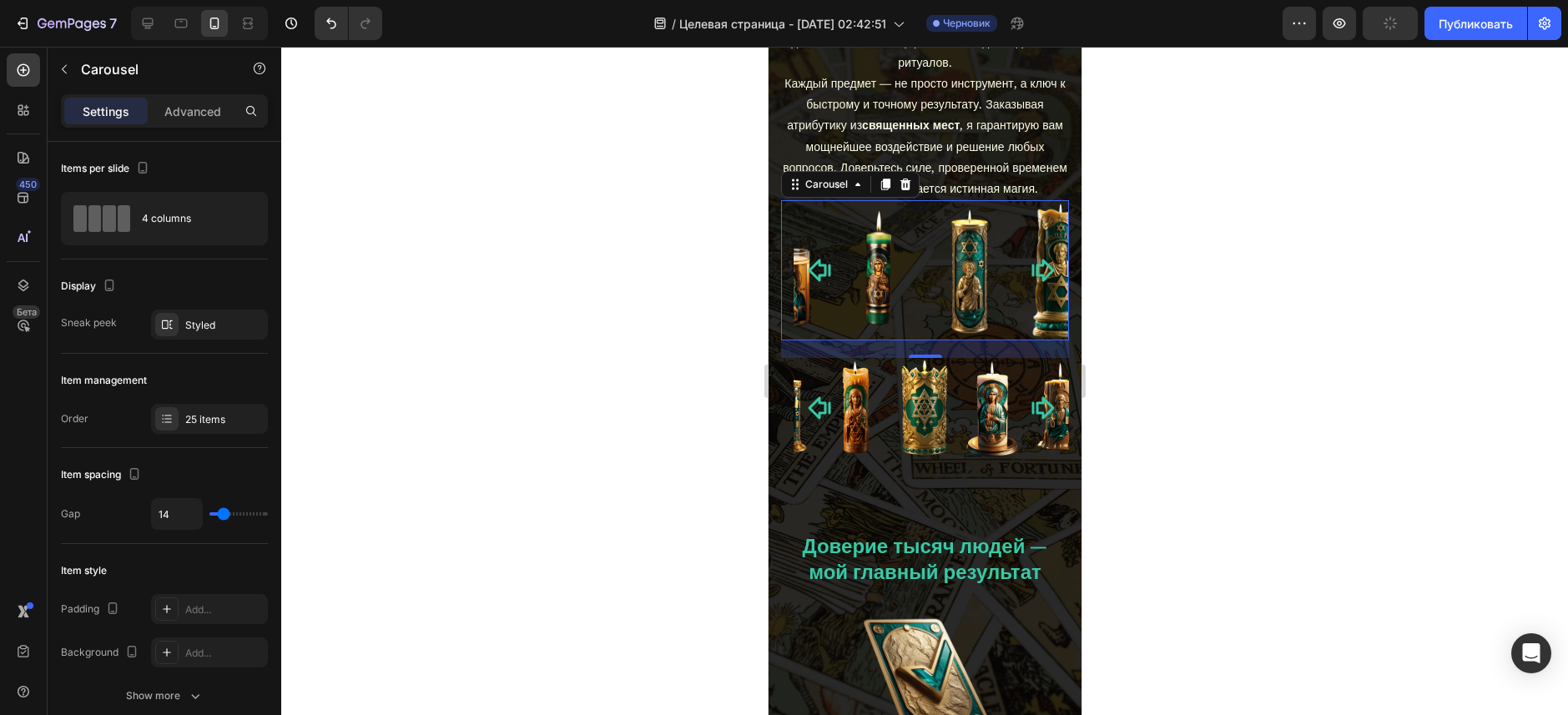
click at [1031, 282] on icon "Carousel Next Arrow" at bounding box center [1042, 271] width 22 height 22
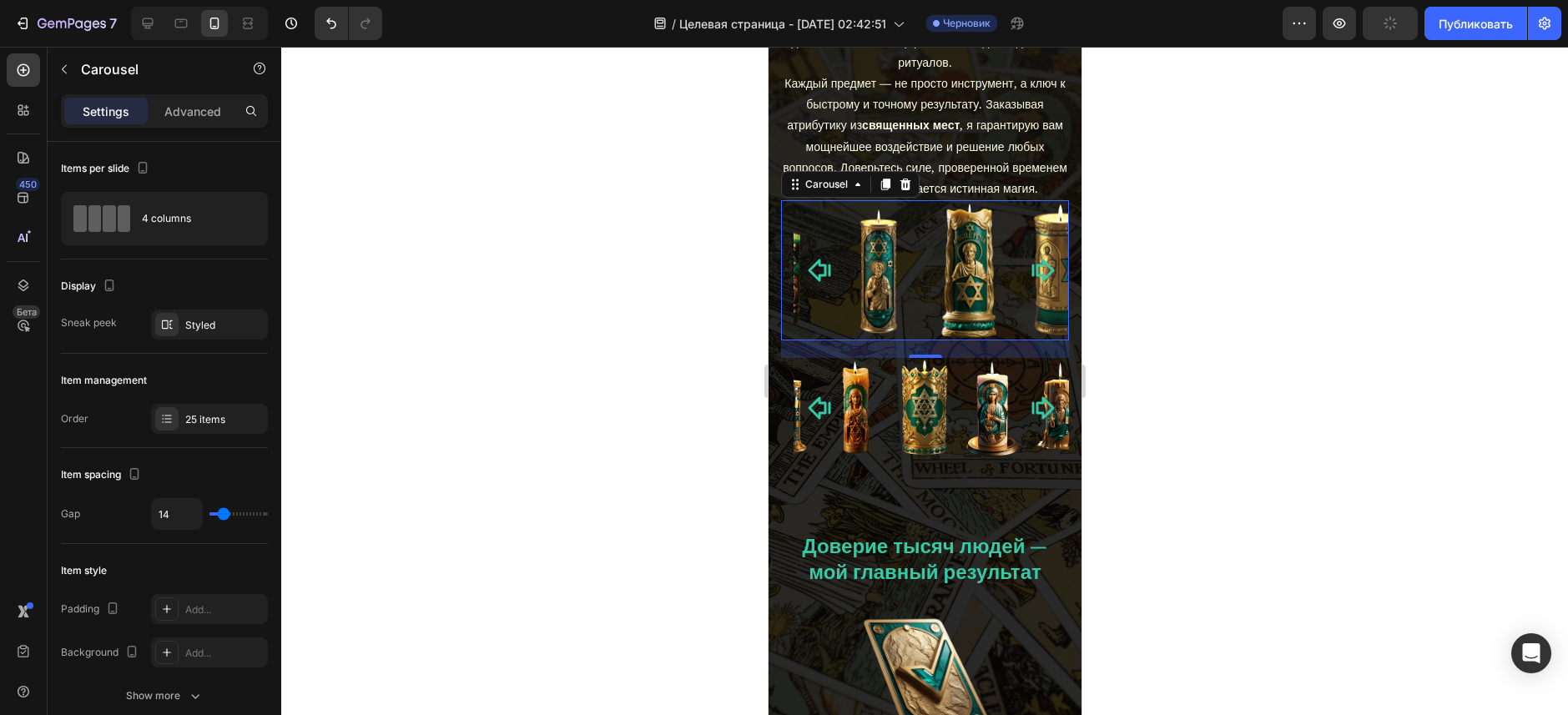
click at [1028, 293] on icon "Carousel Next Arrow" at bounding box center [1041, 270] width 27 height 45
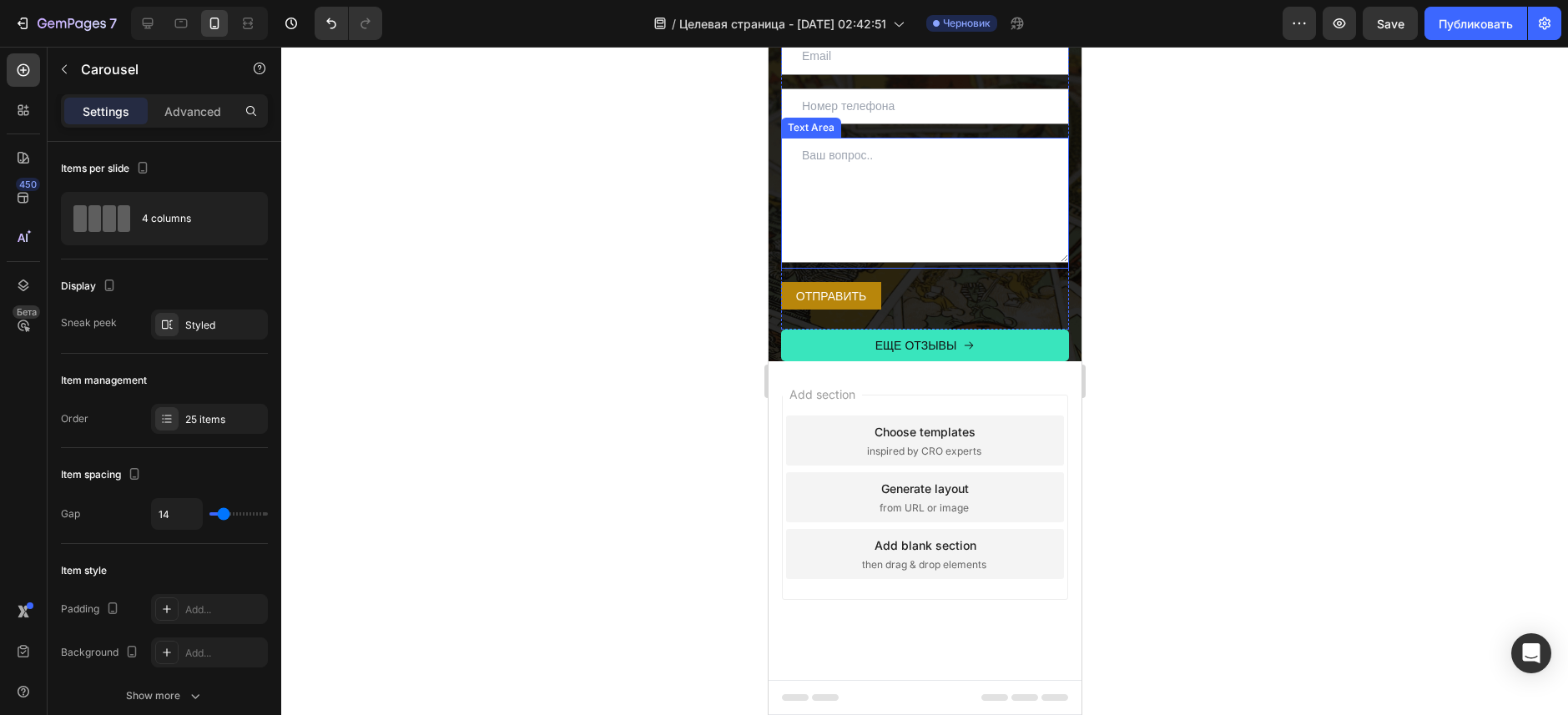
scroll to position [10154, 0]
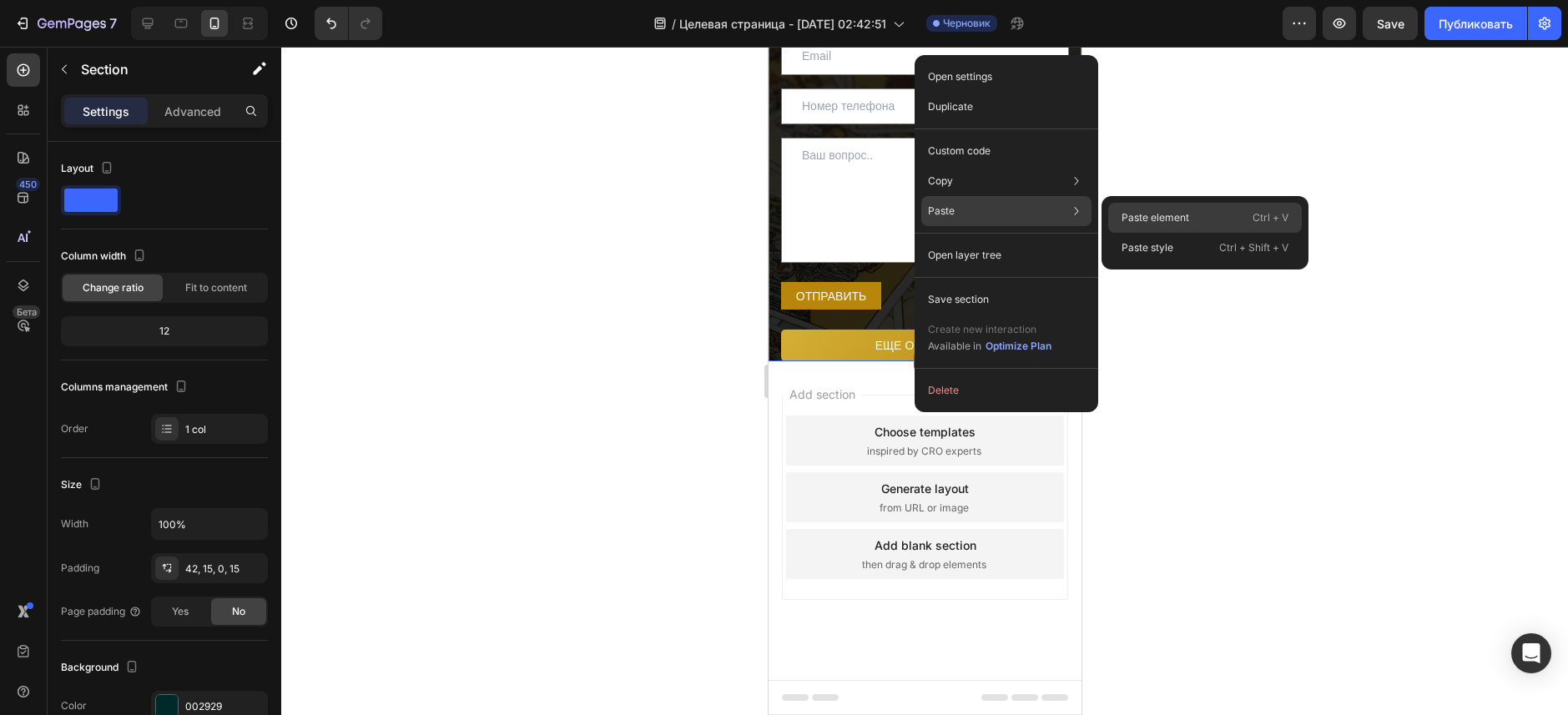
click at [1140, 217] on p "Paste element" at bounding box center [1155, 217] width 67 height 15
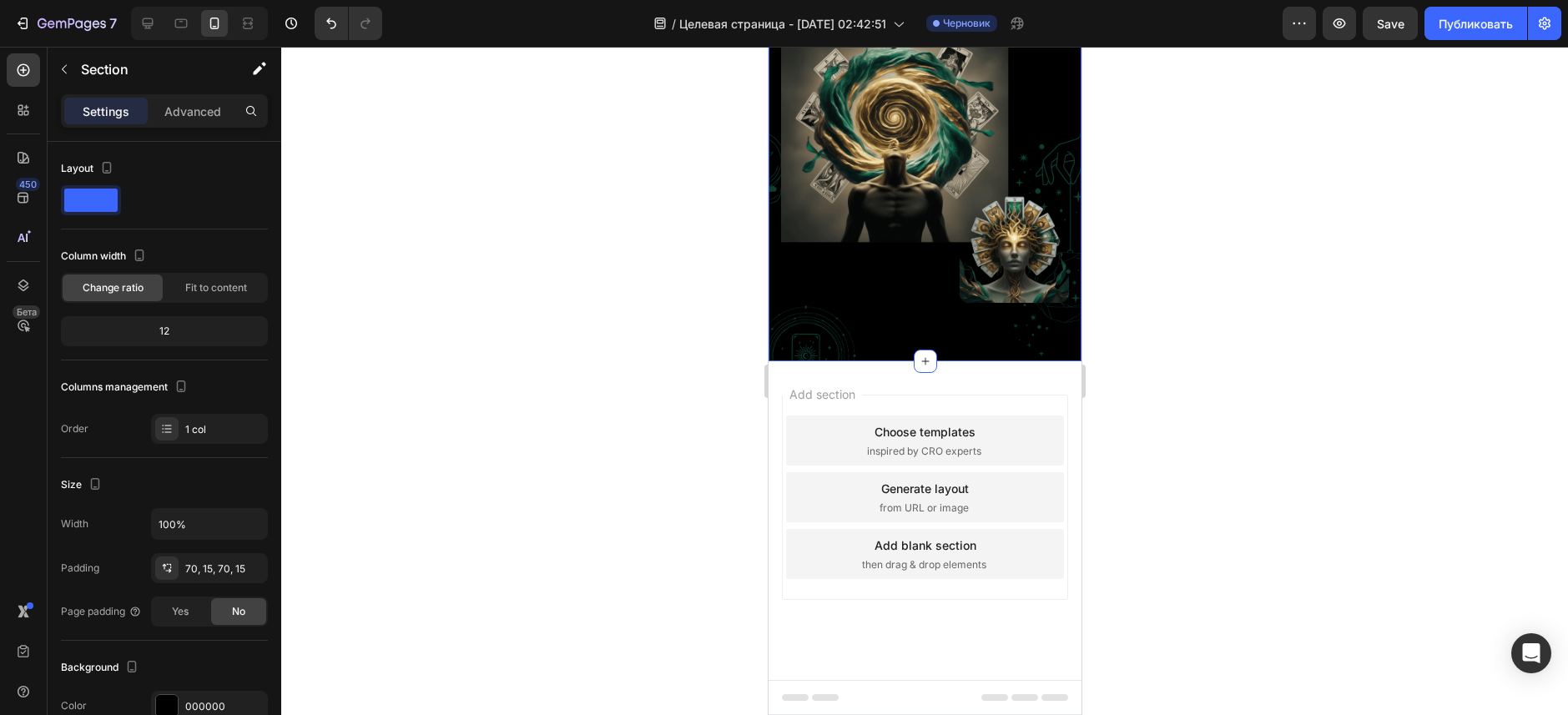
scroll to position [11077, 0]
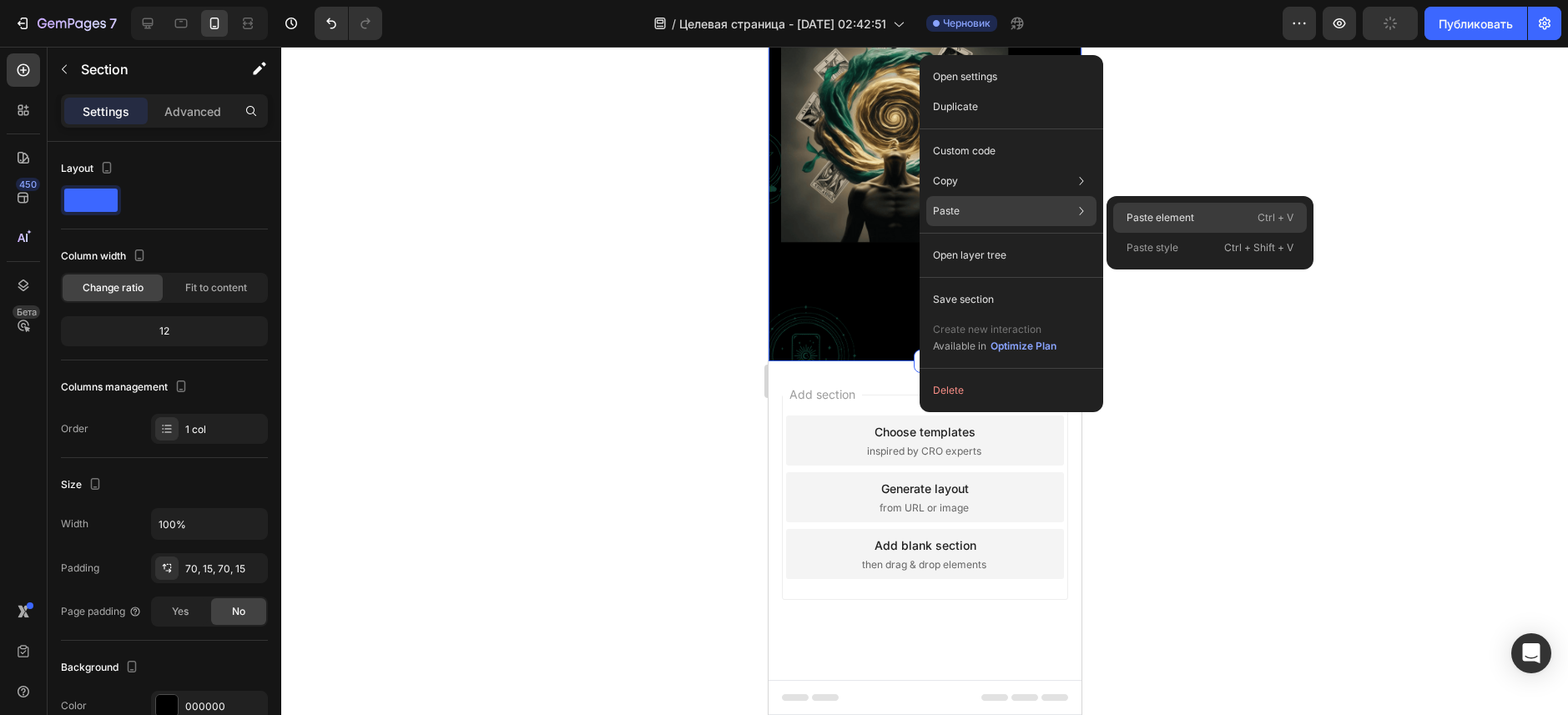
click at [1158, 214] on p "Paste element" at bounding box center [1160, 217] width 67 height 15
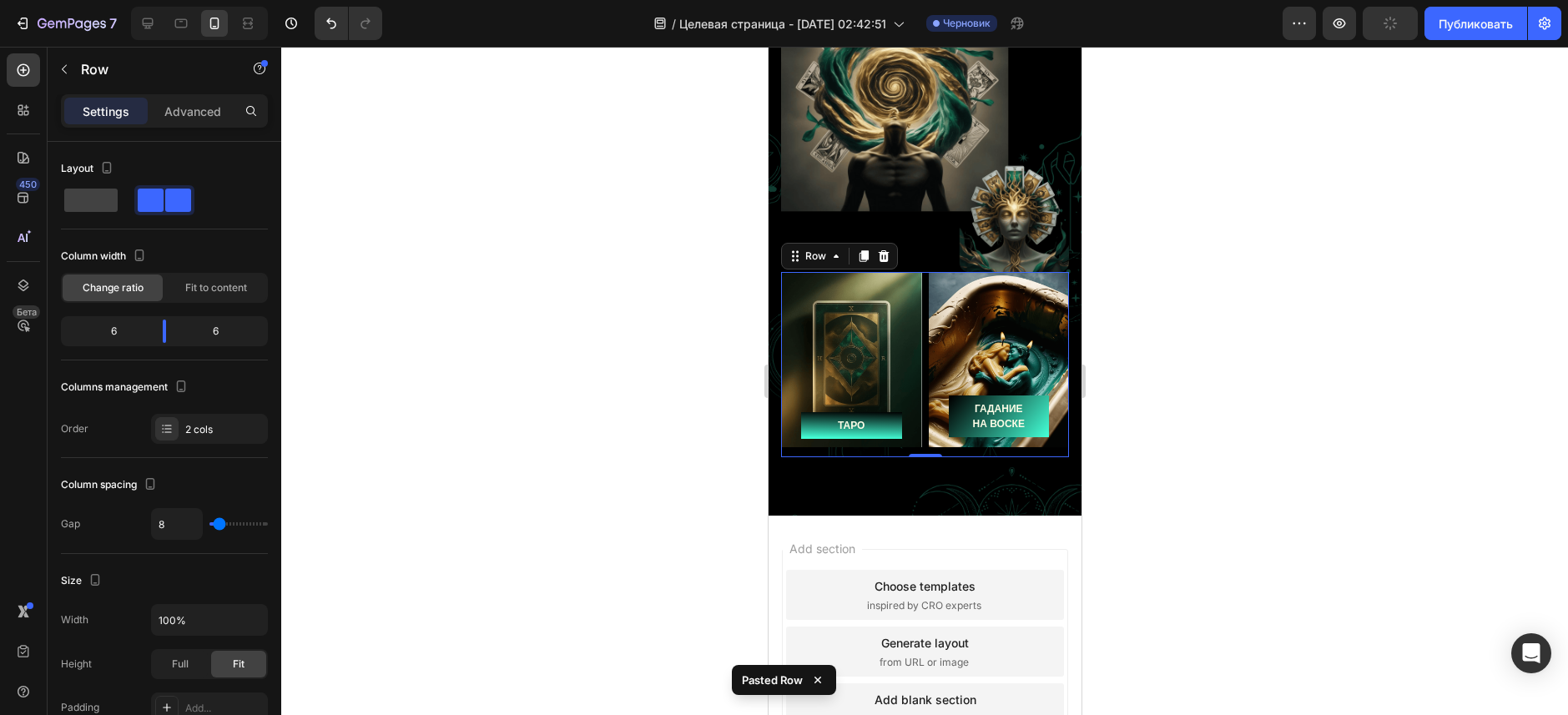
click at [670, 326] on div at bounding box center [925, 381] width 1287 height 668
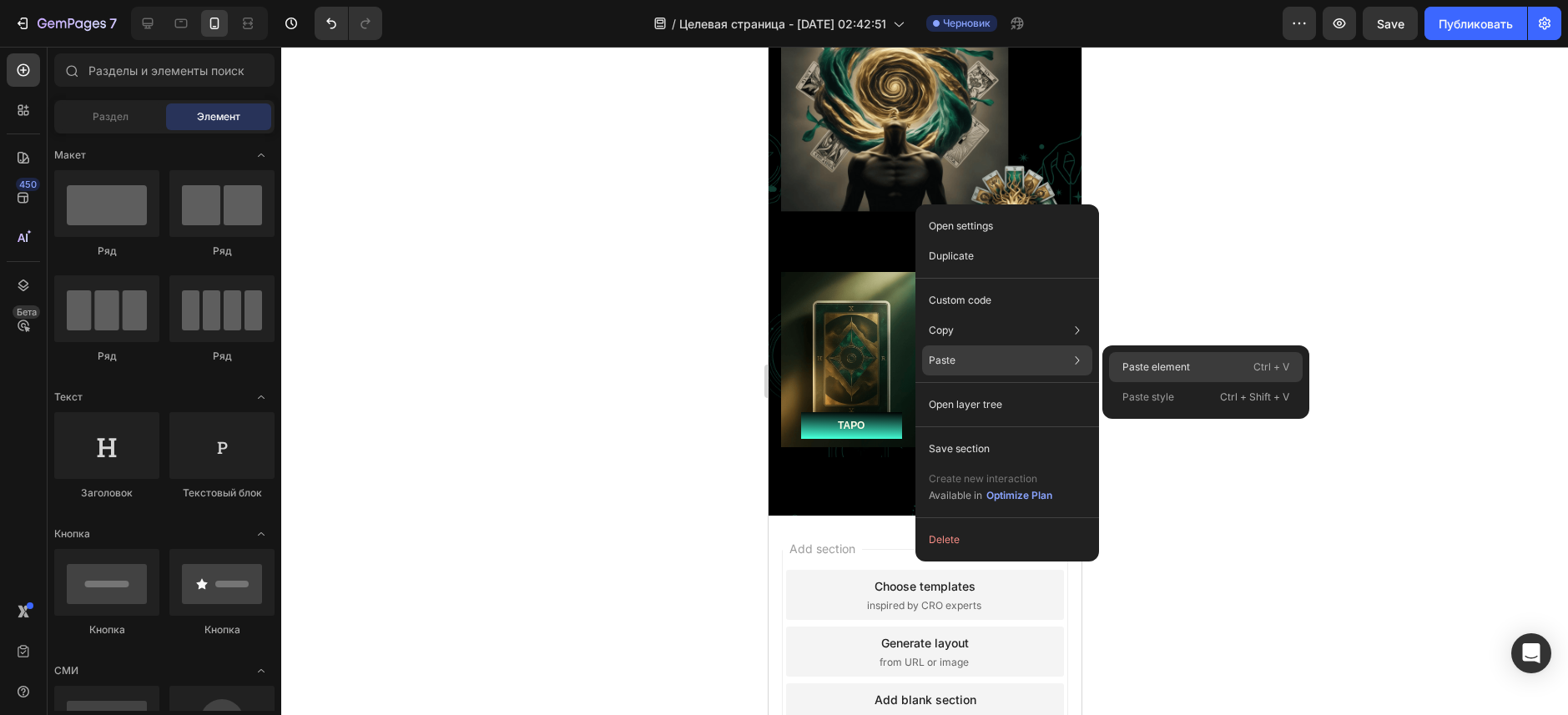
click at [1229, 382] on div "Paste element Ctrl + V" at bounding box center [1205, 397] width 193 height 30
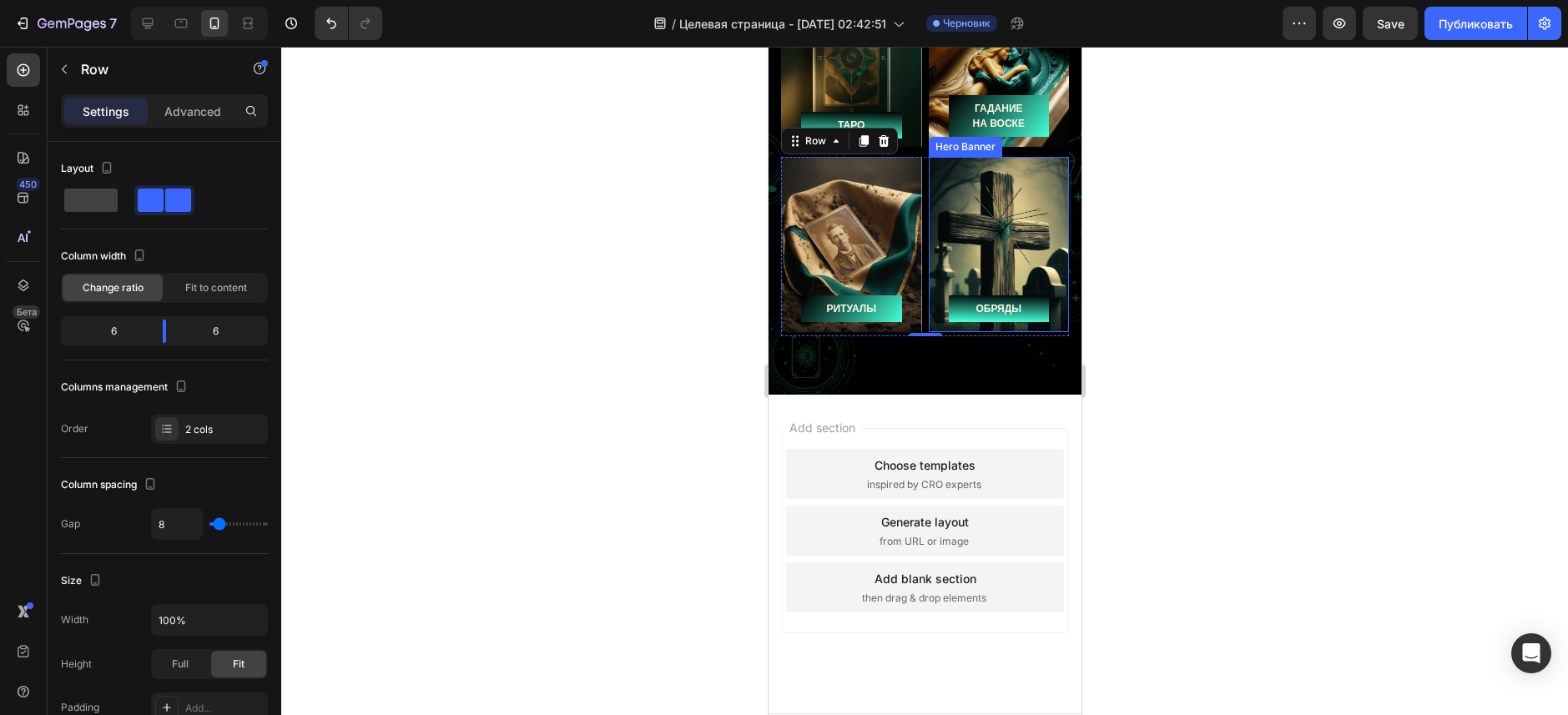
scroll to position [11411, 0]
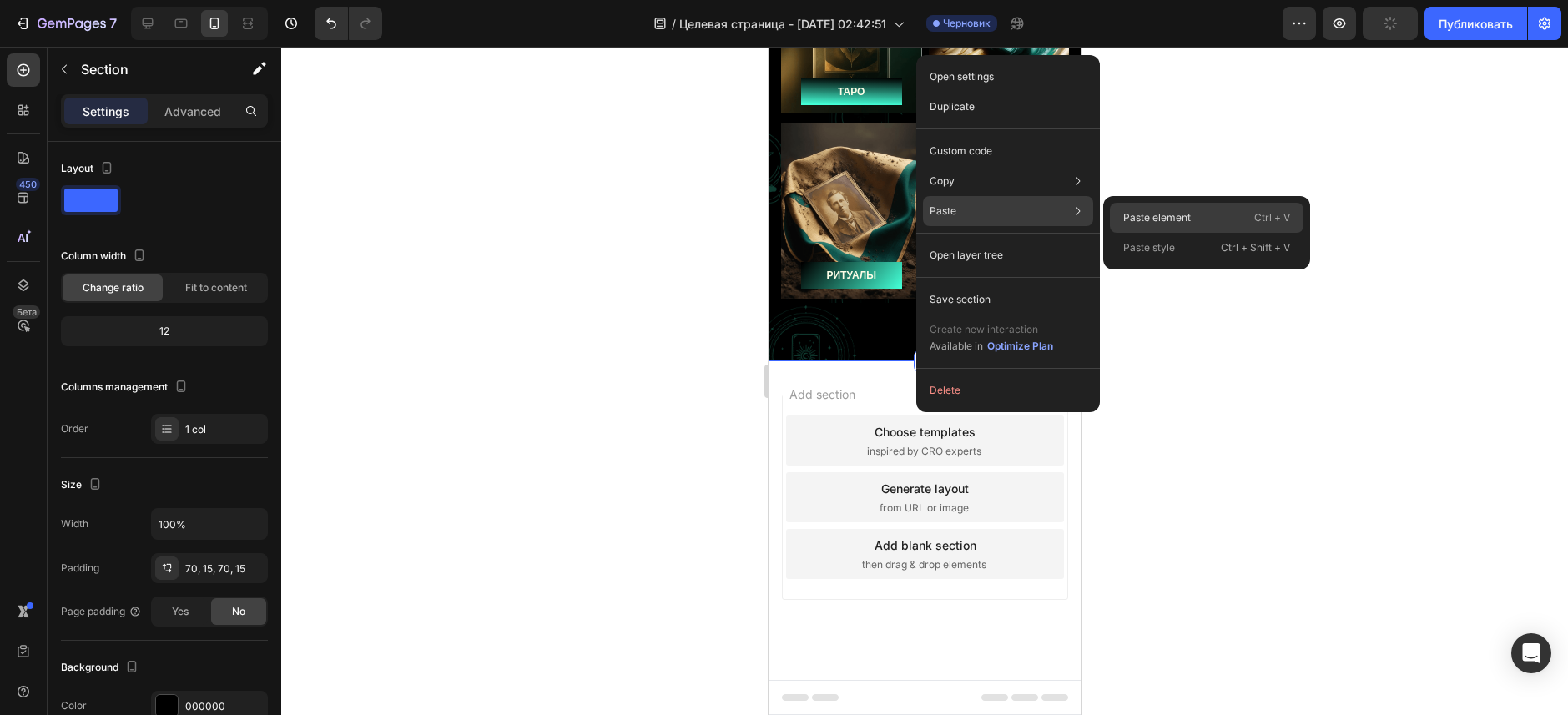
click at [1156, 212] on p "Paste element" at bounding box center [1156, 217] width 67 height 15
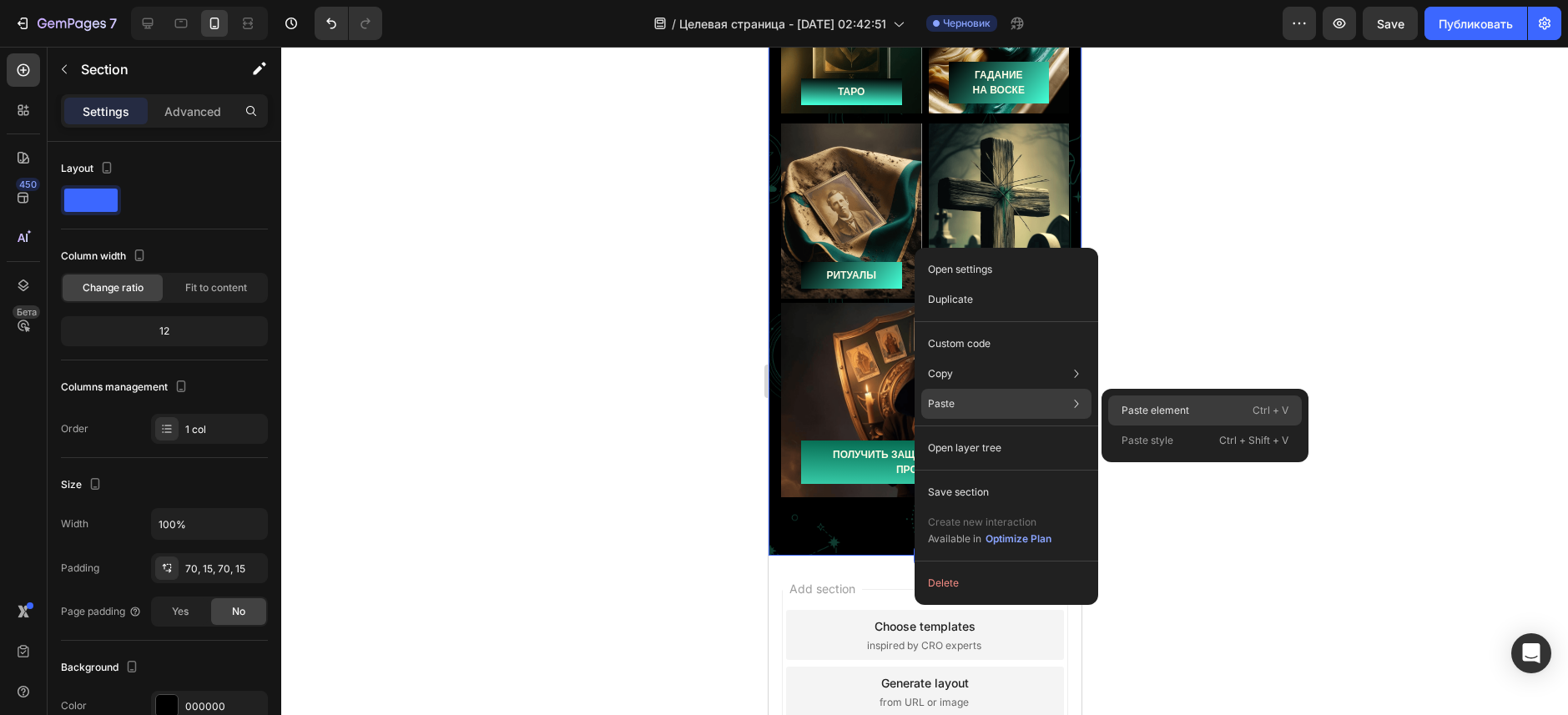
click at [1156, 411] on p "Paste element" at bounding box center [1155, 410] width 67 height 15
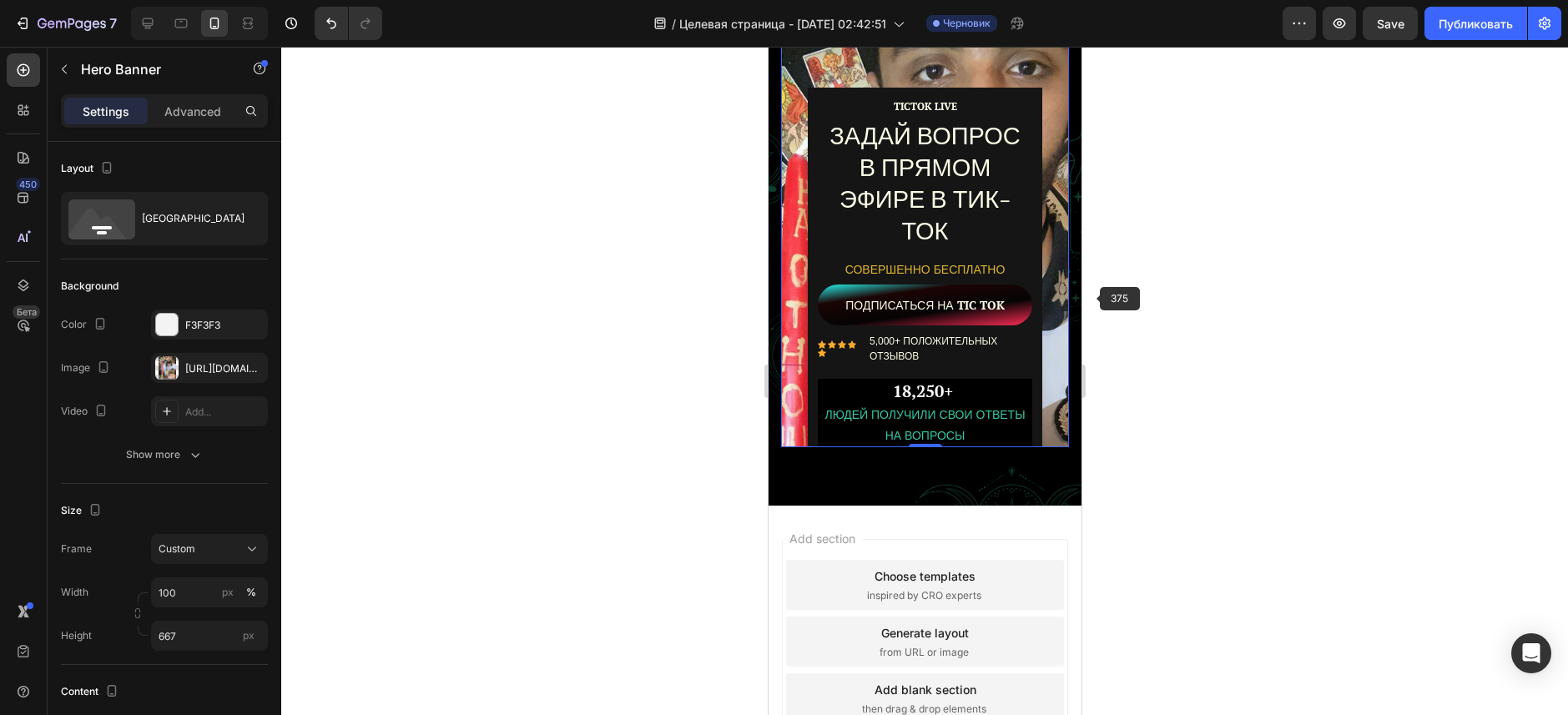
scroll to position [12018, 0]
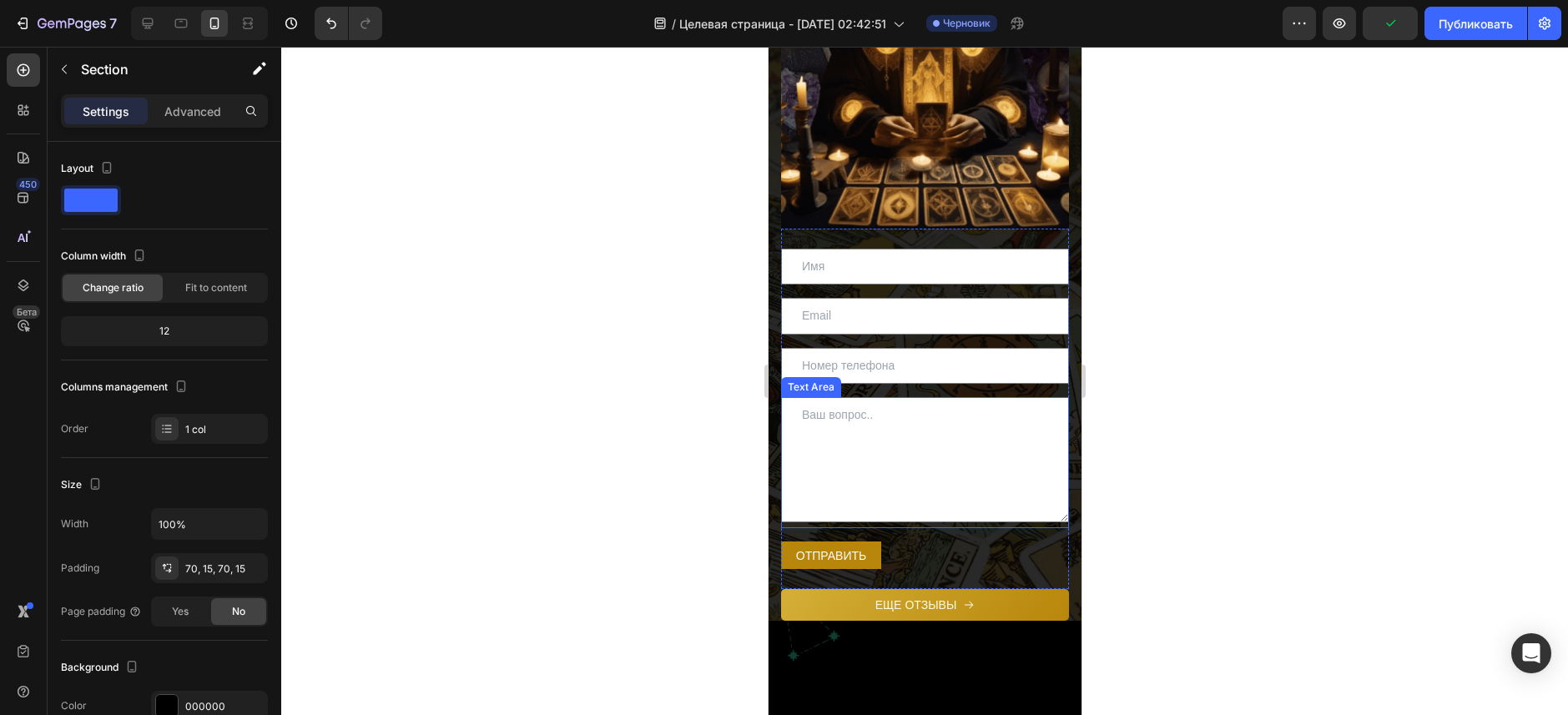
scroll to position [9368, 0]
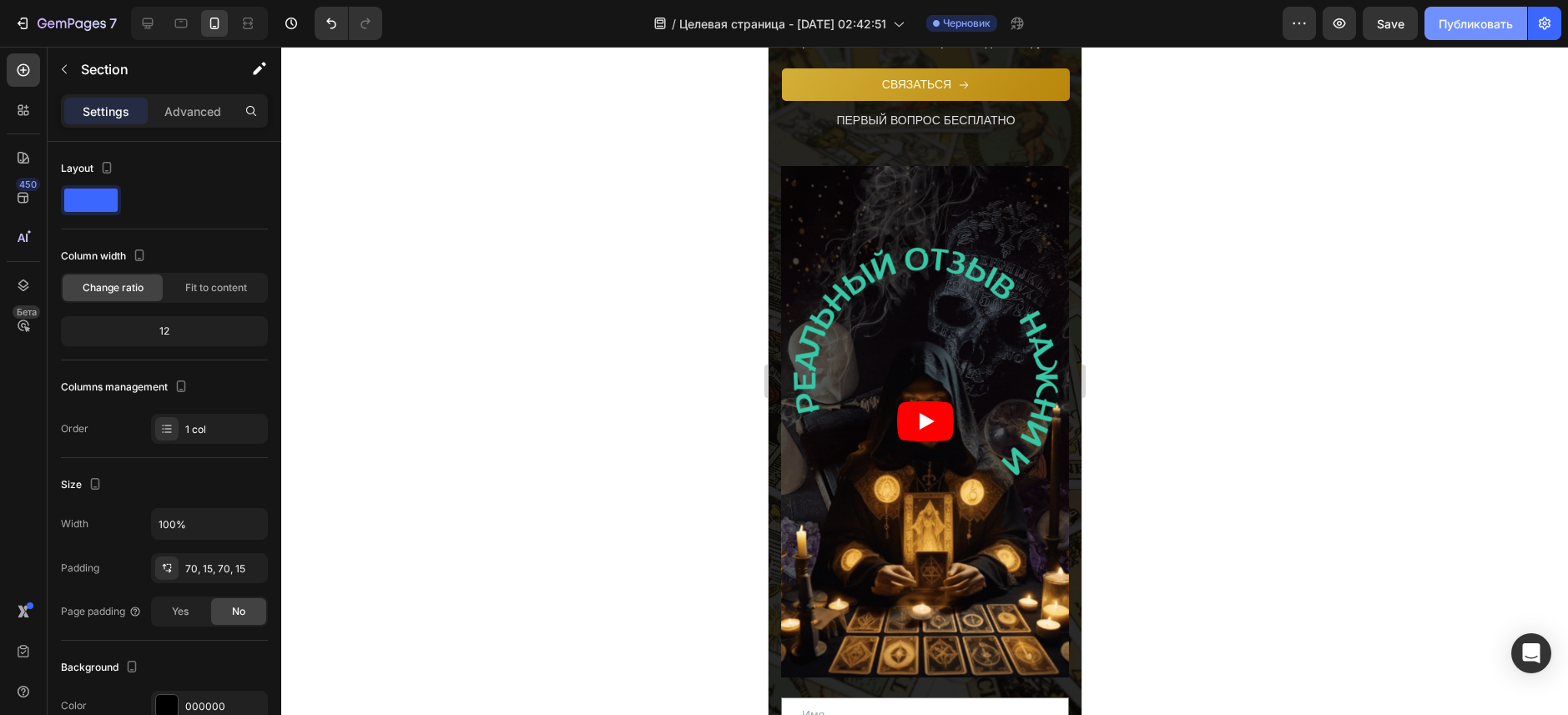
click at [1486, 26] on div "Публиковать" at bounding box center [1476, 23] width 75 height 18
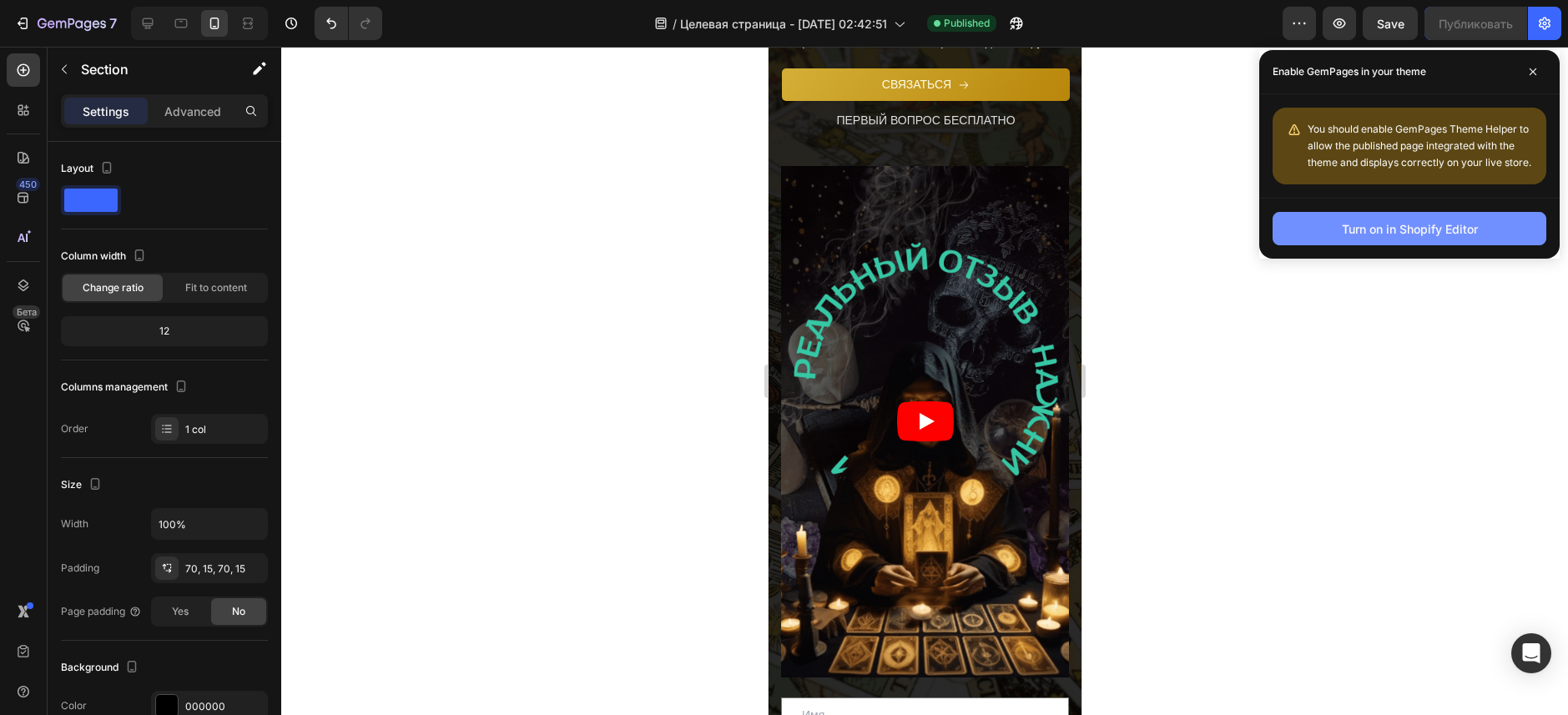
click at [1467, 233] on div "Turn on in Shopify Editor" at bounding box center [1410, 229] width 136 height 18
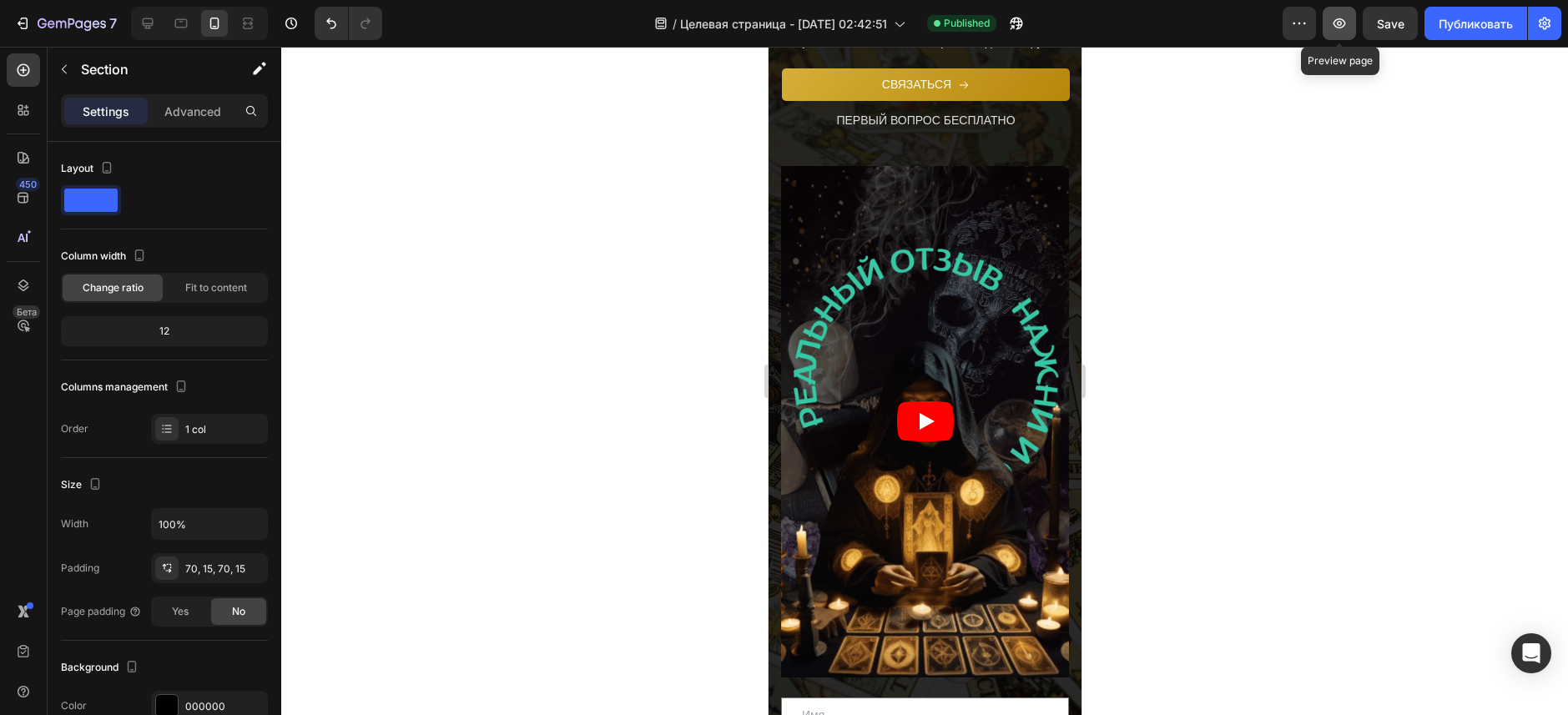
click at [1335, 35] on button "button" at bounding box center [1339, 23] width 34 height 34
